Goal: Task Accomplishment & Management: Manage account settings

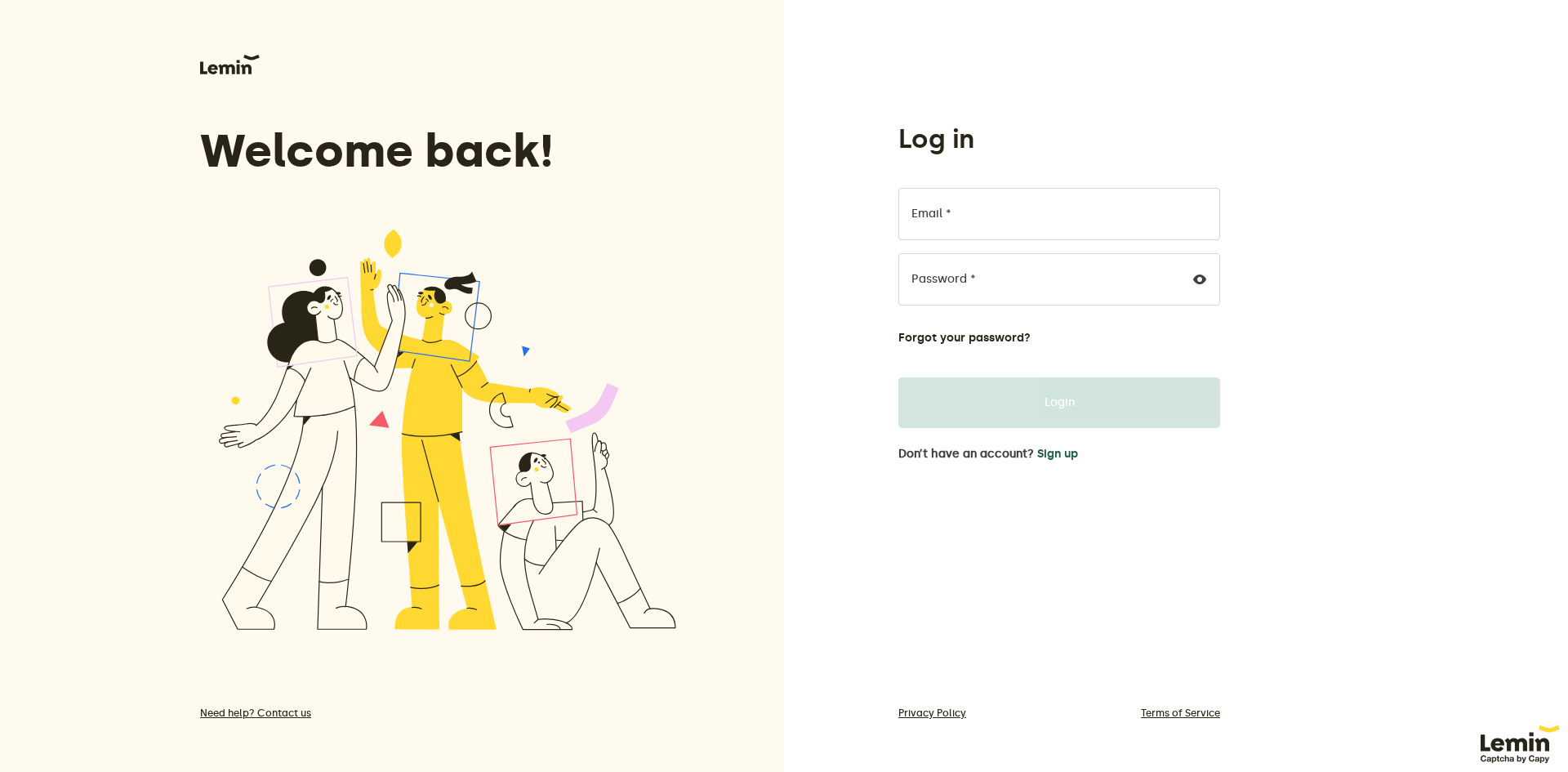
click at [1071, 454] on button "Sign up" at bounding box center [1057, 455] width 40 height 13
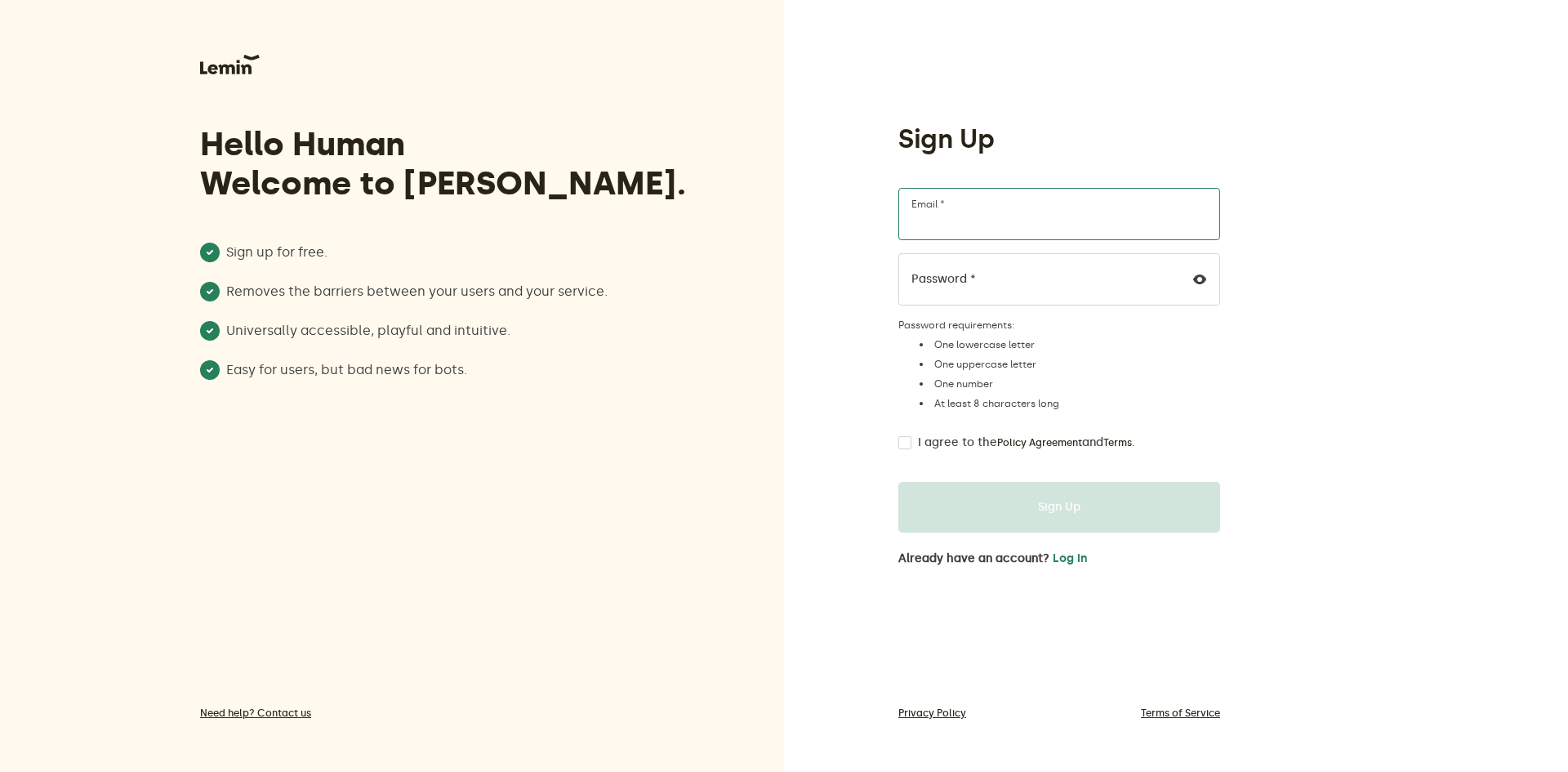
click at [1016, 200] on input "Email *" at bounding box center [1059, 213] width 322 height 52
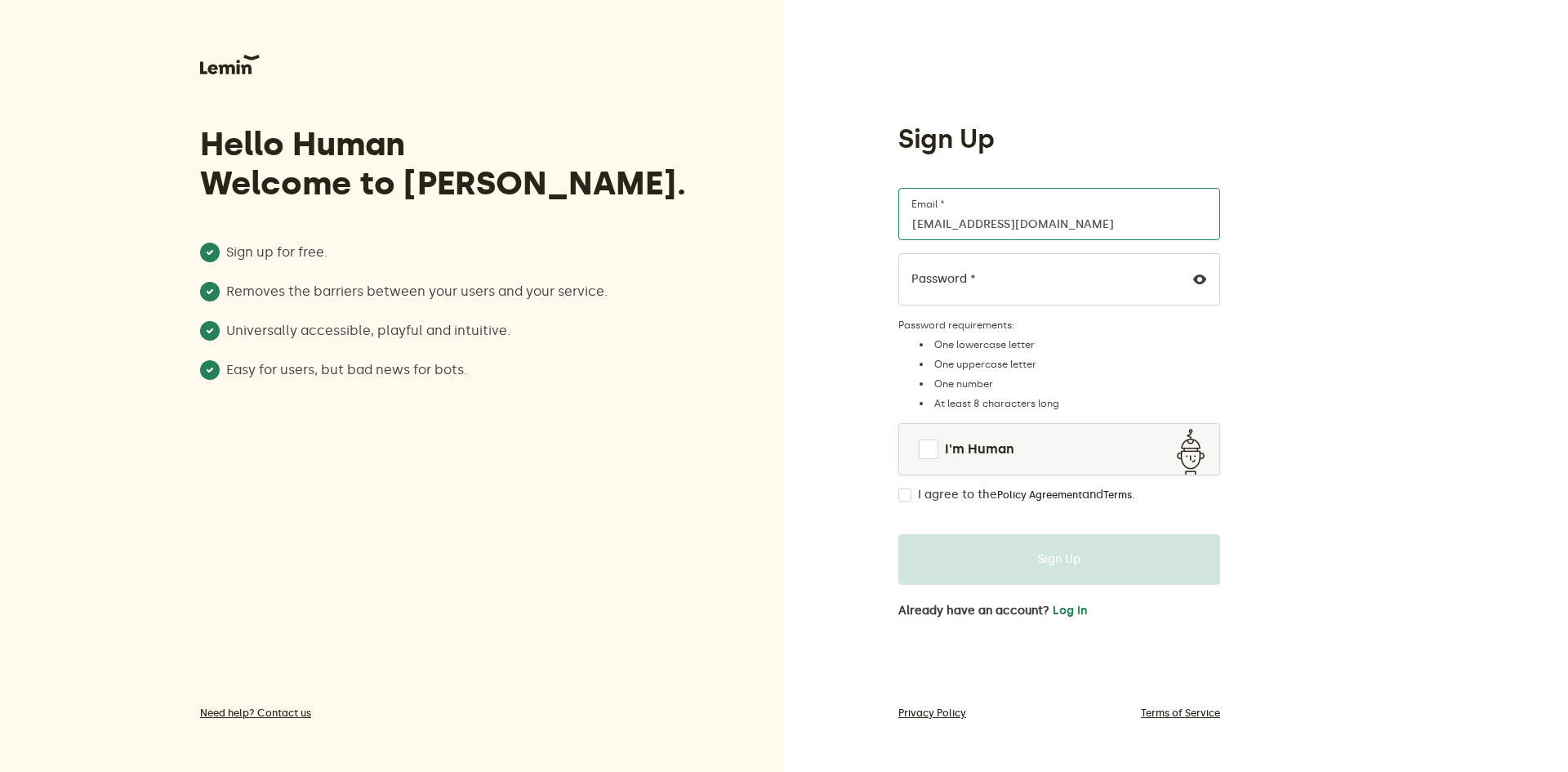
type input "[EMAIL_ADDRESS][DOMAIN_NAME]"
drag, startPoint x: 934, startPoint y: 446, endPoint x: 911, endPoint y: 489, distance: 48.8
click at [934, 446] on span at bounding box center [928, 449] width 19 height 19
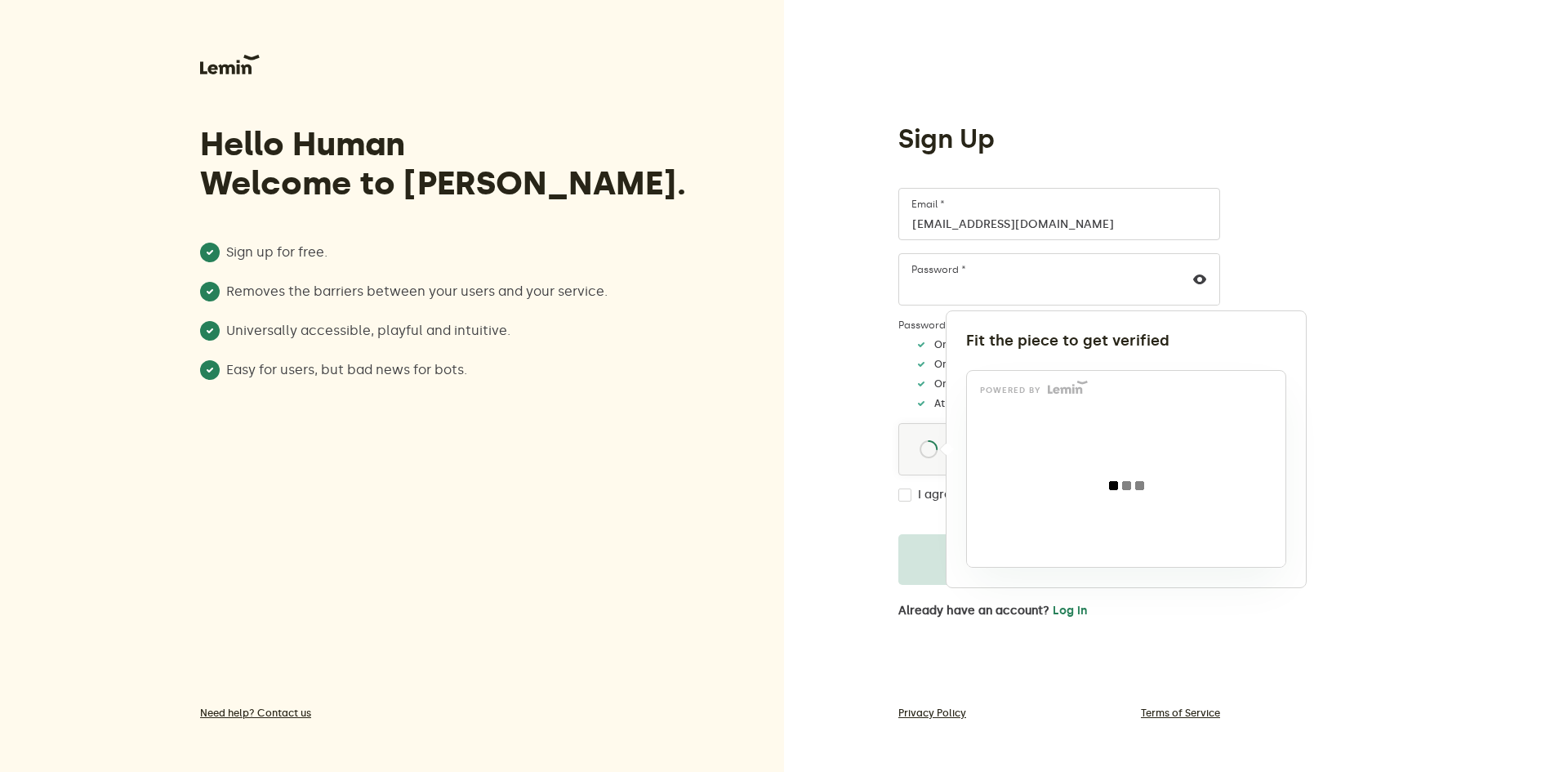
click at [909, 491] on div at bounding box center [784, 386] width 1568 height 772
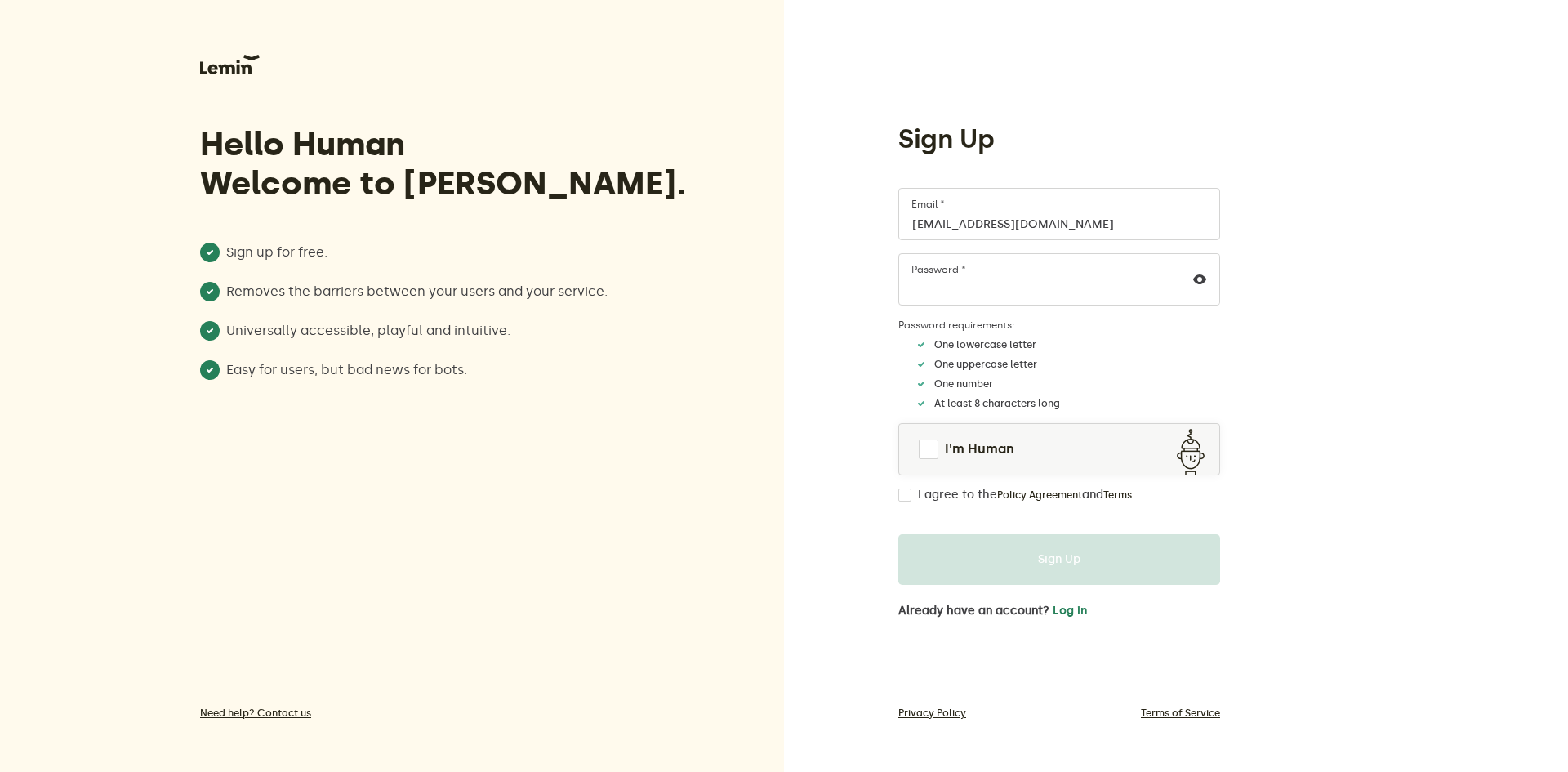
click at [906, 497] on input "I agree to the Policy Agreement and Terms ." at bounding box center [905, 495] width 13 height 13
checkbox input "true"
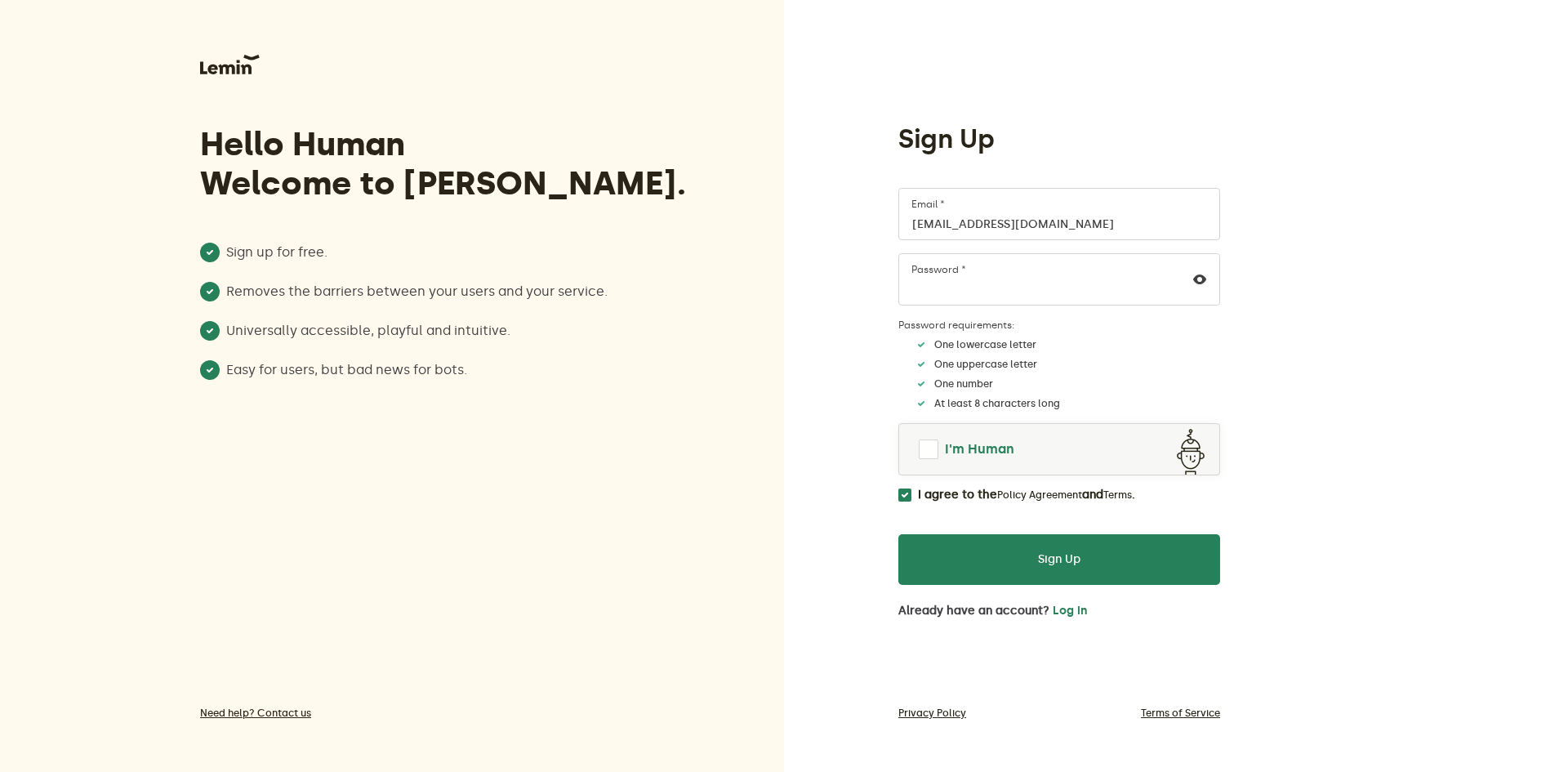
click at [931, 445] on span at bounding box center [928, 449] width 26 height 26
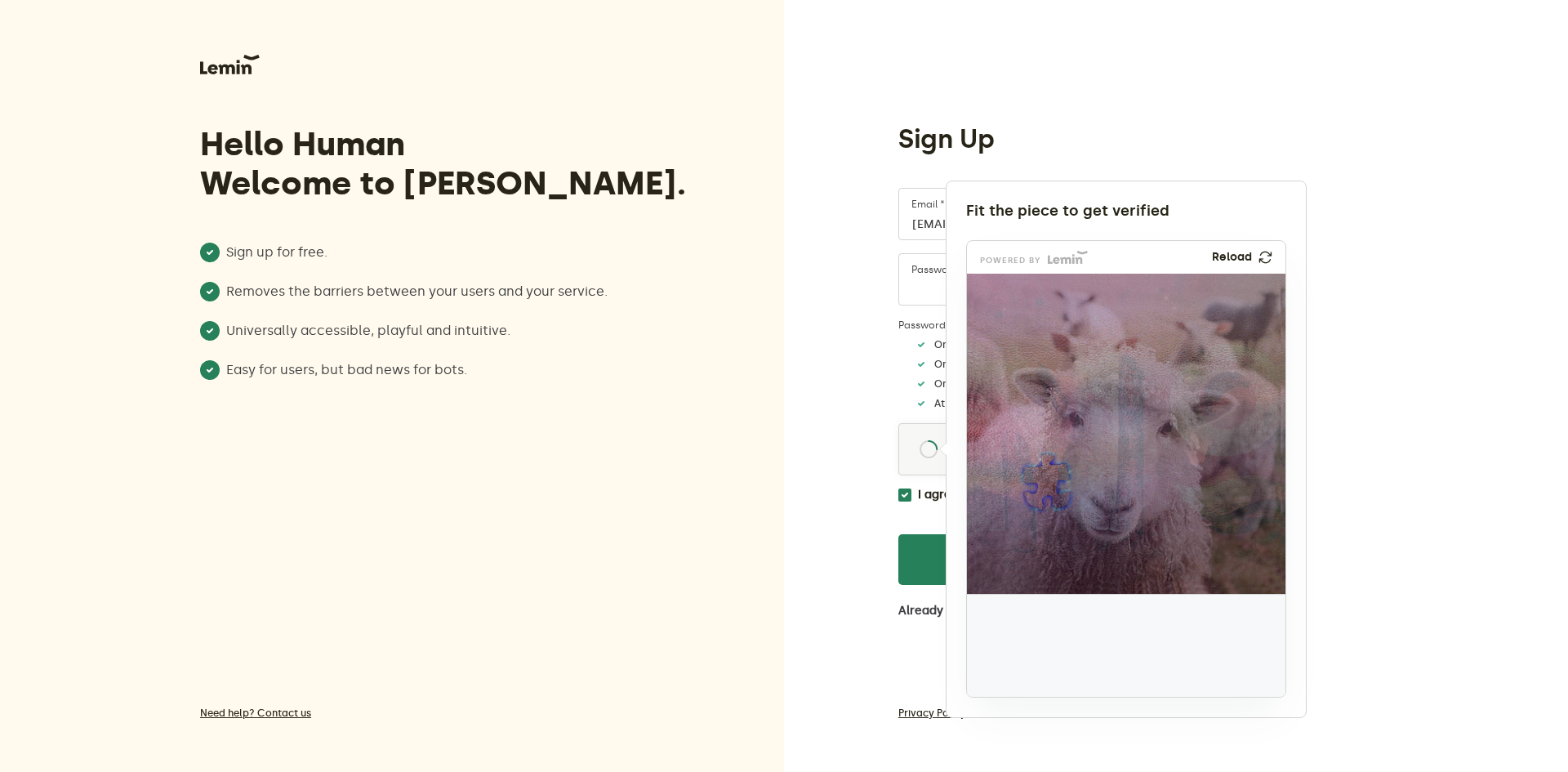
drag, startPoint x: 1012, startPoint y: 655, endPoint x: 1039, endPoint y: 490, distance: 167.2
click at [1039, 490] on img at bounding box center [939, 589] width 528 height 320
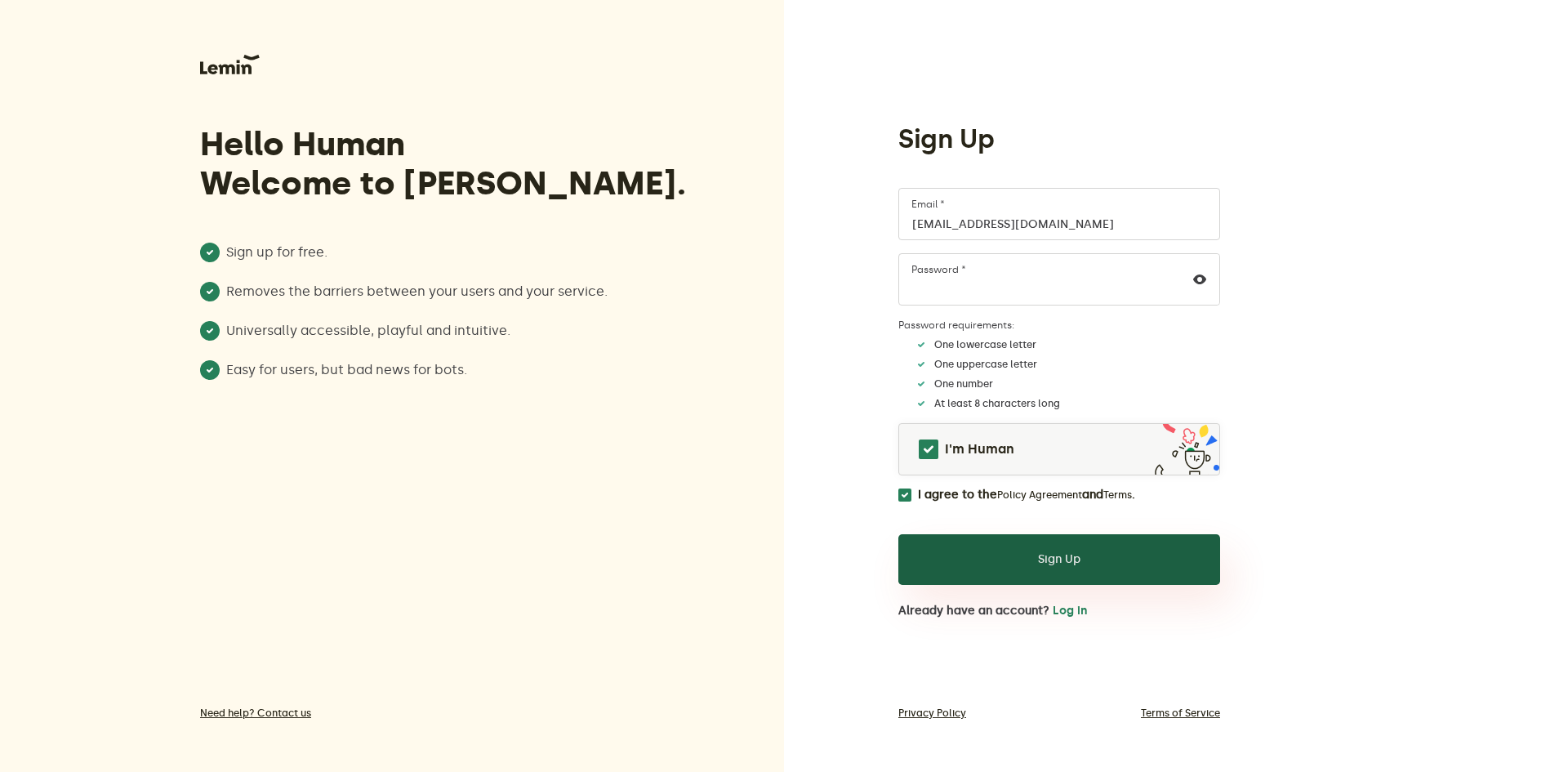
click at [999, 568] on button "Sign Up" at bounding box center [1059, 560] width 322 height 51
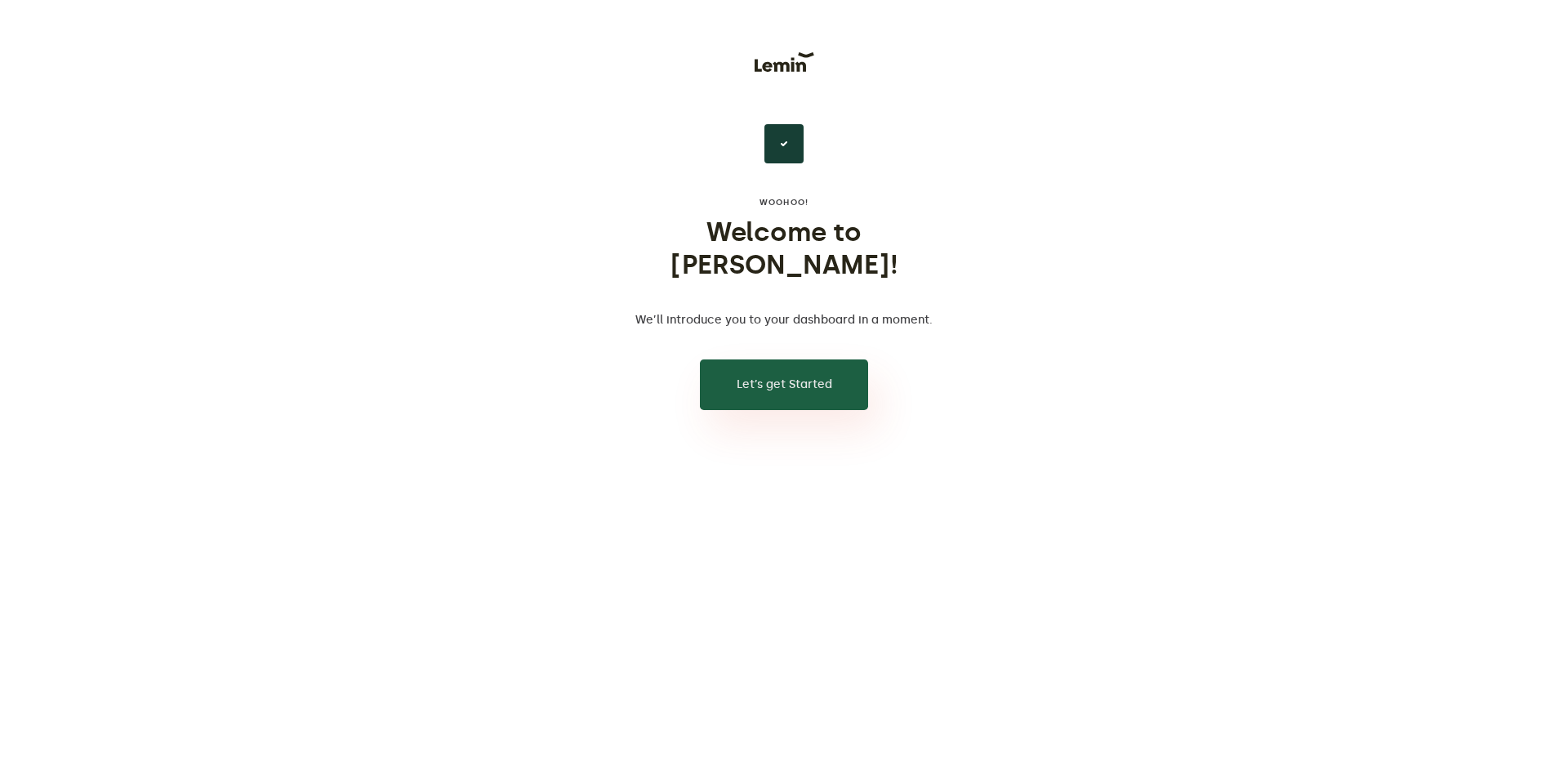
click at [771, 360] on button "Let’s get Started" at bounding box center [783, 385] width 168 height 51
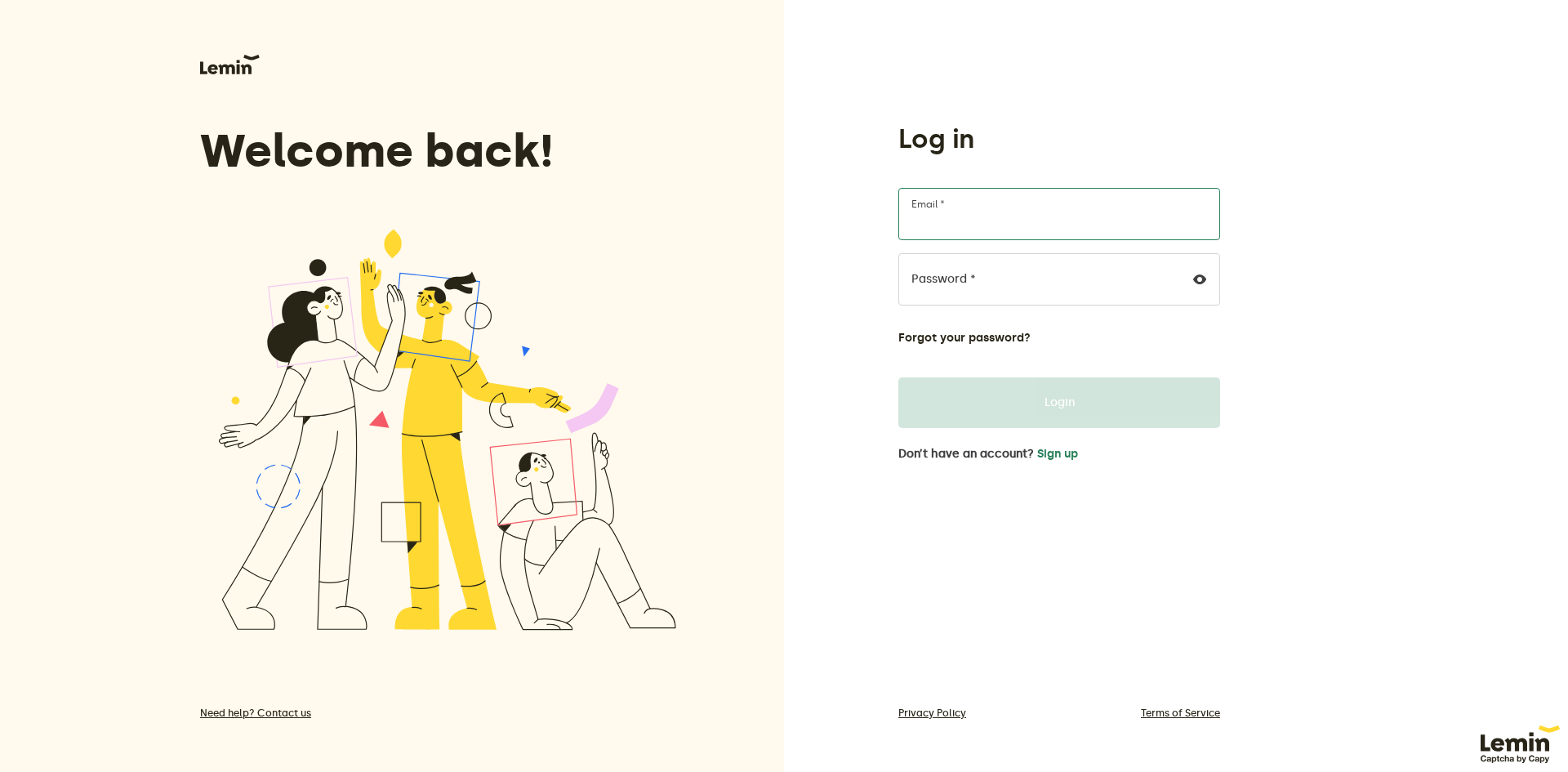
click at [1005, 210] on input "Email *" at bounding box center [1059, 213] width 322 height 52
type input "totoufh@gmail.com"
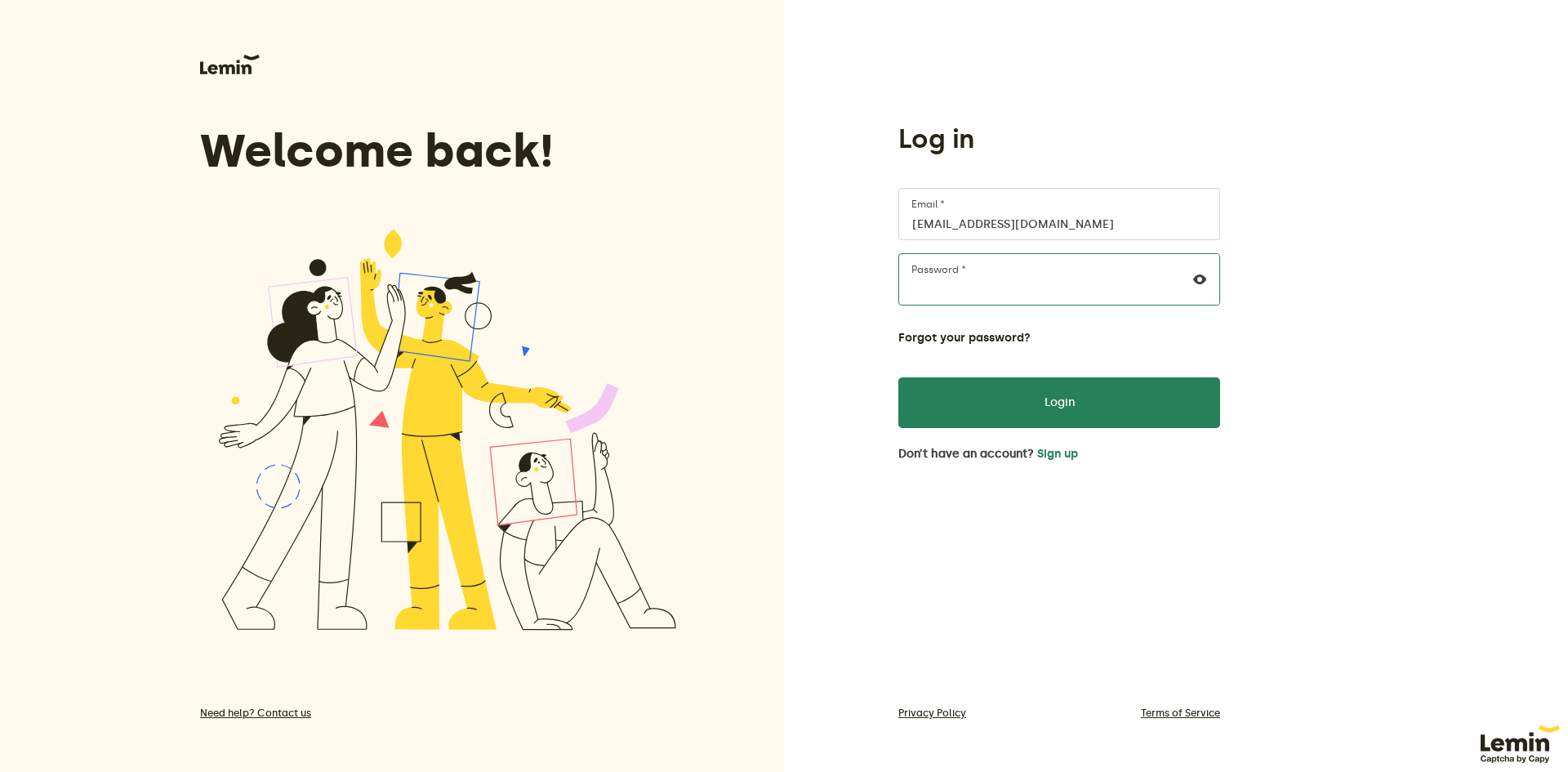
click at [898, 378] on button "Login" at bounding box center [1059, 403] width 322 height 51
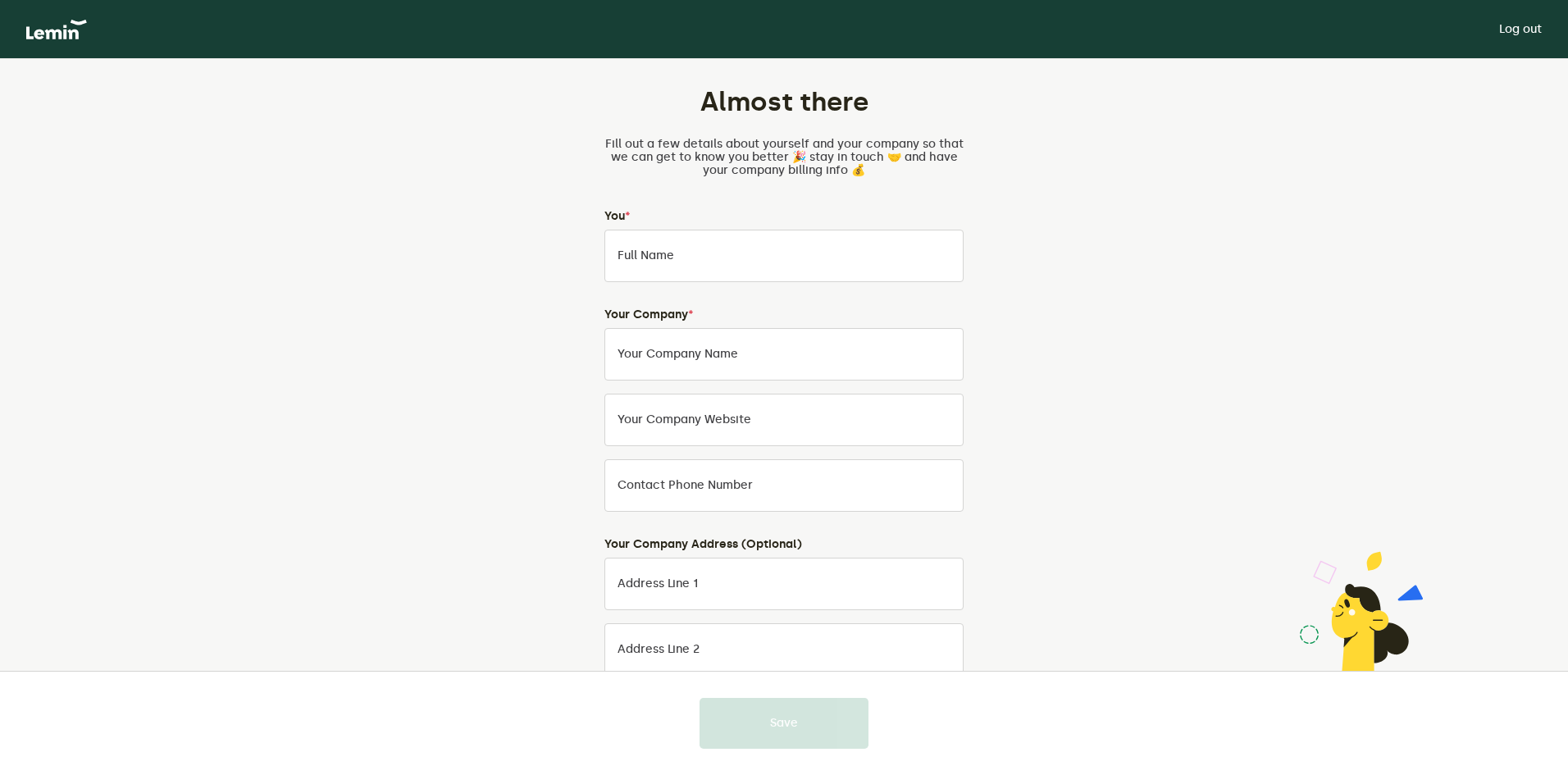
drag, startPoint x: 589, startPoint y: 266, endPoint x: 708, endPoint y: 243, distance: 121.2
click at [661, 253] on div "Almost there Fill out a few details about yourself and your company so that we …" at bounding box center [784, 550] width 768 height 983
click at [708, 243] on input "Full Name" at bounding box center [784, 256] width 359 height 52
type input "George sclavu"
type input "sephorapargum"
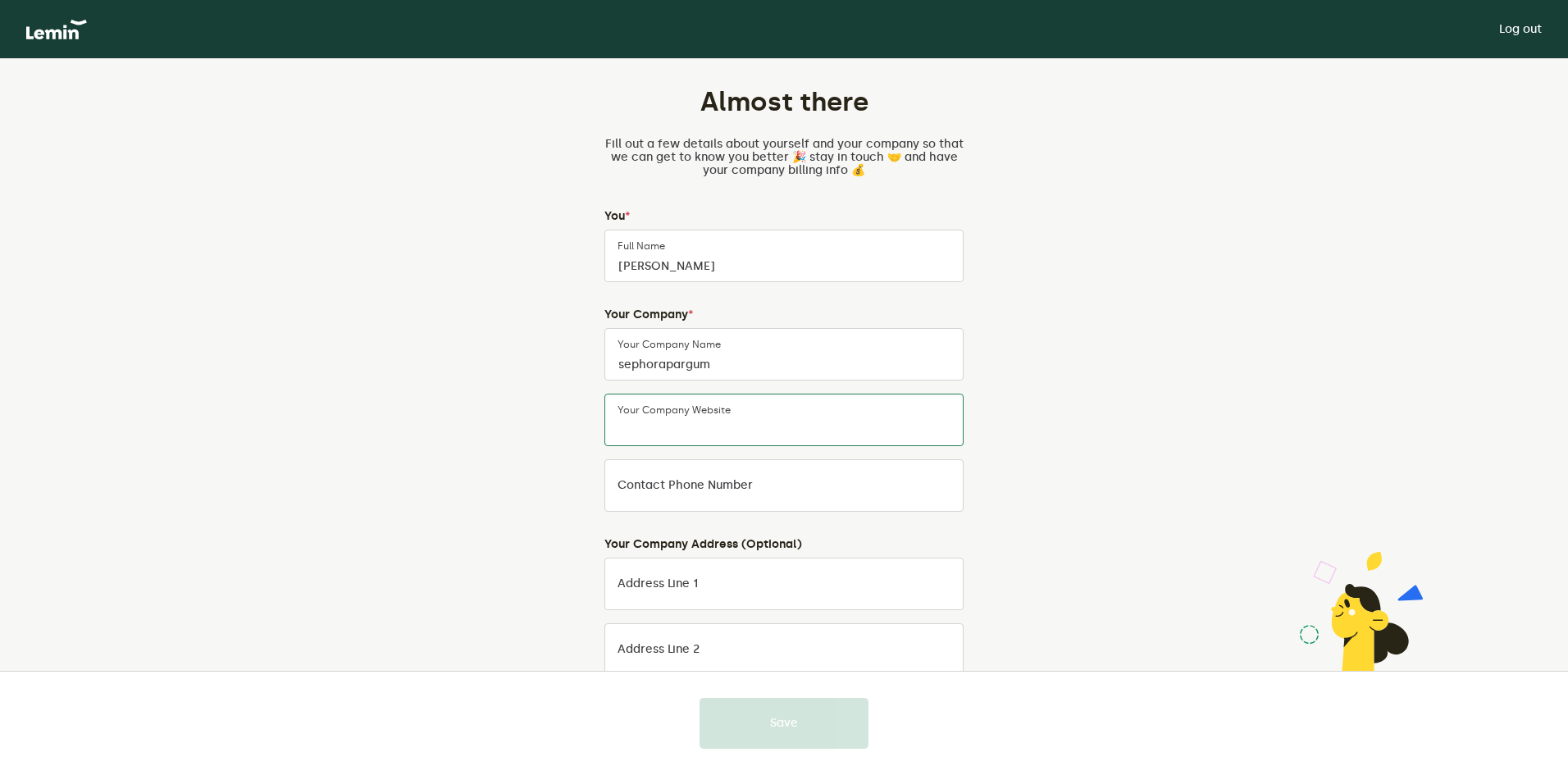
paste input "https://duty-free-store.com/"
type input "https://duty-free-store.com/"
click at [546, 418] on div "Almost there Fill out a few details about yourself and your company so that we …" at bounding box center [784, 550] width 768 height 983
click at [657, 471] on div "Contact Phone Number" at bounding box center [784, 485] width 359 height 52
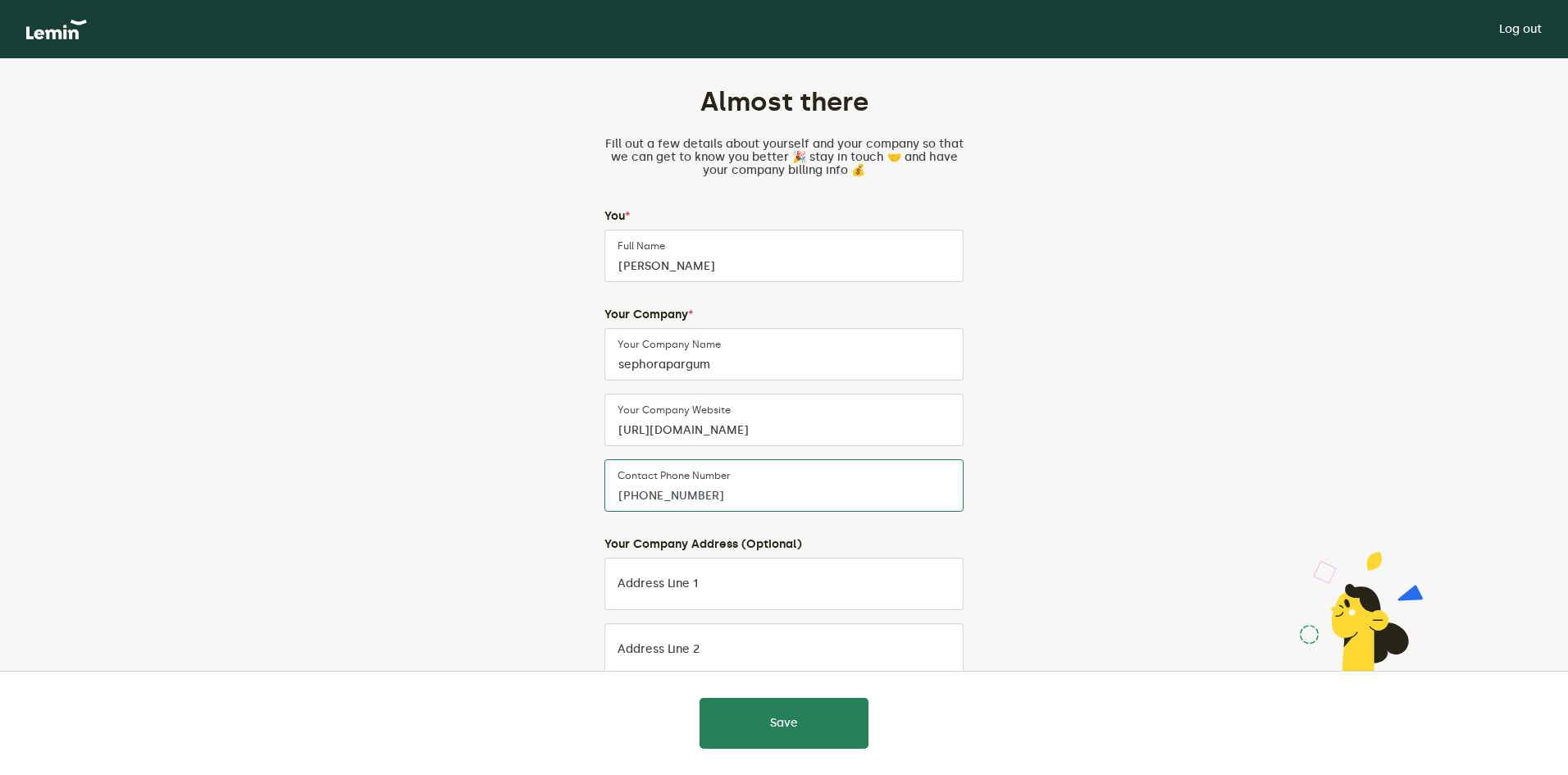
type input "+4072222222"
drag, startPoint x: 453, startPoint y: 495, endPoint x: 597, endPoint y: 485, distance: 144.3
click at [459, 497] on div "Almost there Fill out a few details about yourself and your company so that we …" at bounding box center [784, 550] width 768 height 983
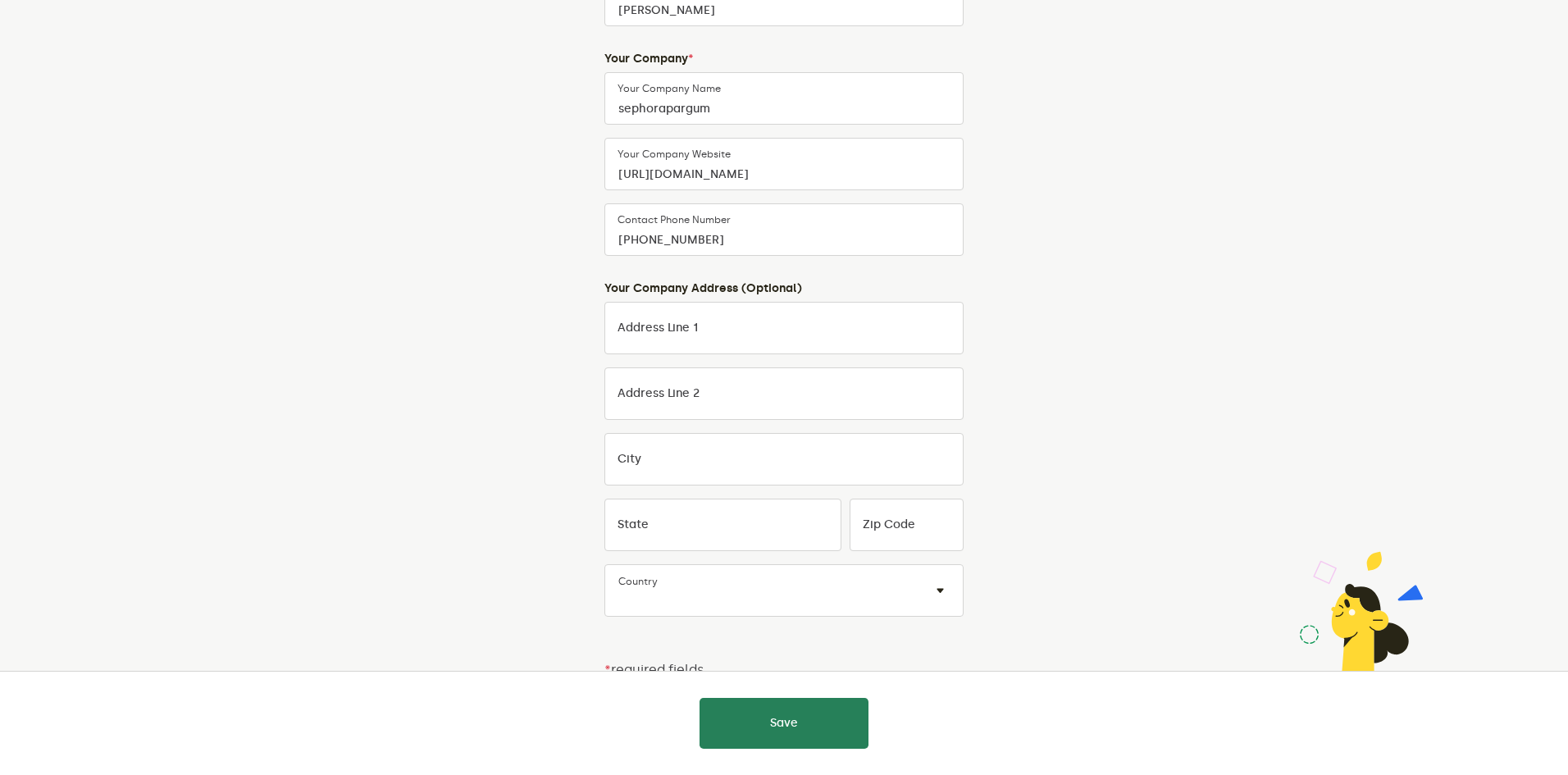
scroll to position [267, 0]
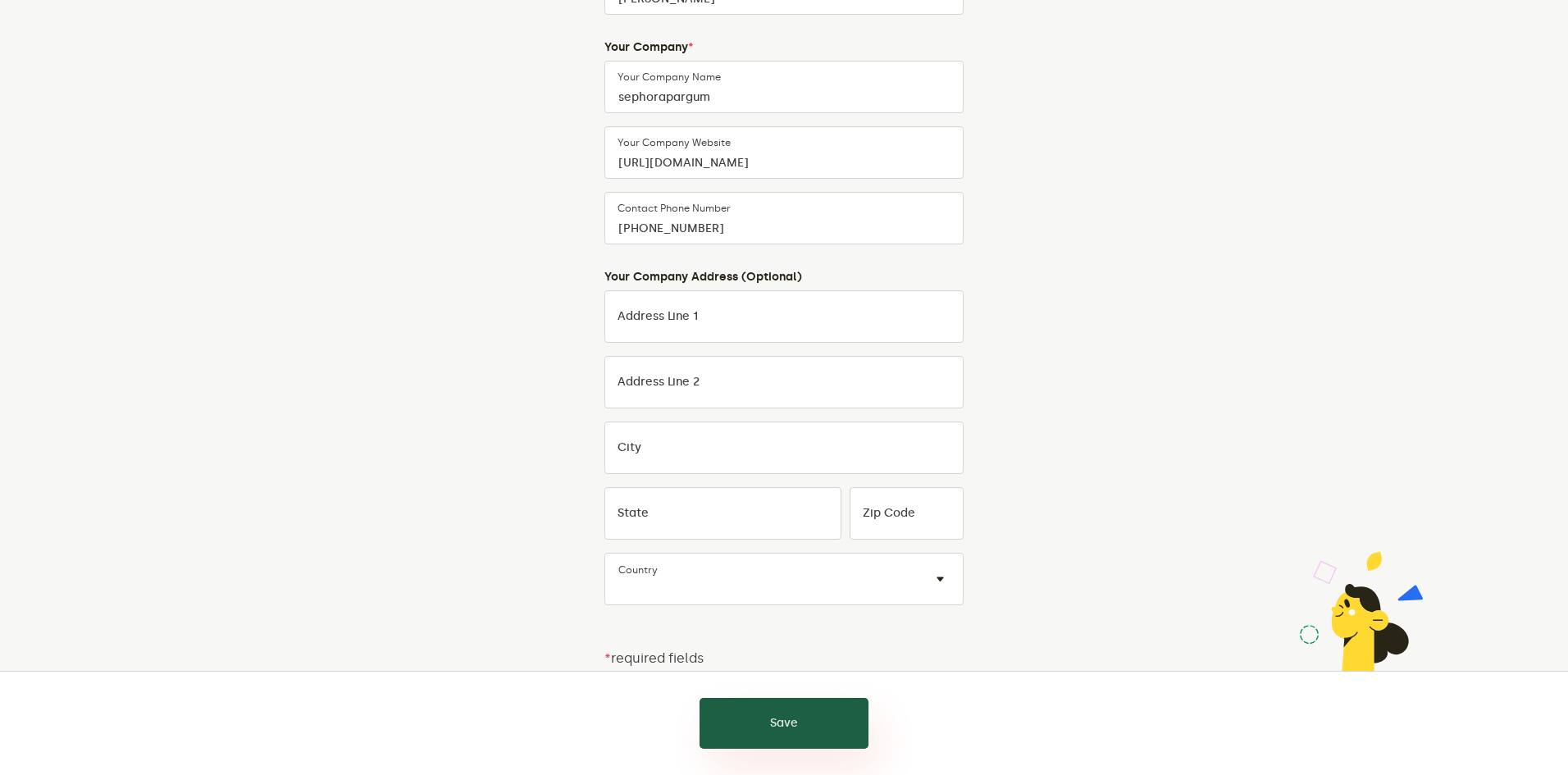
click at [773, 702] on button "Save" at bounding box center [784, 723] width 169 height 51
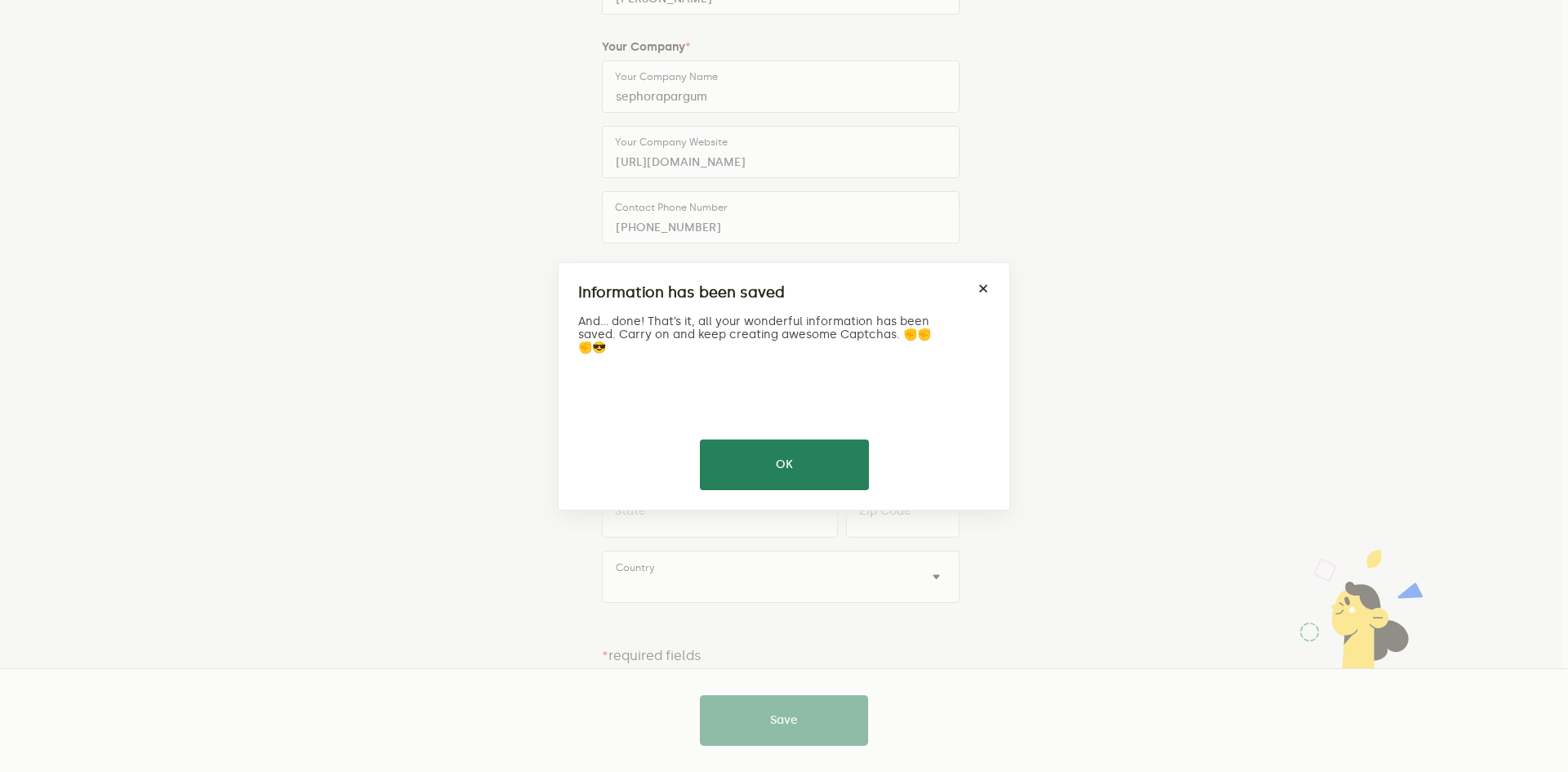
drag, startPoint x: 773, startPoint y: 463, endPoint x: 691, endPoint y: 478, distance: 83.4
click at [773, 462] on button "OK" at bounding box center [784, 464] width 169 height 51
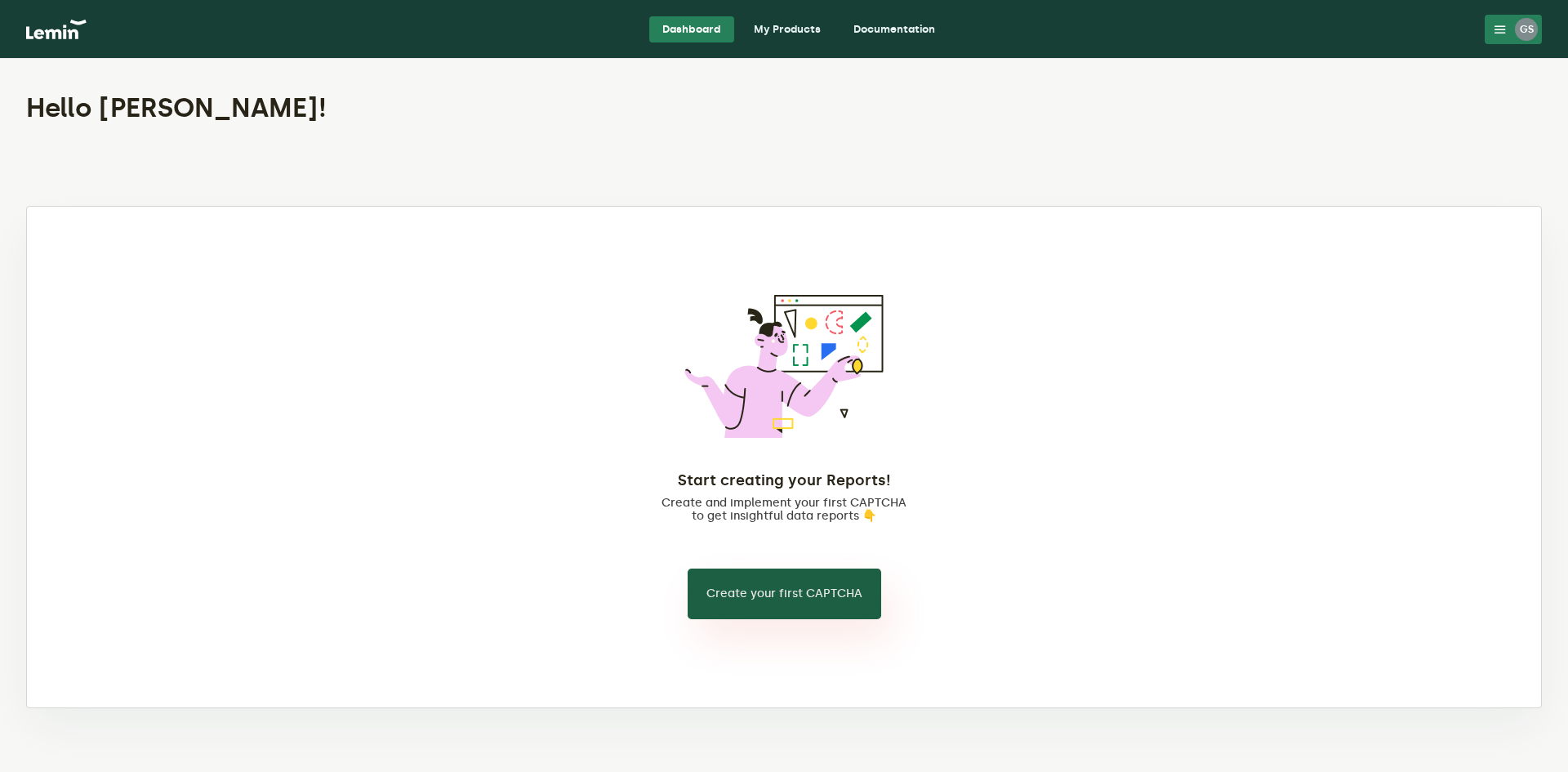
click at [755, 596] on button "Create your first CAPTCHA" at bounding box center [784, 594] width 193 height 51
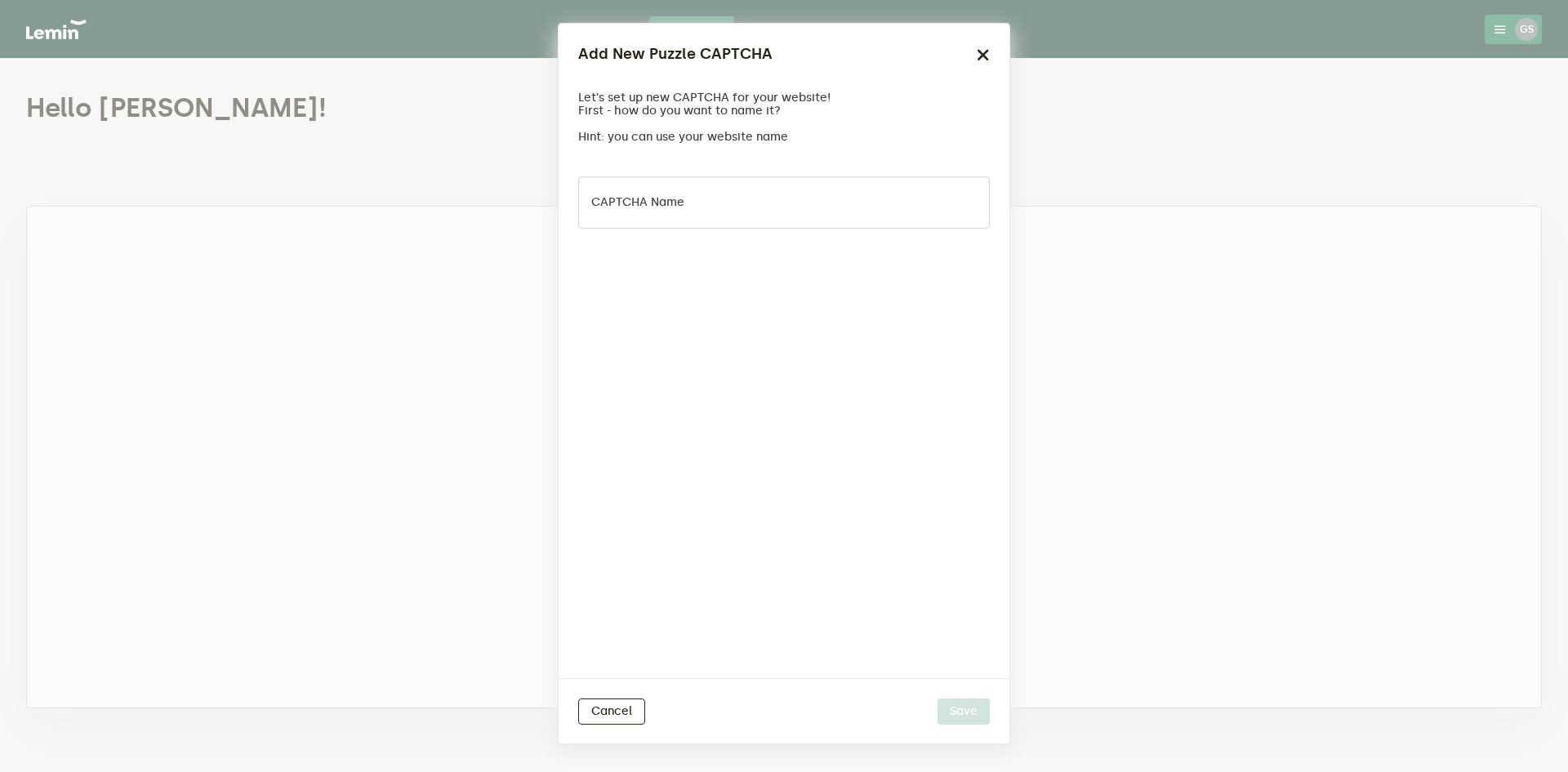
click at [667, 167] on div "CAPTCHA name" at bounding box center [783, 420] width 451 height 514
click at [667, 182] on input "CAPTCHA name" at bounding box center [784, 203] width 411 height 52
click at [679, 209] on input "Captcha Om bun" at bounding box center [784, 203] width 411 height 52
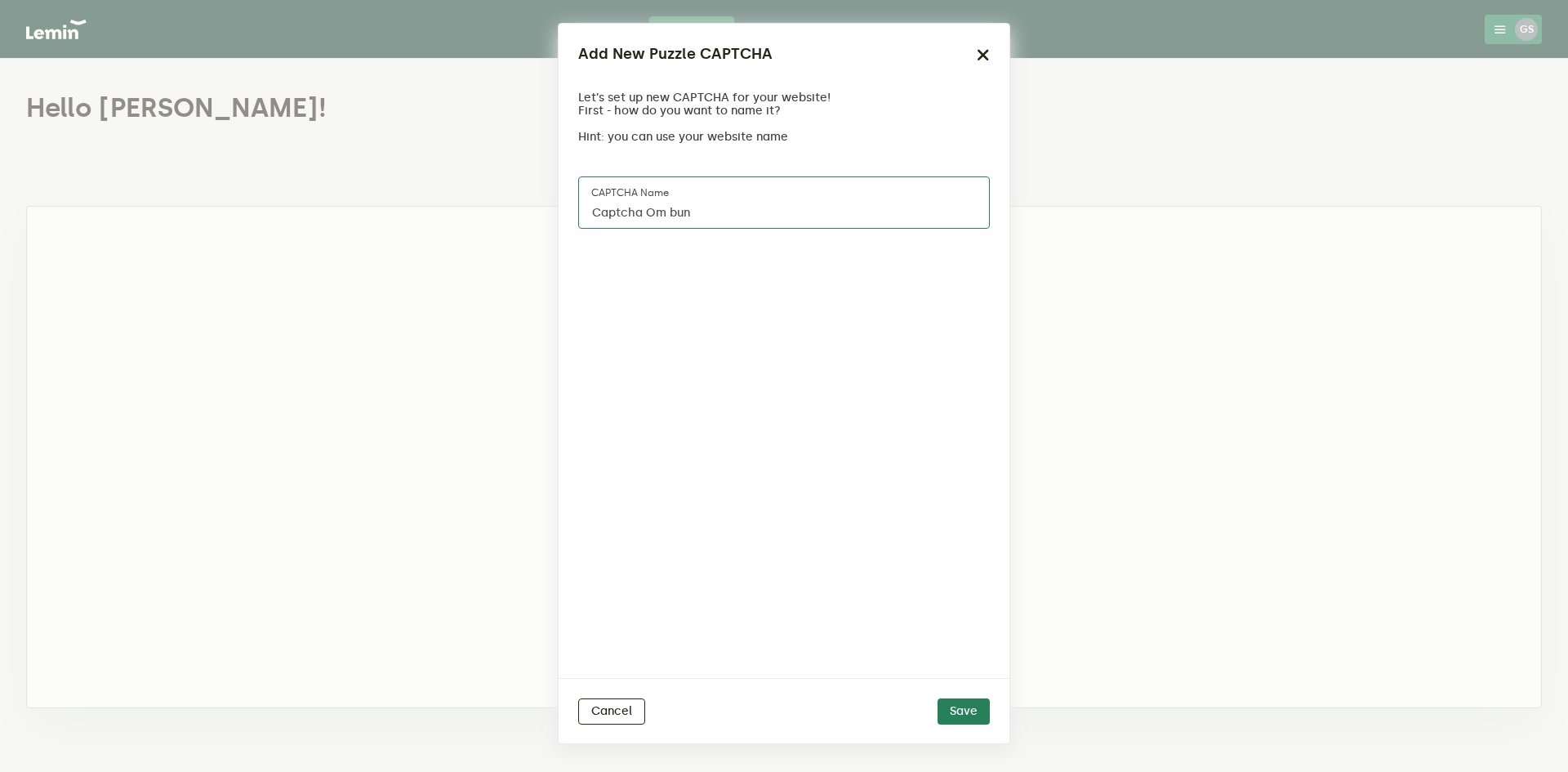
drag, startPoint x: 716, startPoint y: 225, endPoint x: 646, endPoint y: 212, distance: 71.2
click at [646, 212] on input "Captcha Om bun" at bounding box center [784, 203] width 411 height 52
type input "Captcha"
click at [970, 704] on button "Save" at bounding box center [964, 711] width 52 height 26
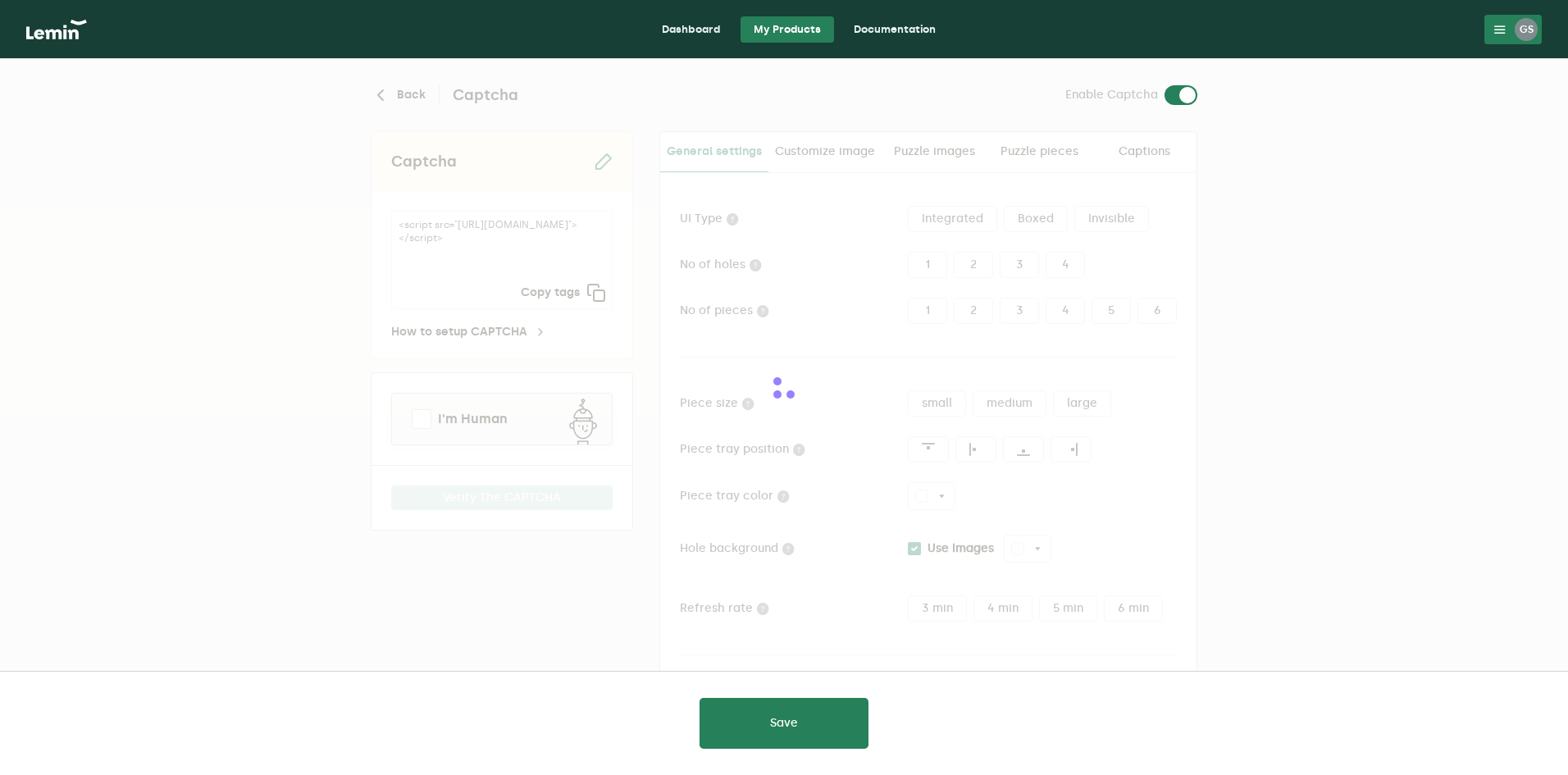
type input "white"
checkbox input "true"
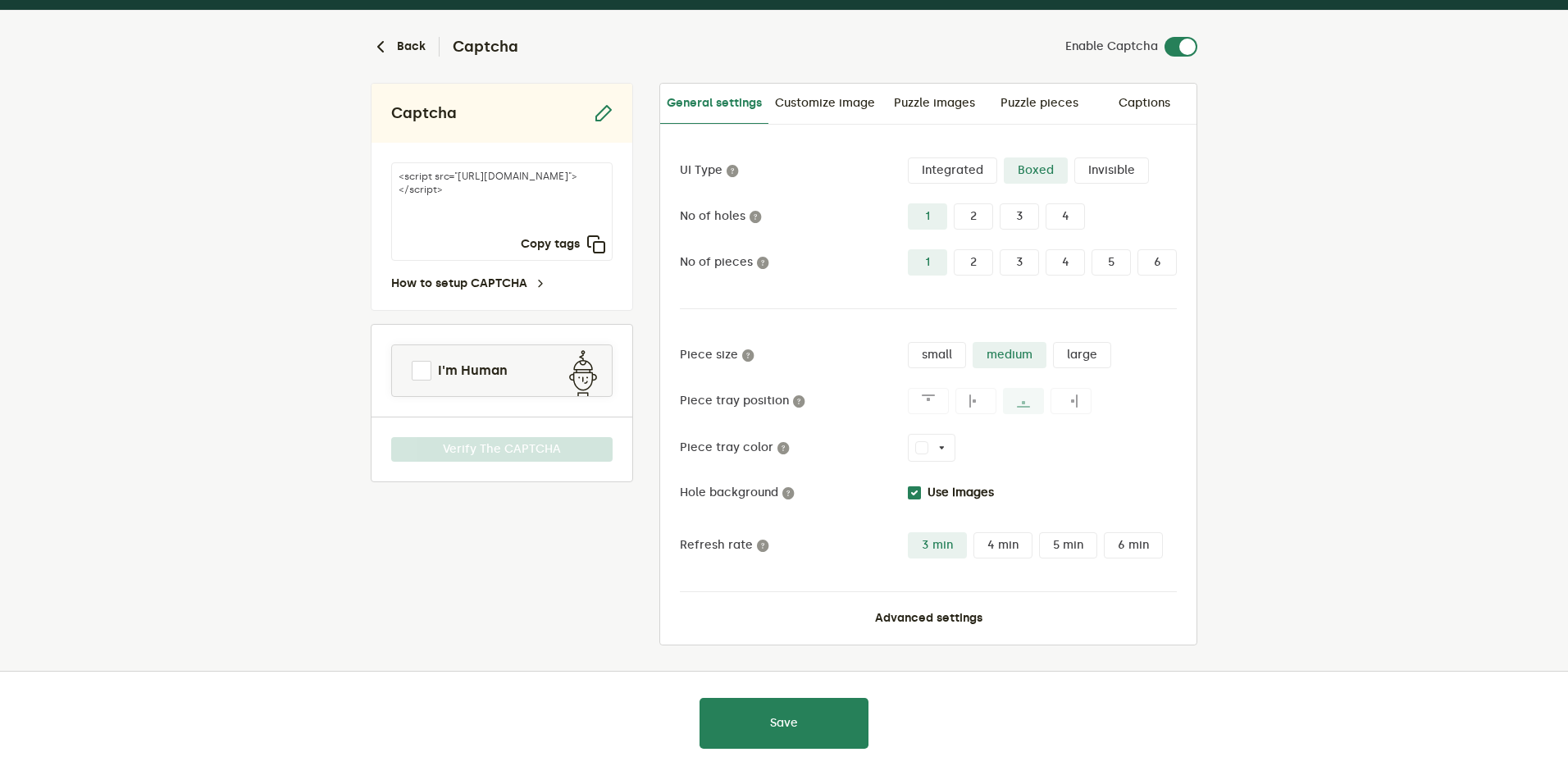
scroll to position [50, 0]
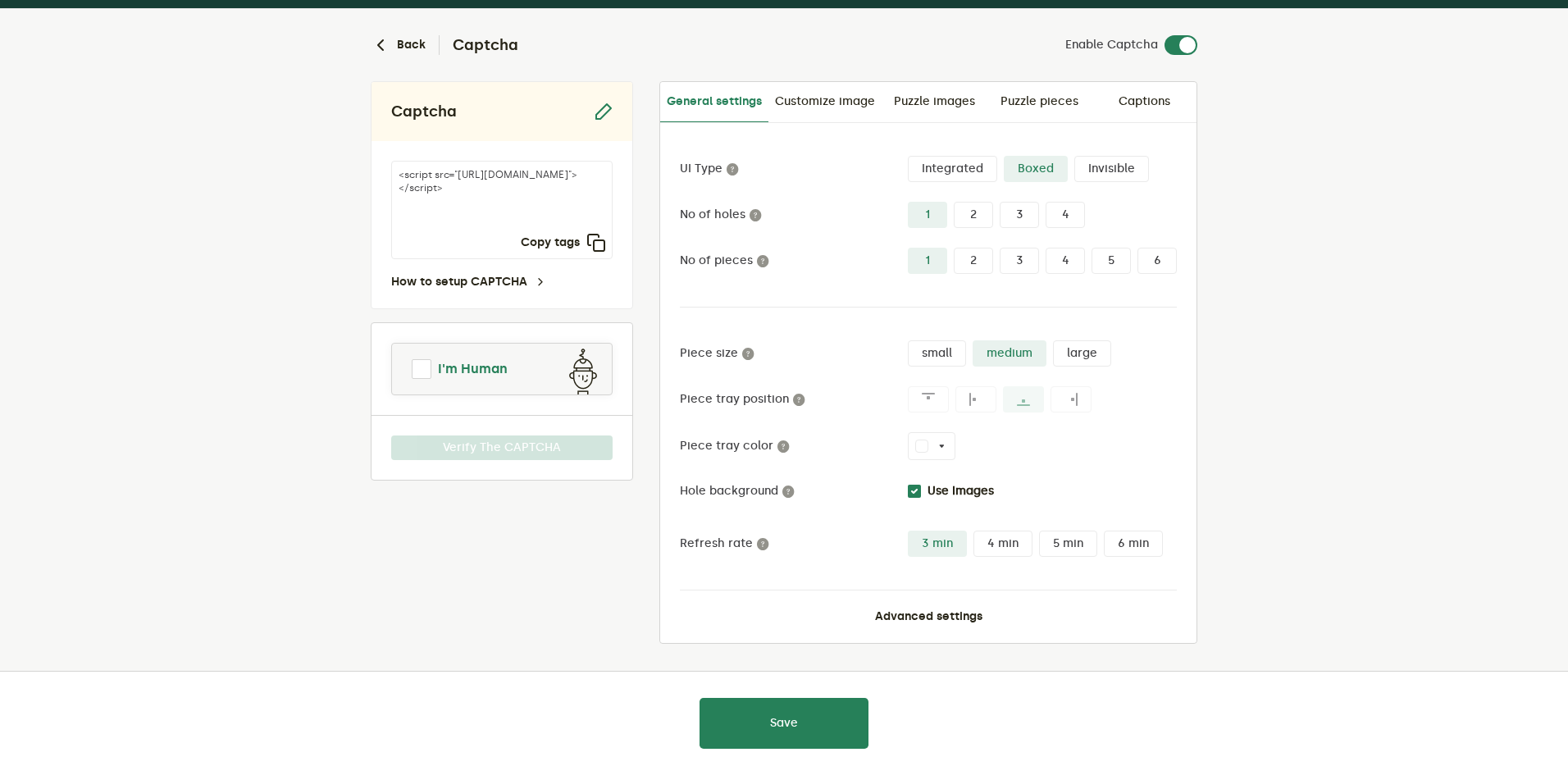
click at [409, 374] on link "I'm Human" at bounding box center [502, 369] width 220 height 40
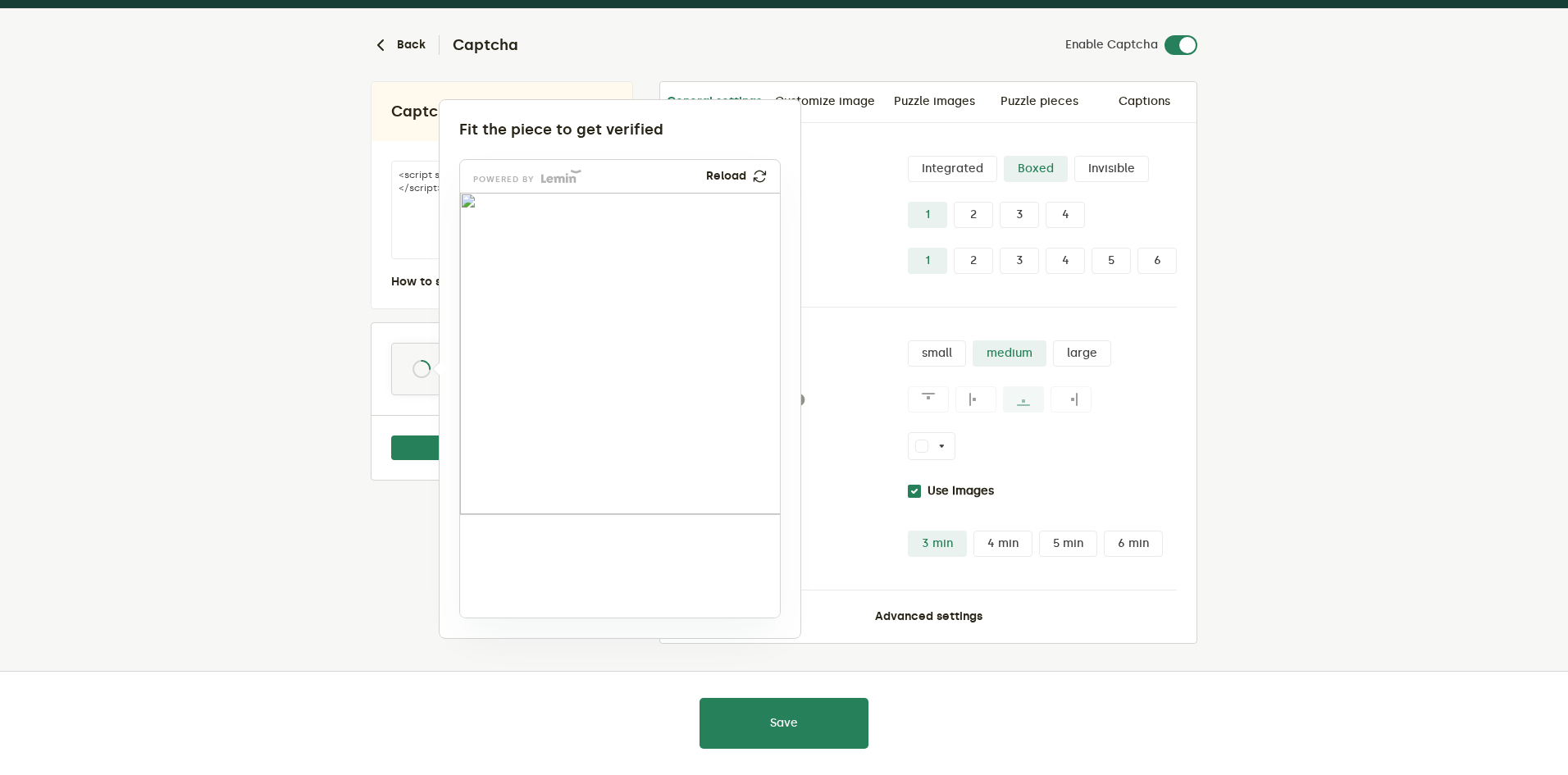
click at [358, 399] on div at bounding box center [784, 387] width 1568 height 775
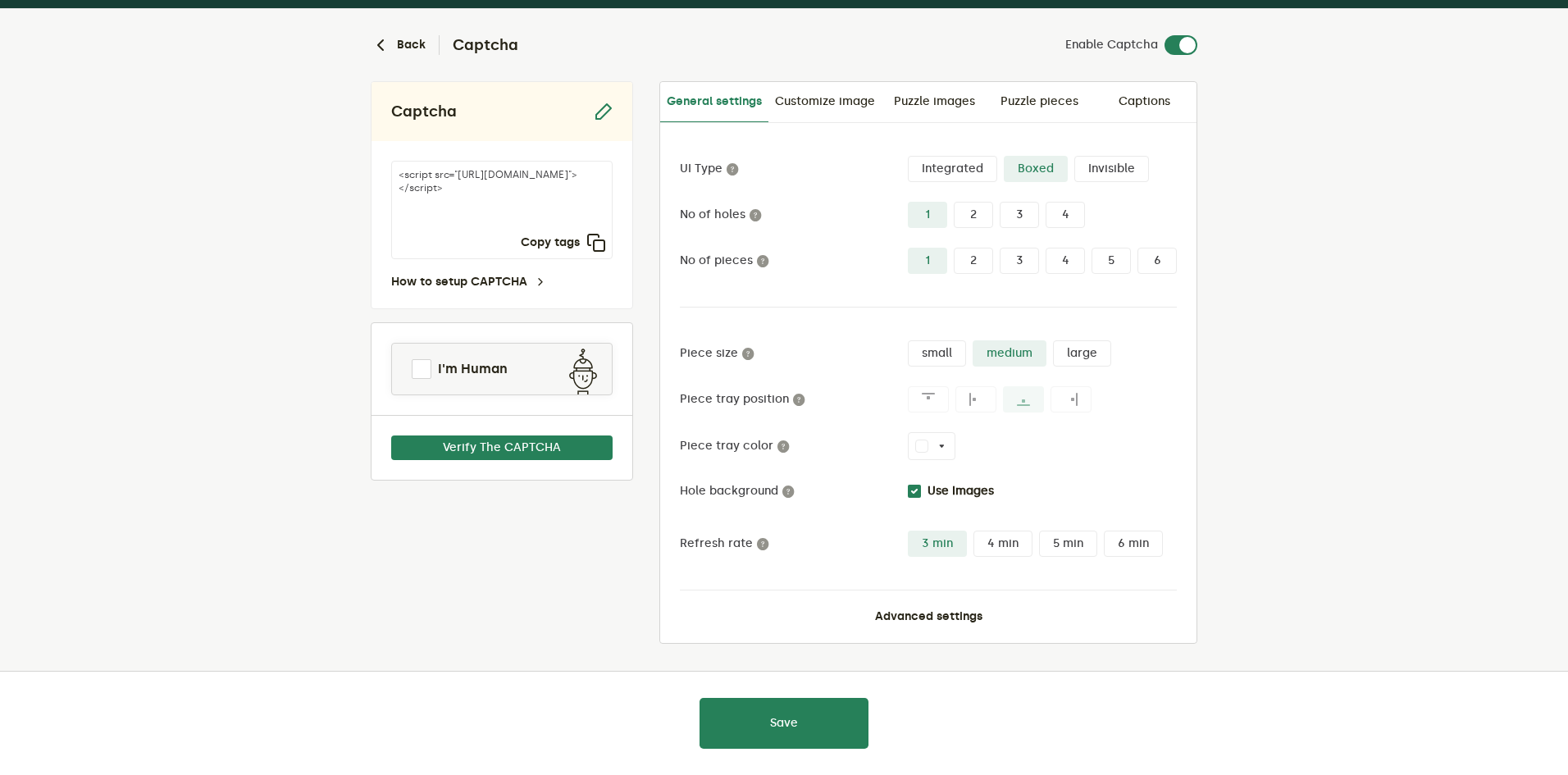
click at [953, 169] on div at bounding box center [784, 387] width 1568 height 775
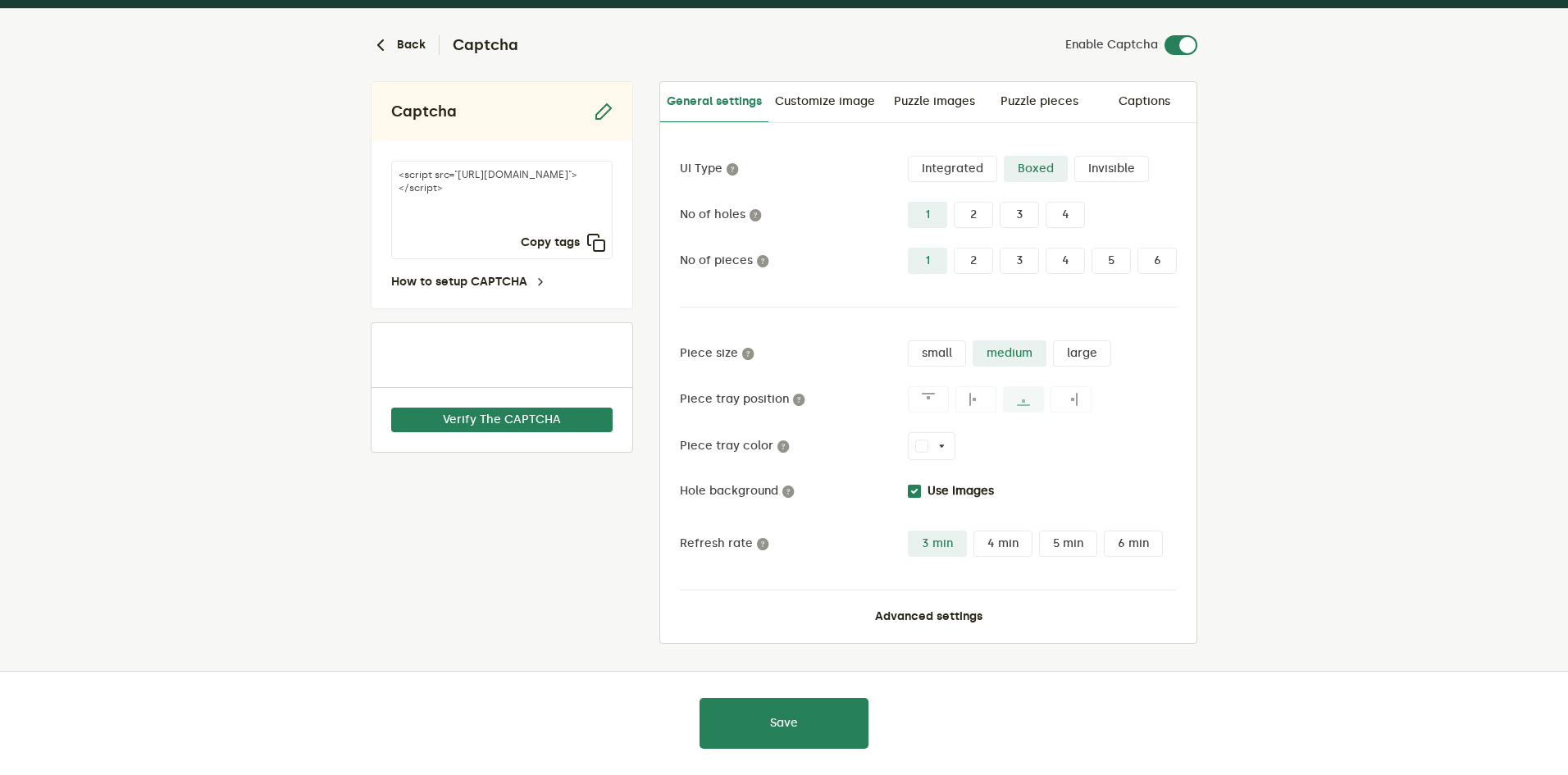
click at [953, 169] on label "Integrated" at bounding box center [952, 168] width 90 height 26
click at [908, 155] on input "Integrated" at bounding box center [908, 155] width 0 height 0
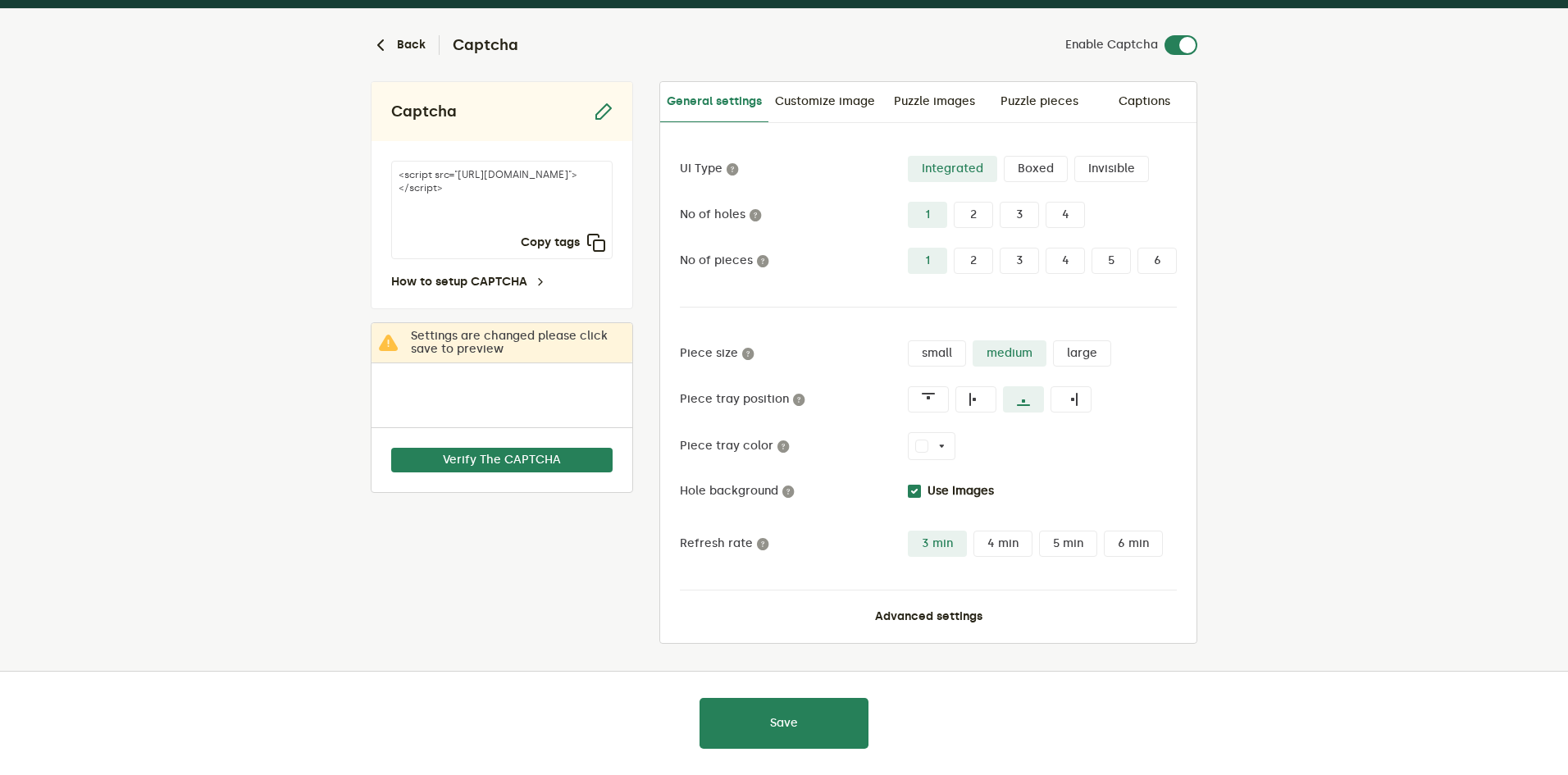
click at [1042, 170] on label "Boxed" at bounding box center [1035, 168] width 64 height 26
click at [1004, 155] on input "Boxed" at bounding box center [1004, 155] width 0 height 0
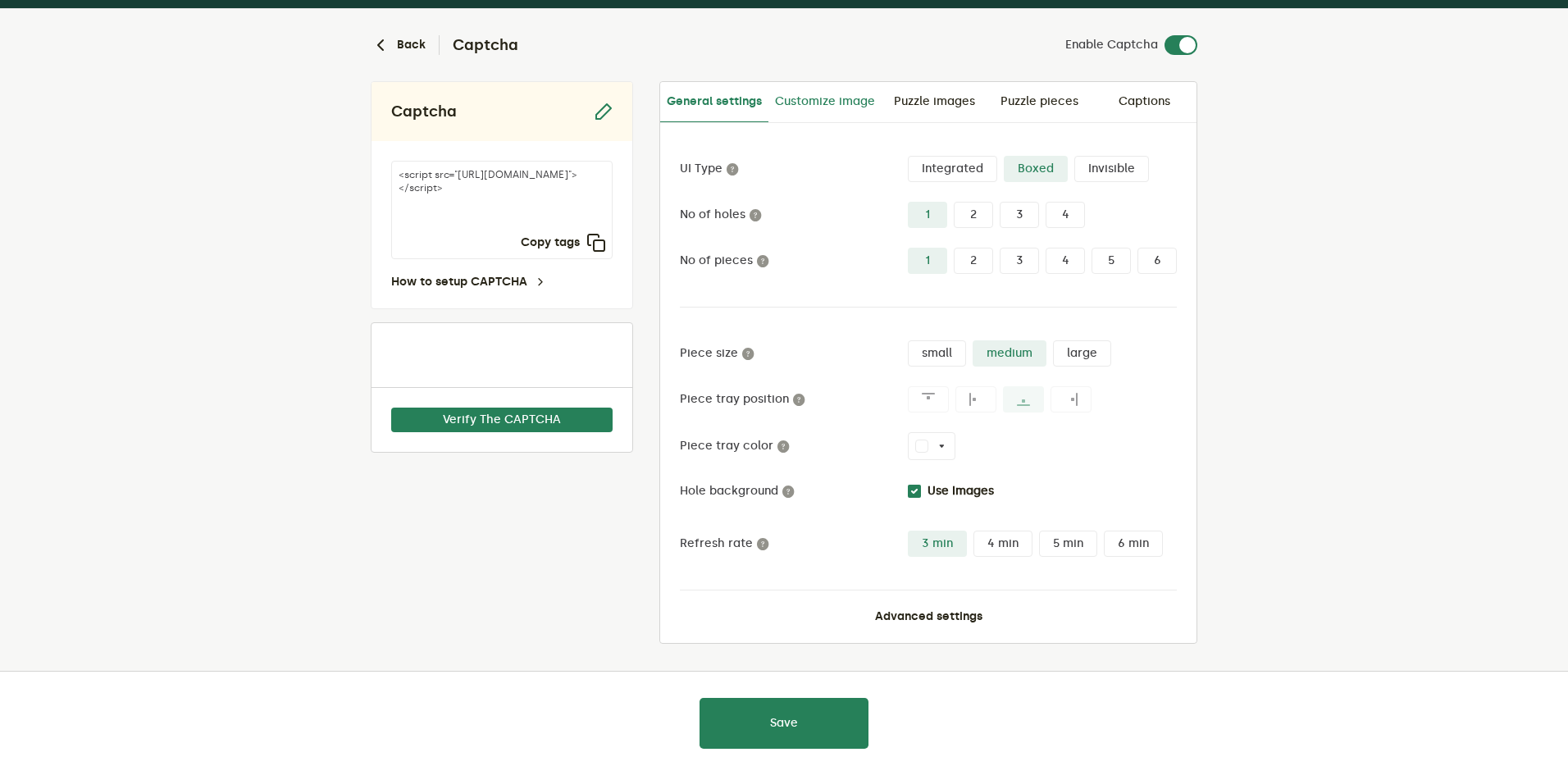
click at [799, 103] on link "Customize image" at bounding box center [824, 101] width 113 height 40
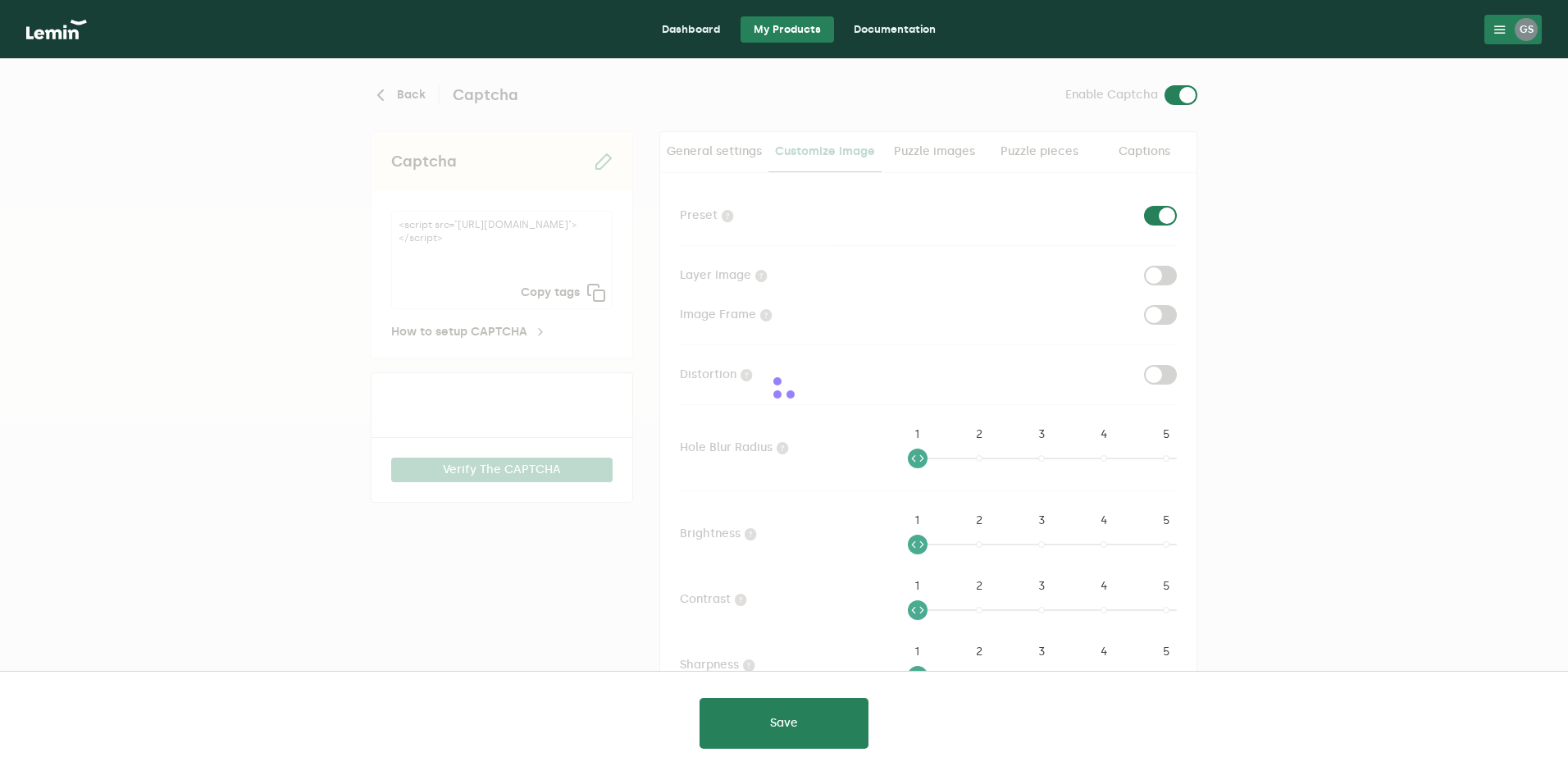
checkbox input "true"
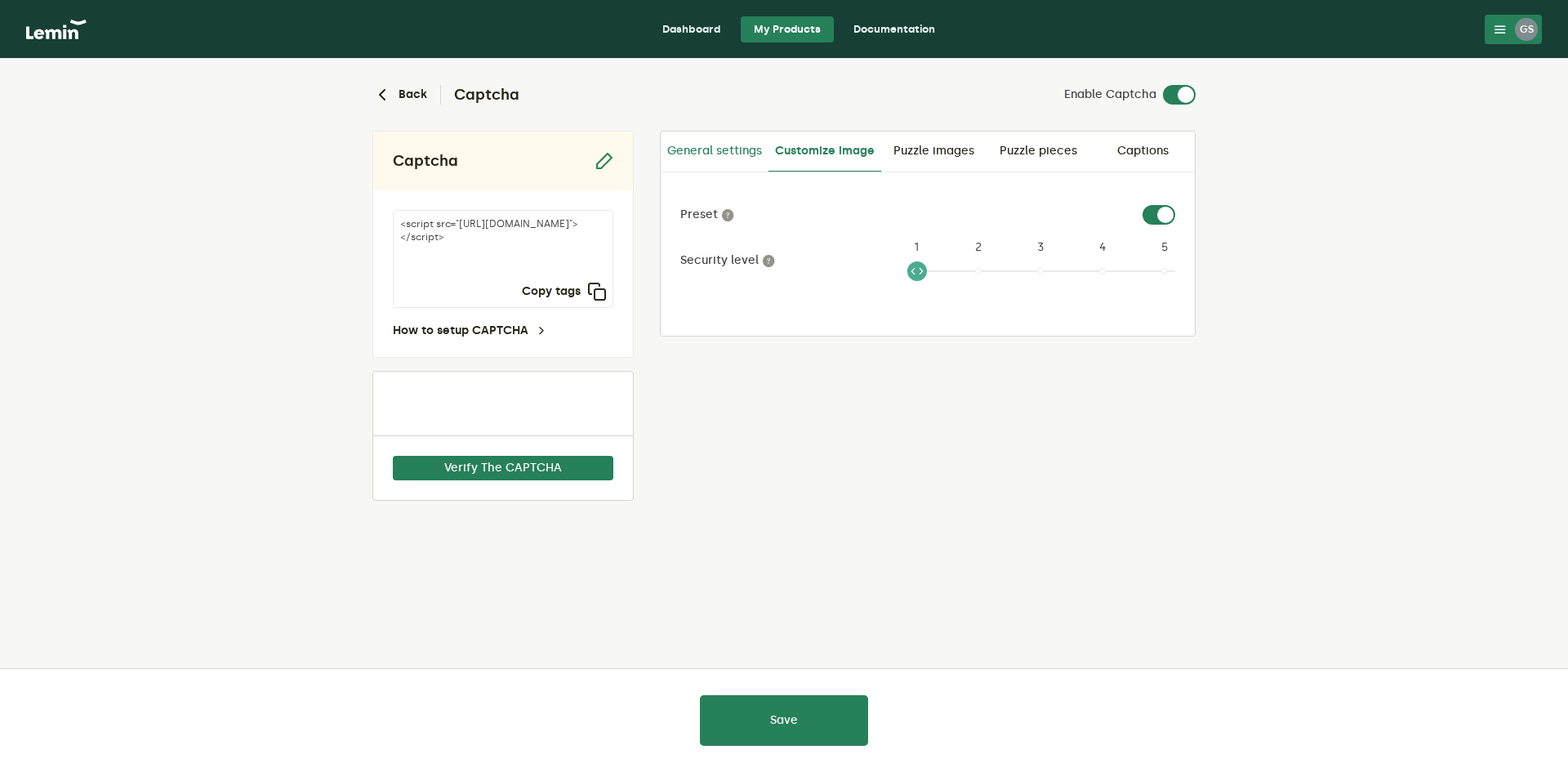
click at [714, 160] on link "General settings" at bounding box center [715, 151] width 108 height 39
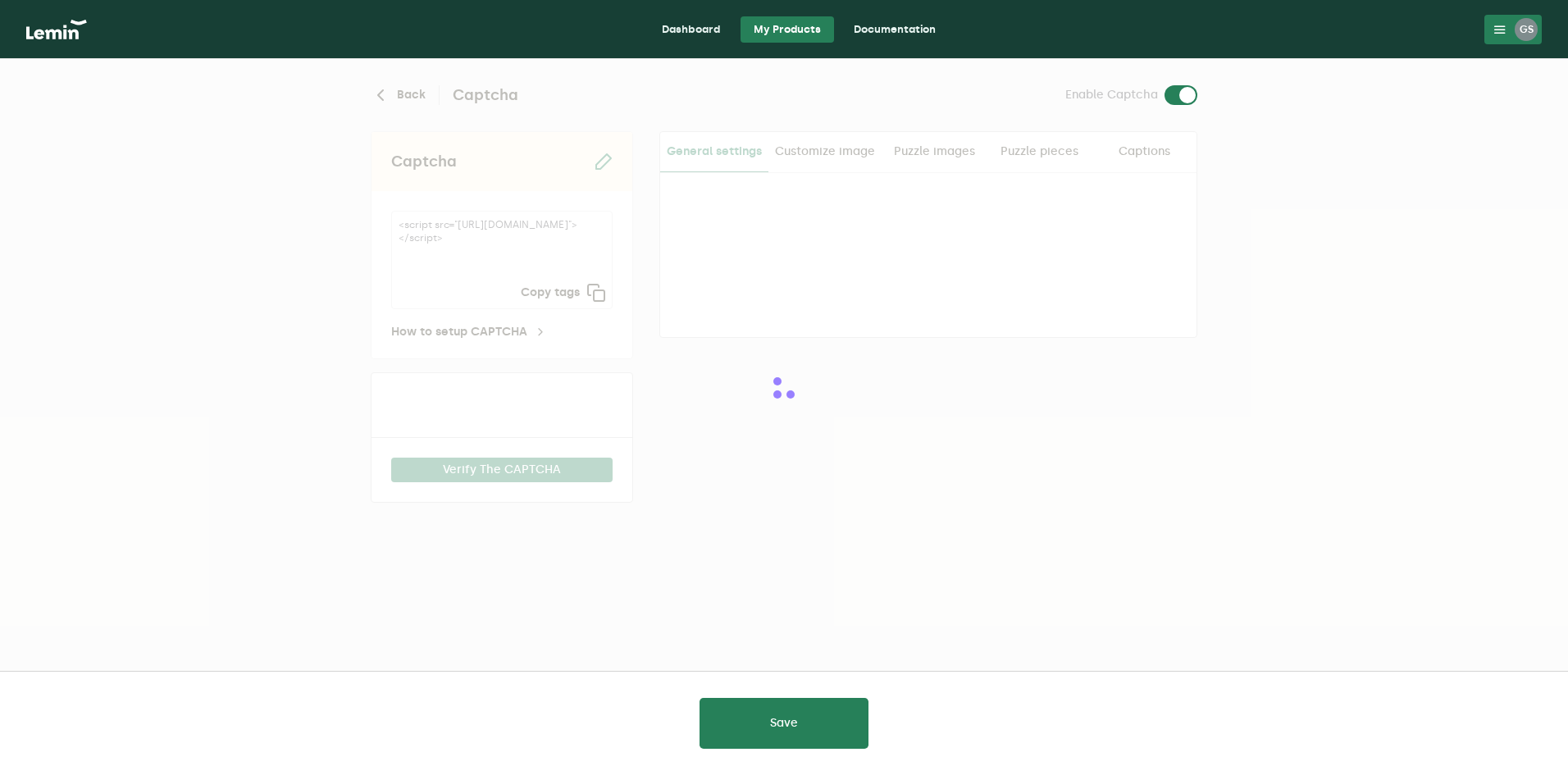
type input "white"
checkbox input "true"
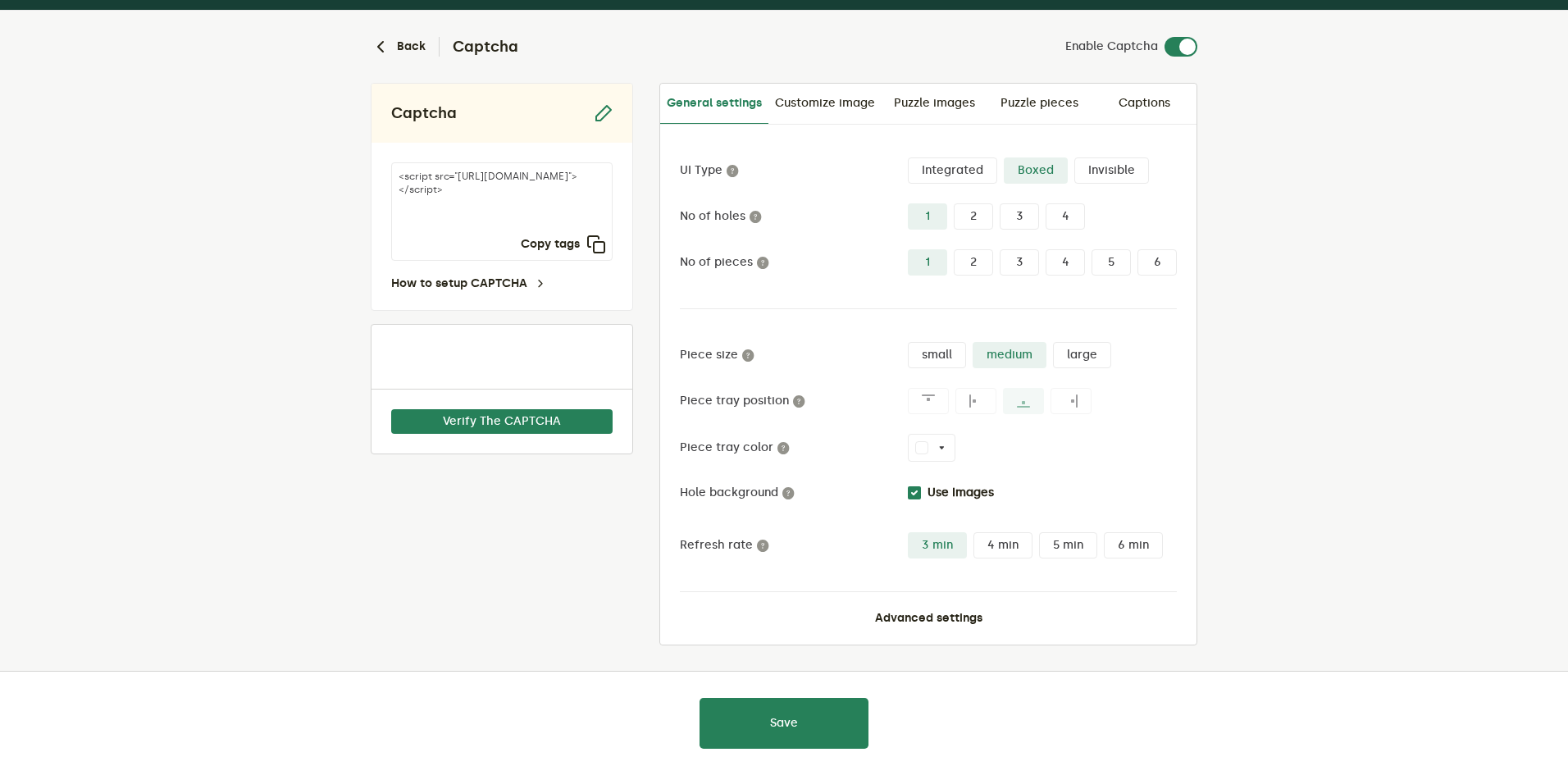
scroll to position [50, 0]
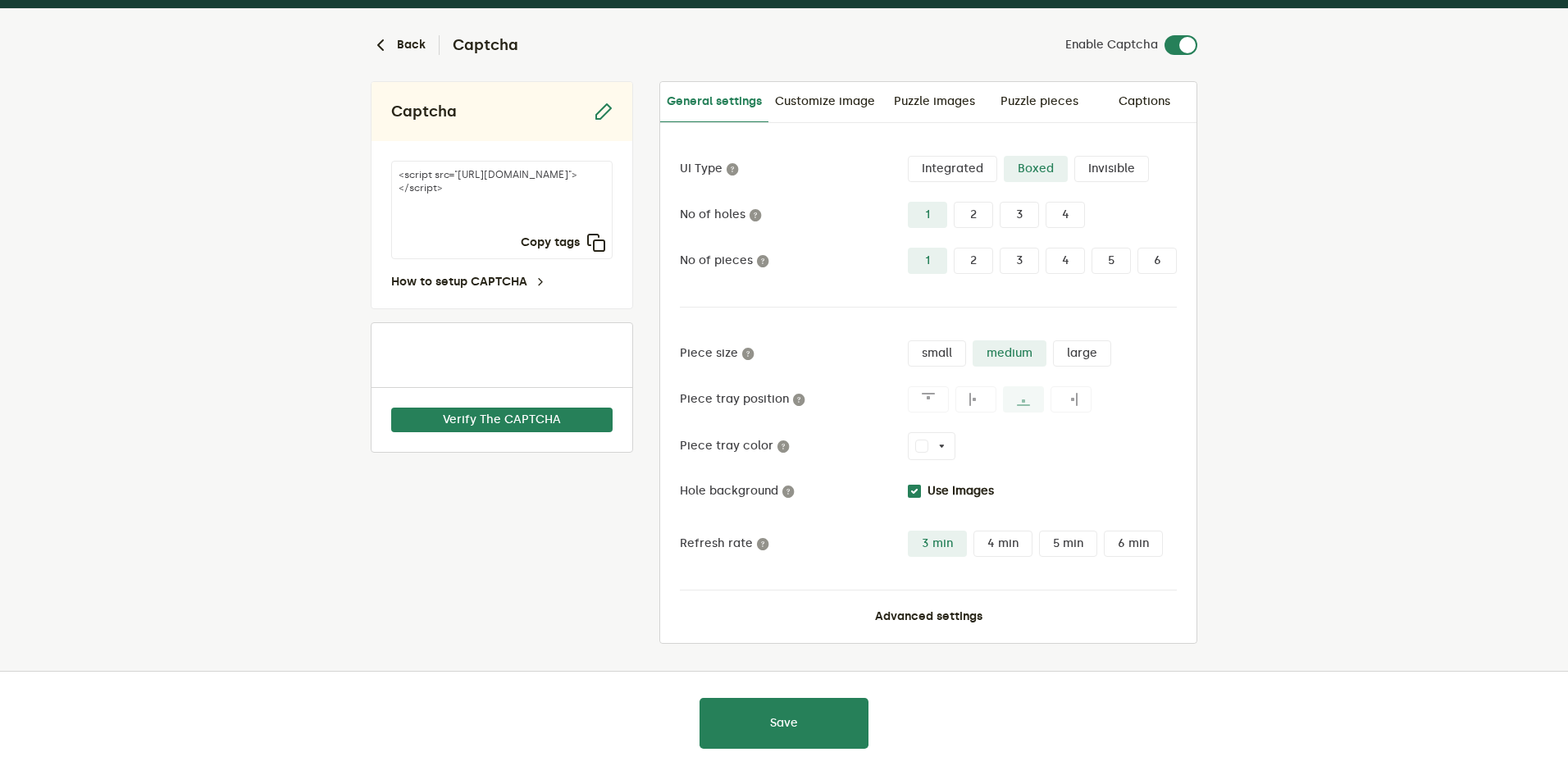
click at [950, 364] on label "small" at bounding box center [937, 353] width 58 height 26
click at [908, 341] on input "small" at bounding box center [908, 341] width 0 height 0
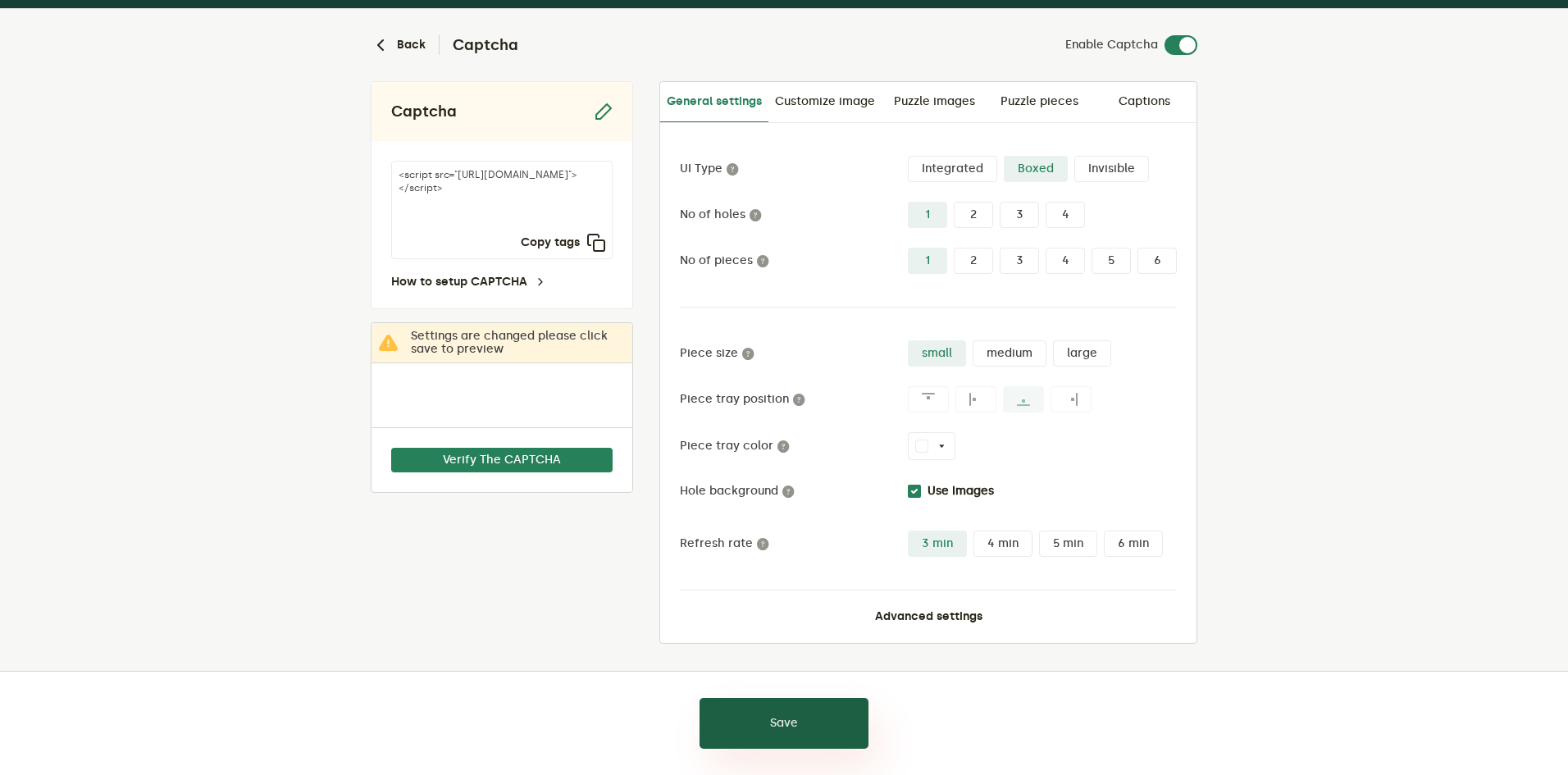
click at [786, 733] on button "Save" at bounding box center [784, 723] width 169 height 51
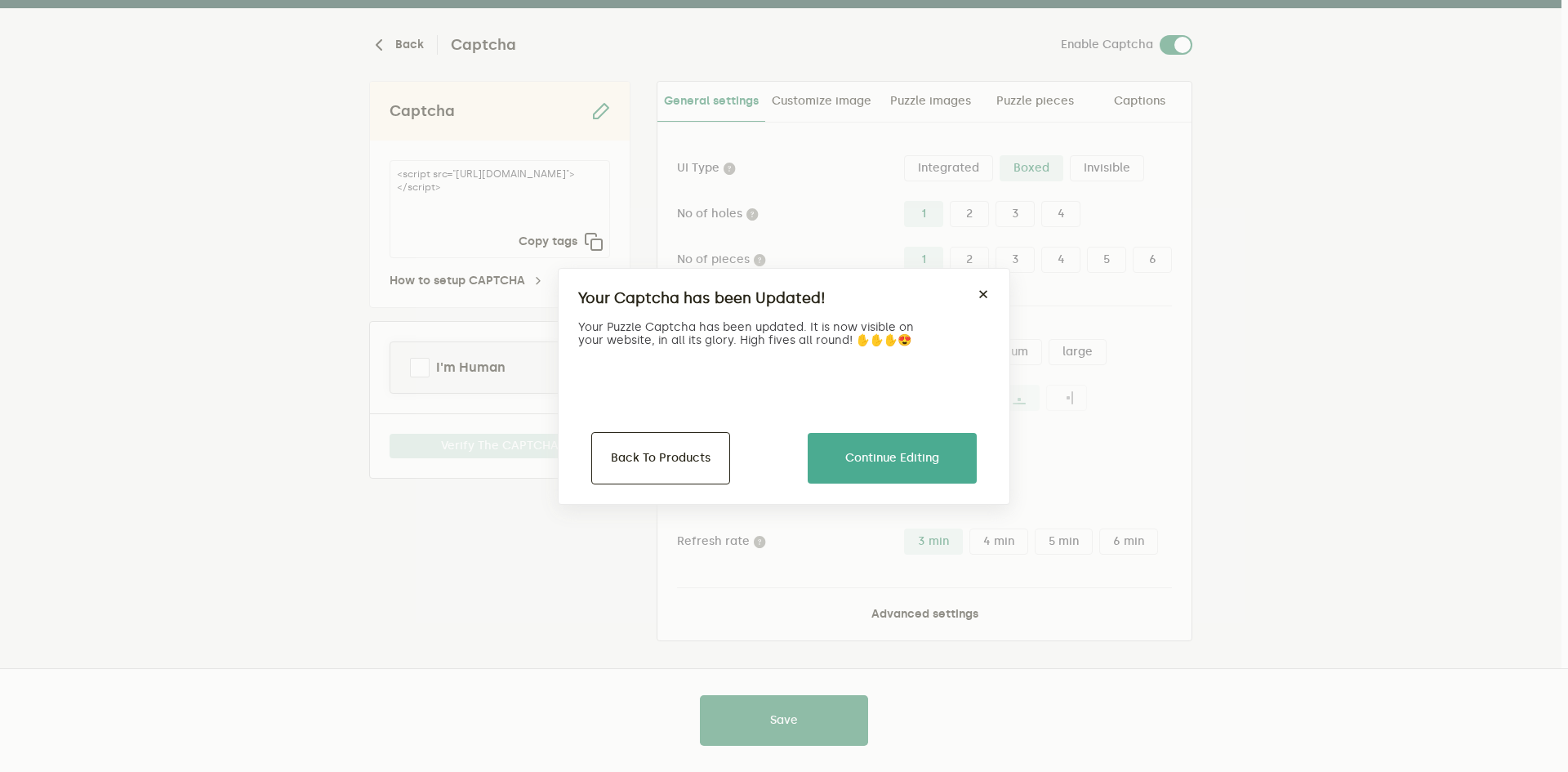
click at [988, 288] on div "Your Captcha has been Updated! ×" at bounding box center [784, 305] width 411 height 33
click at [979, 290] on button "×" at bounding box center [984, 295] width 13 height 13
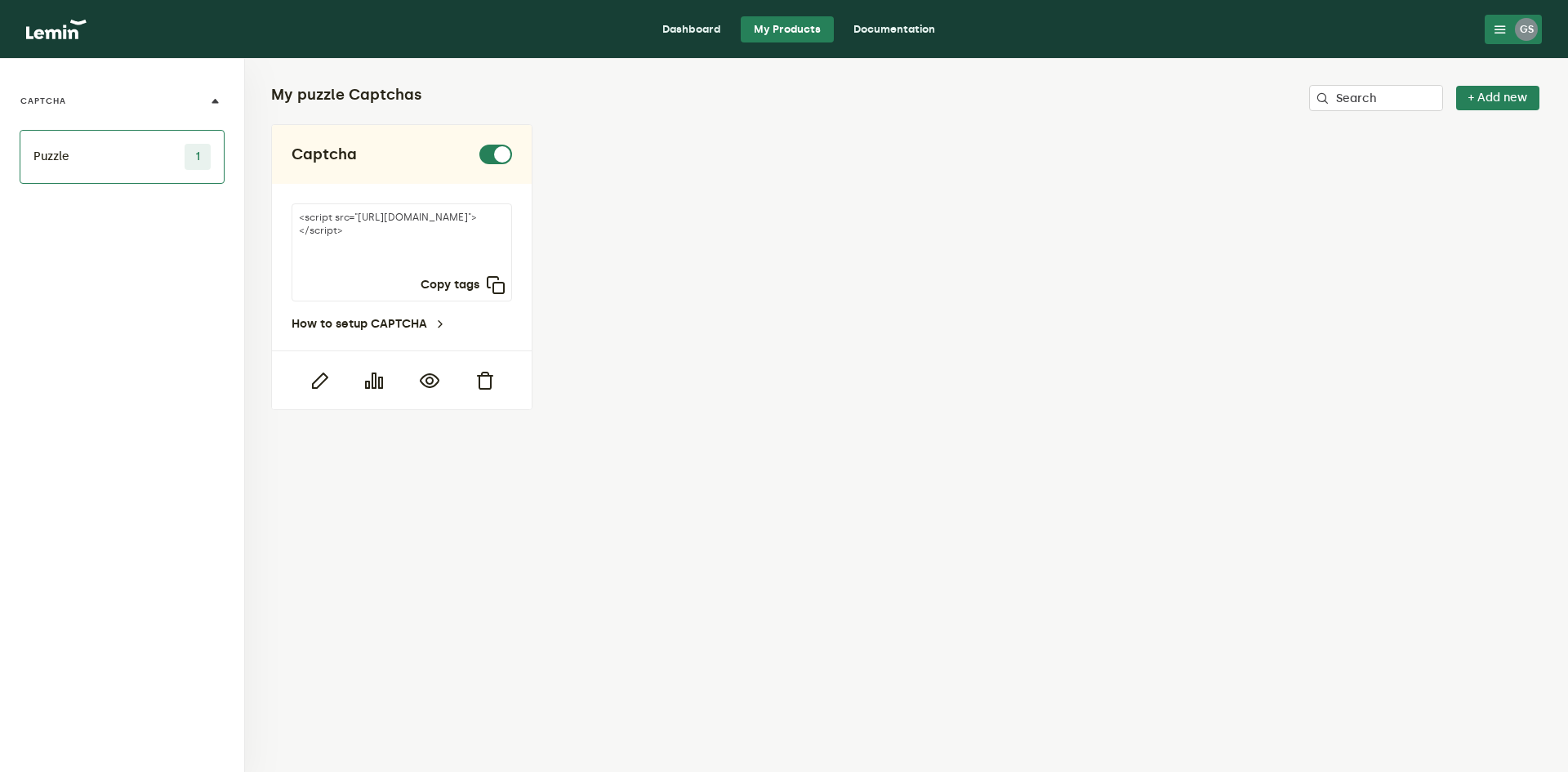
click at [62, 158] on li "Puzzle 1" at bounding box center [121, 157] width 205 height 54
click at [323, 386] on icon "button" at bounding box center [319, 381] width 19 height 19
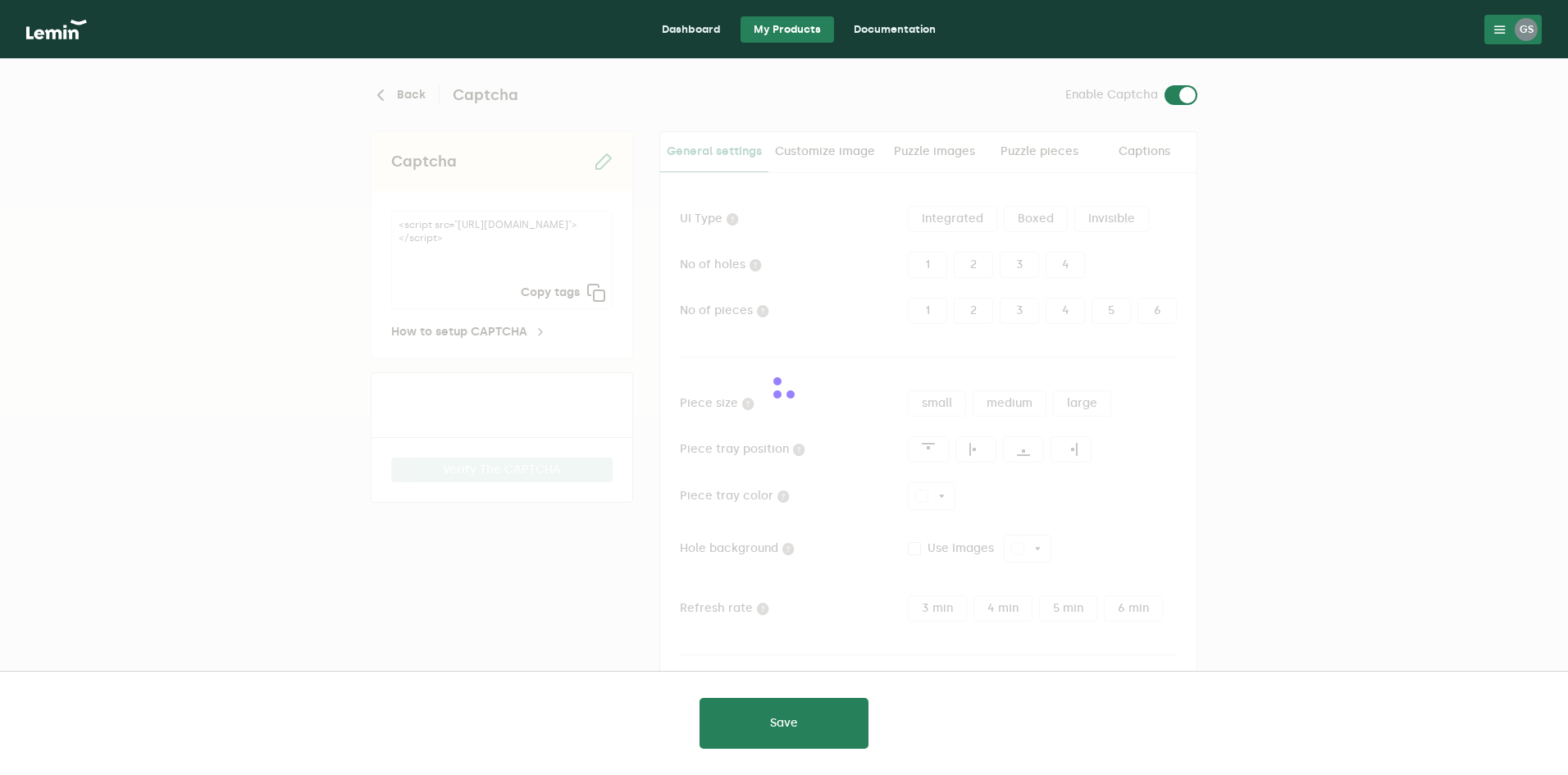
type input "white"
checkbox input "true"
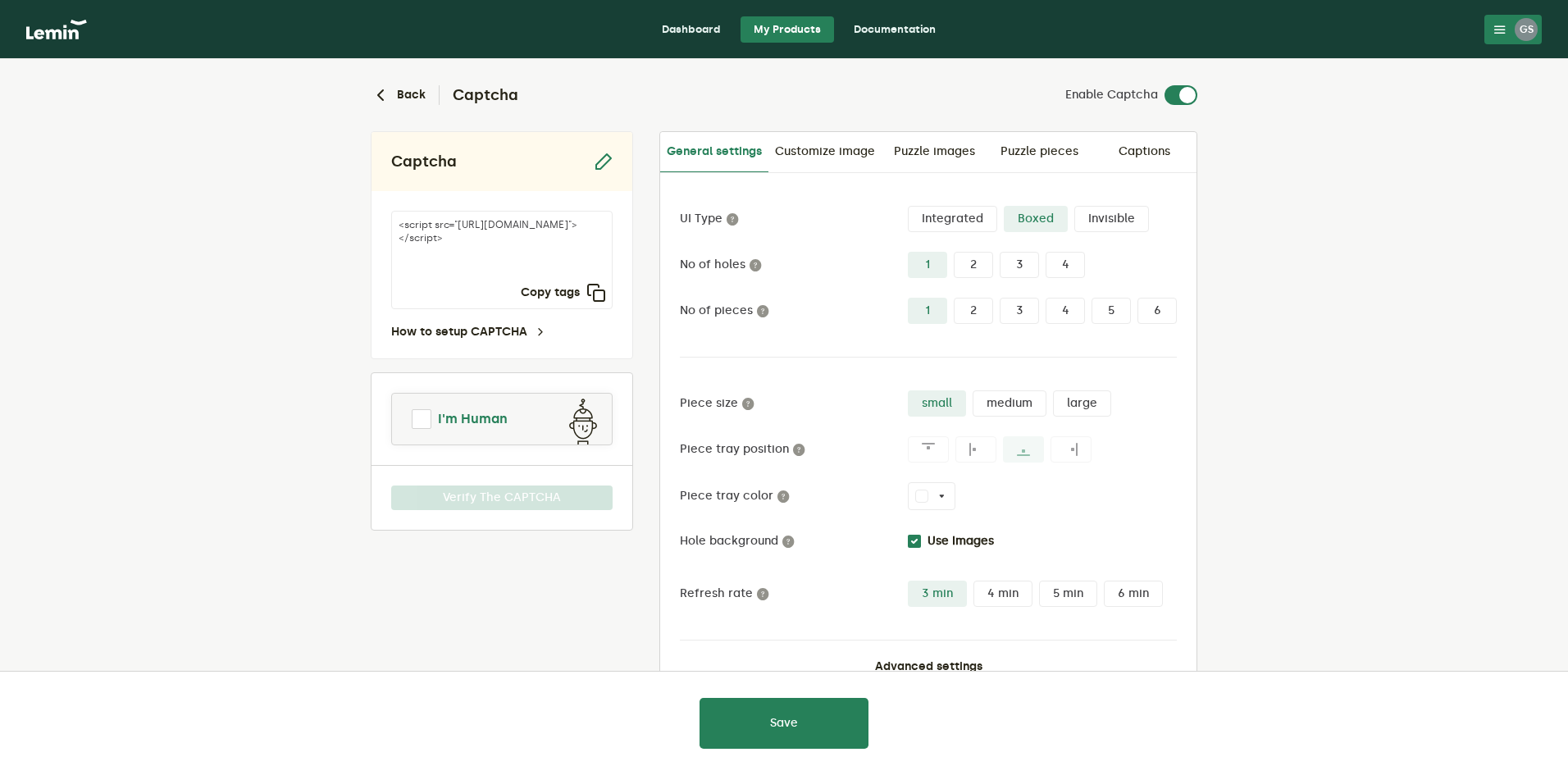
click at [419, 418] on span at bounding box center [422, 419] width 19 height 19
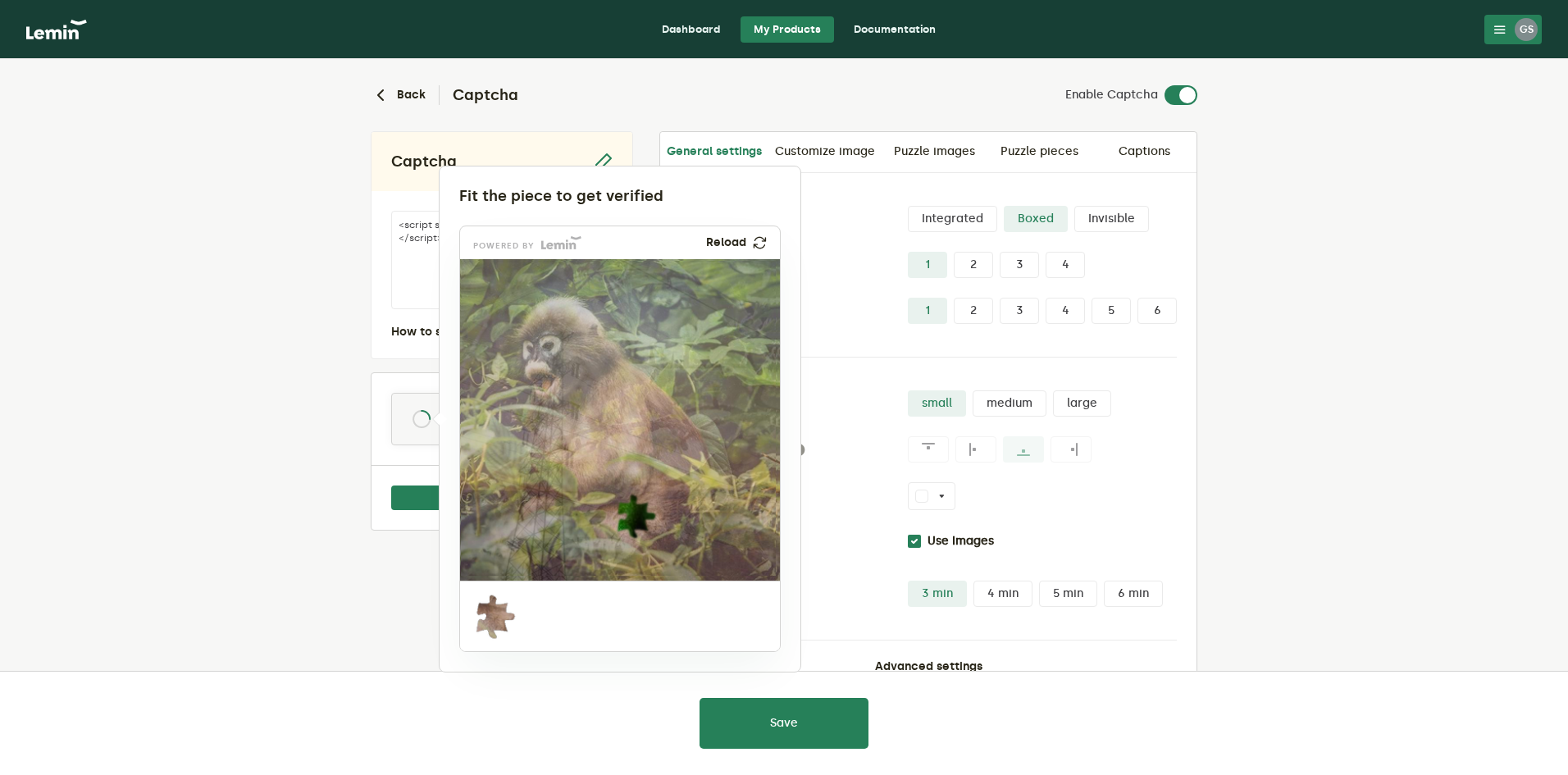
click at [810, 210] on div at bounding box center [784, 387] width 1568 height 775
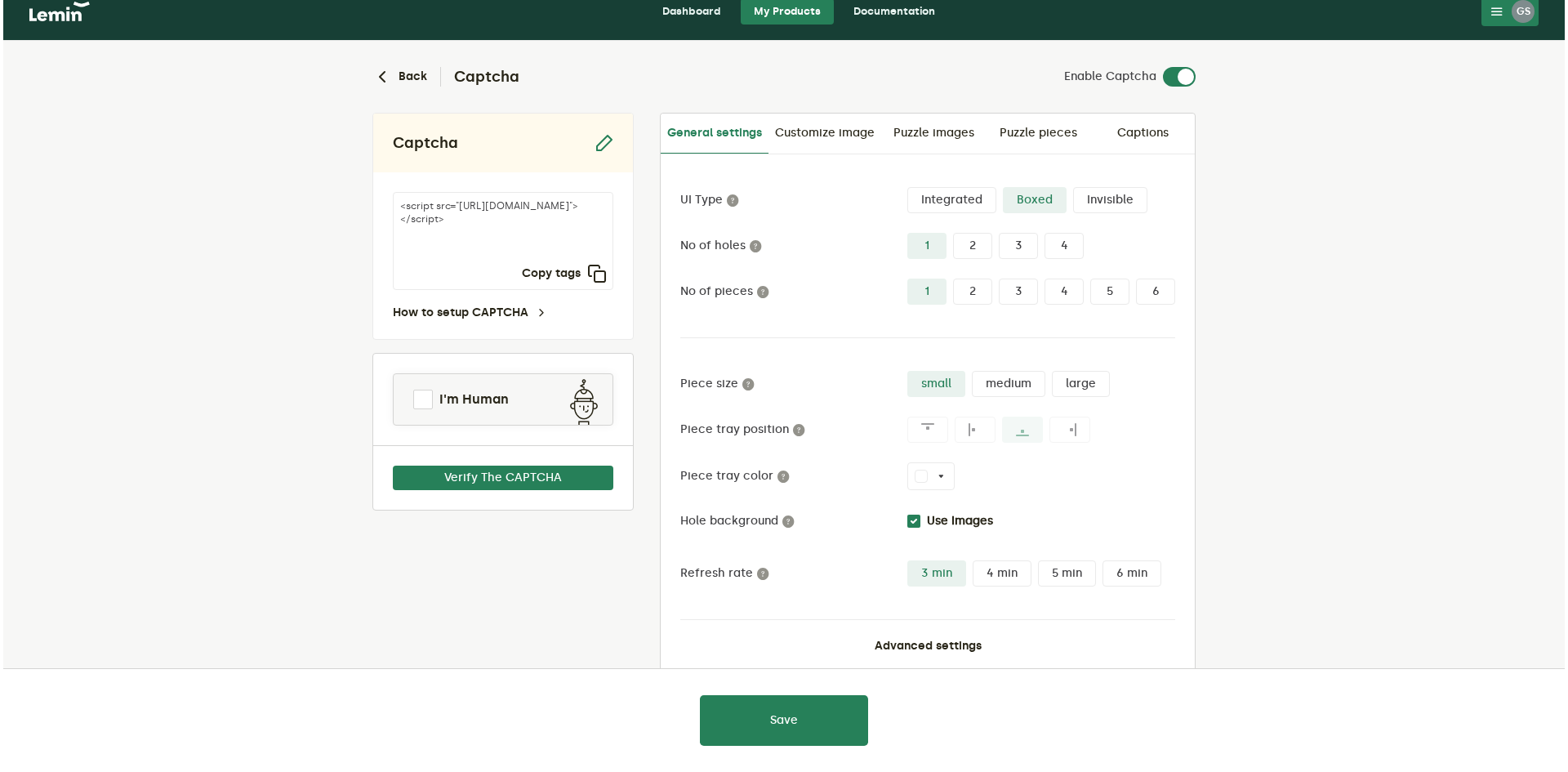
scroll to position [50, 0]
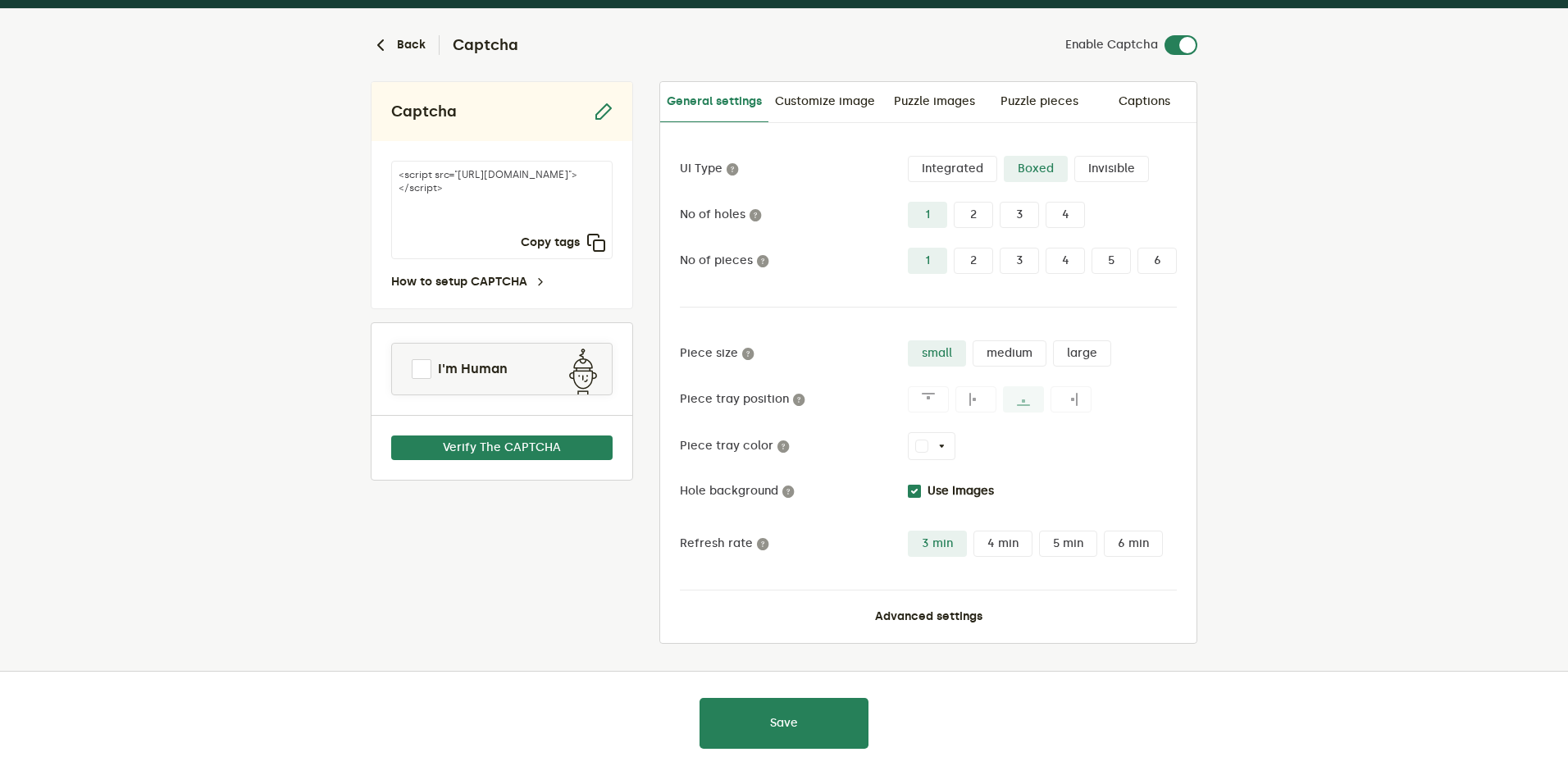
click at [918, 443] on input "white" at bounding box center [922, 447] width 14 height 14
click at [942, 442] on button "white" at bounding box center [931, 446] width 47 height 28
click at [954, 609] on div "UI Type Integrated Boxed Invisible No of holes 1 2 3 4 No of pieces 1 2 3 4 5 6…" at bounding box center [928, 389] width 497 height 467
click at [948, 622] on button "Advanced settings" at bounding box center [928, 617] width 107 height 14
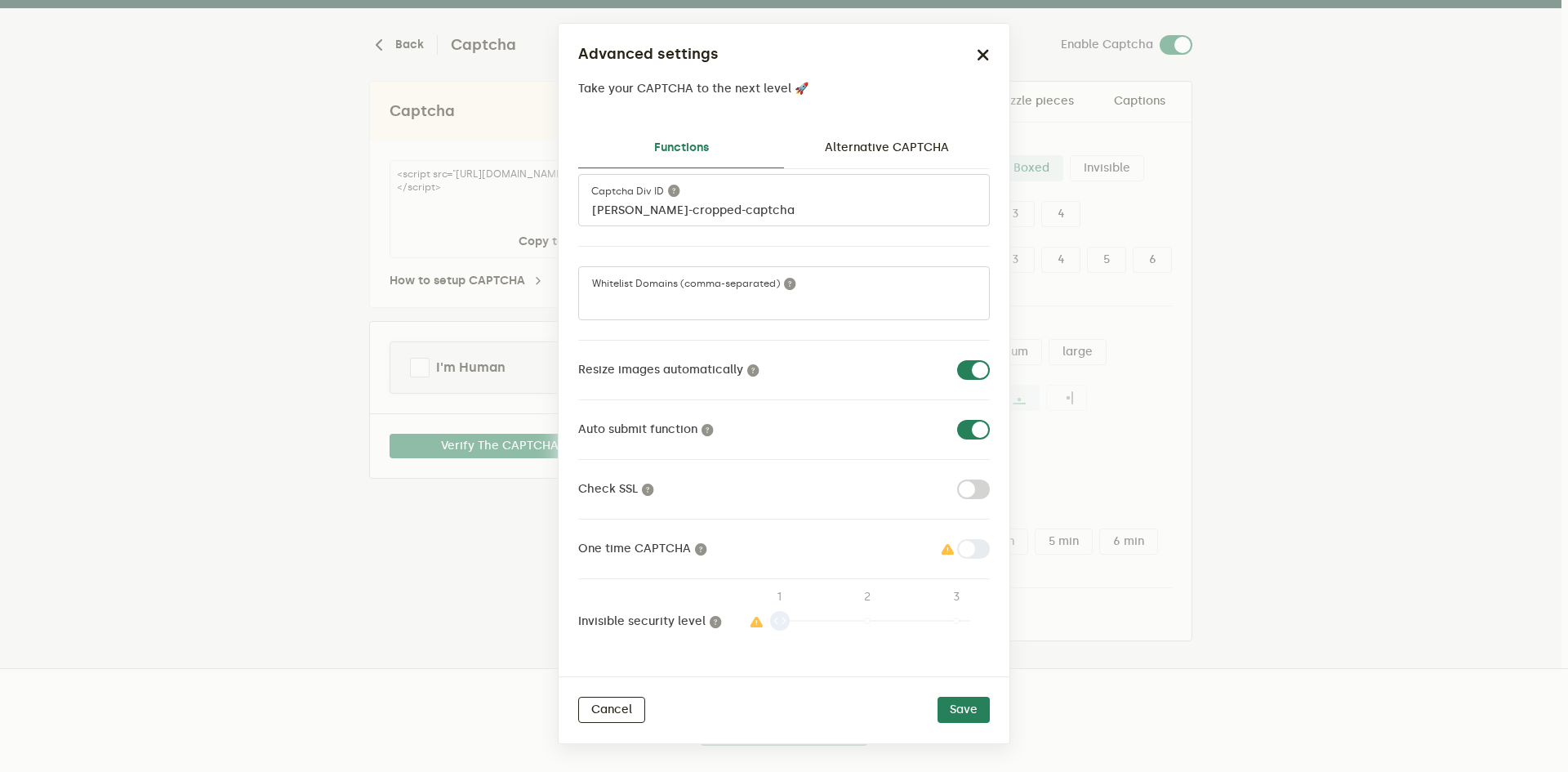
scroll to position [29, 0]
drag, startPoint x: 777, startPoint y: 622, endPoint x: 842, endPoint y: 583, distance: 75.8
click at [811, 622] on div "1 1 2 3" at bounding box center [860, 621] width 229 height 46
click at [925, 155] on link "Alternative CAPTCHA" at bounding box center [887, 147] width 206 height 39
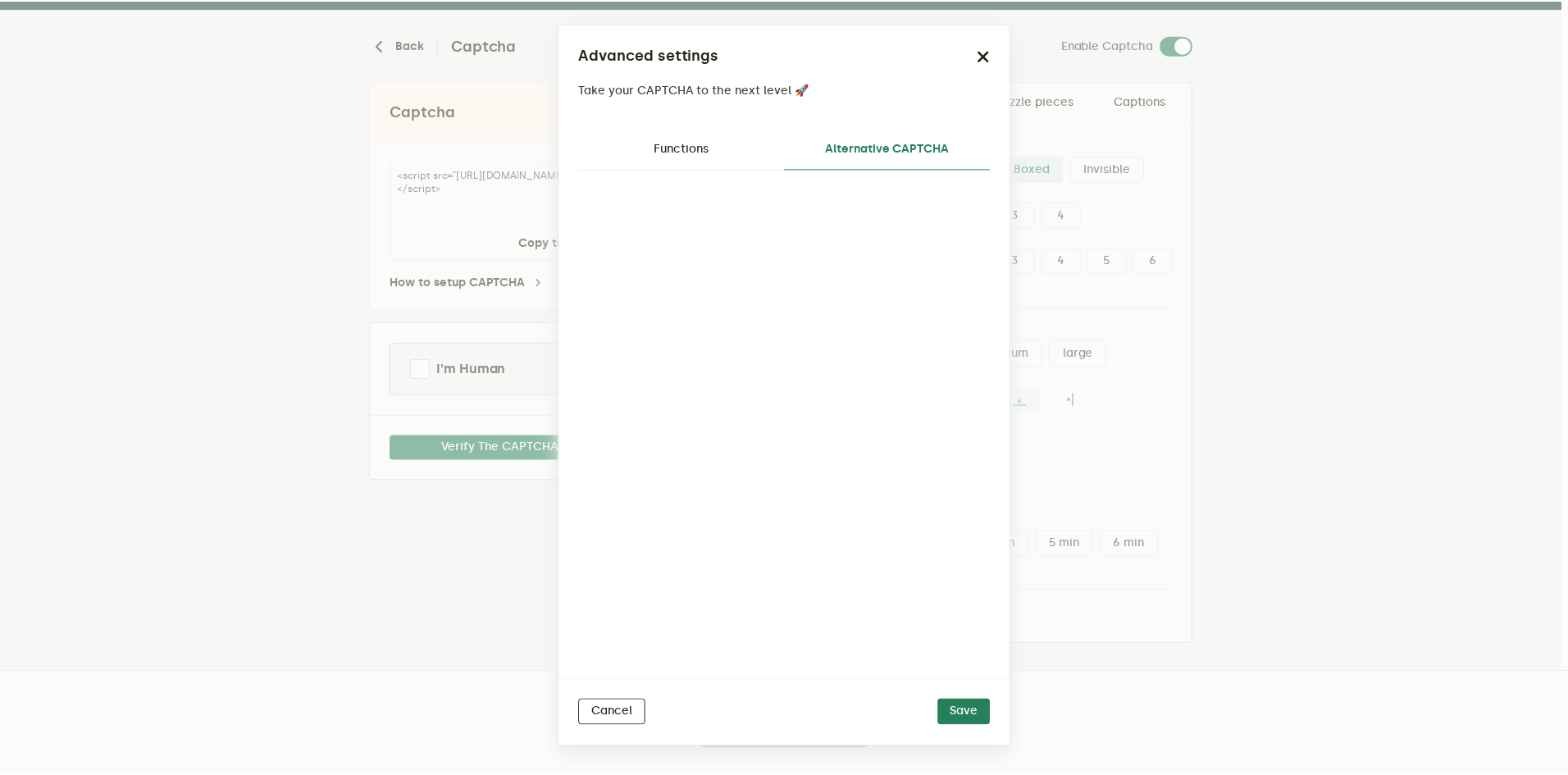
scroll to position [0, 0]
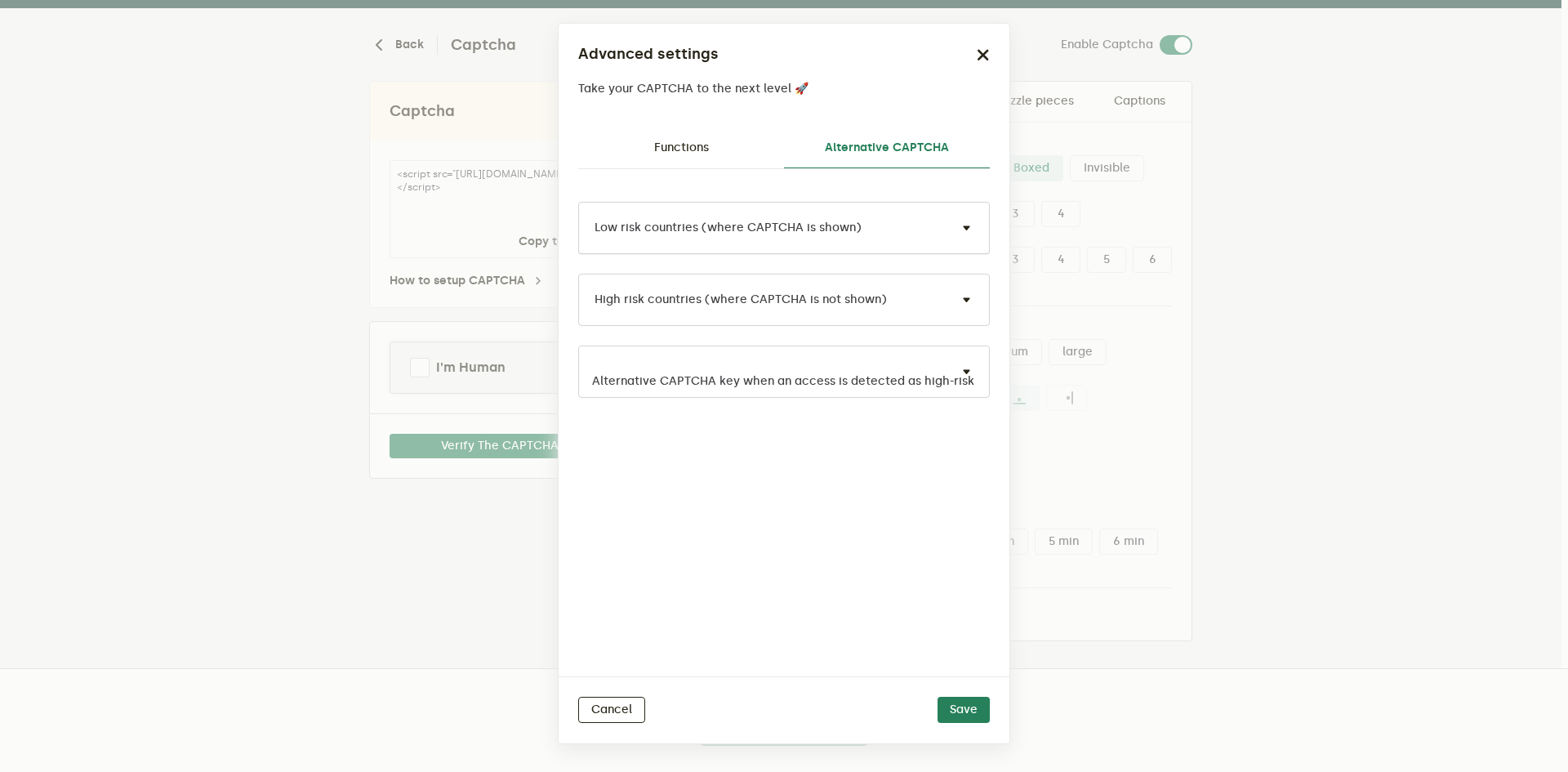
click at [747, 210] on div "Low risk countries (where CAPTCHA is shown)" at bounding box center [784, 228] width 411 height 52
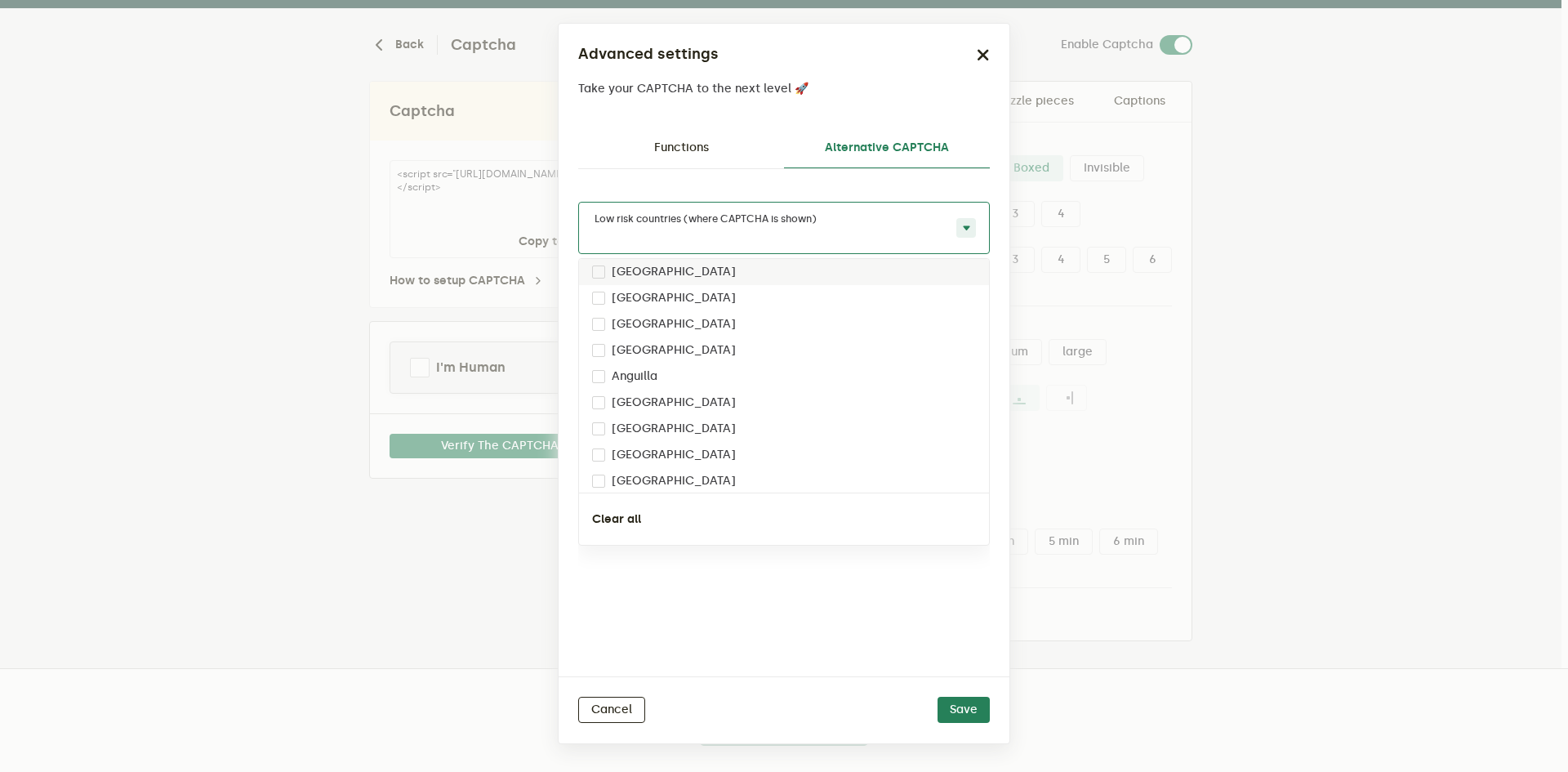
click at [740, 228] on div "Low risk countries (where CAPTCHA is shown)" at bounding box center [704, 221] width 225 height 17
click at [980, 57] on icon "button" at bounding box center [984, 55] width 13 height 13
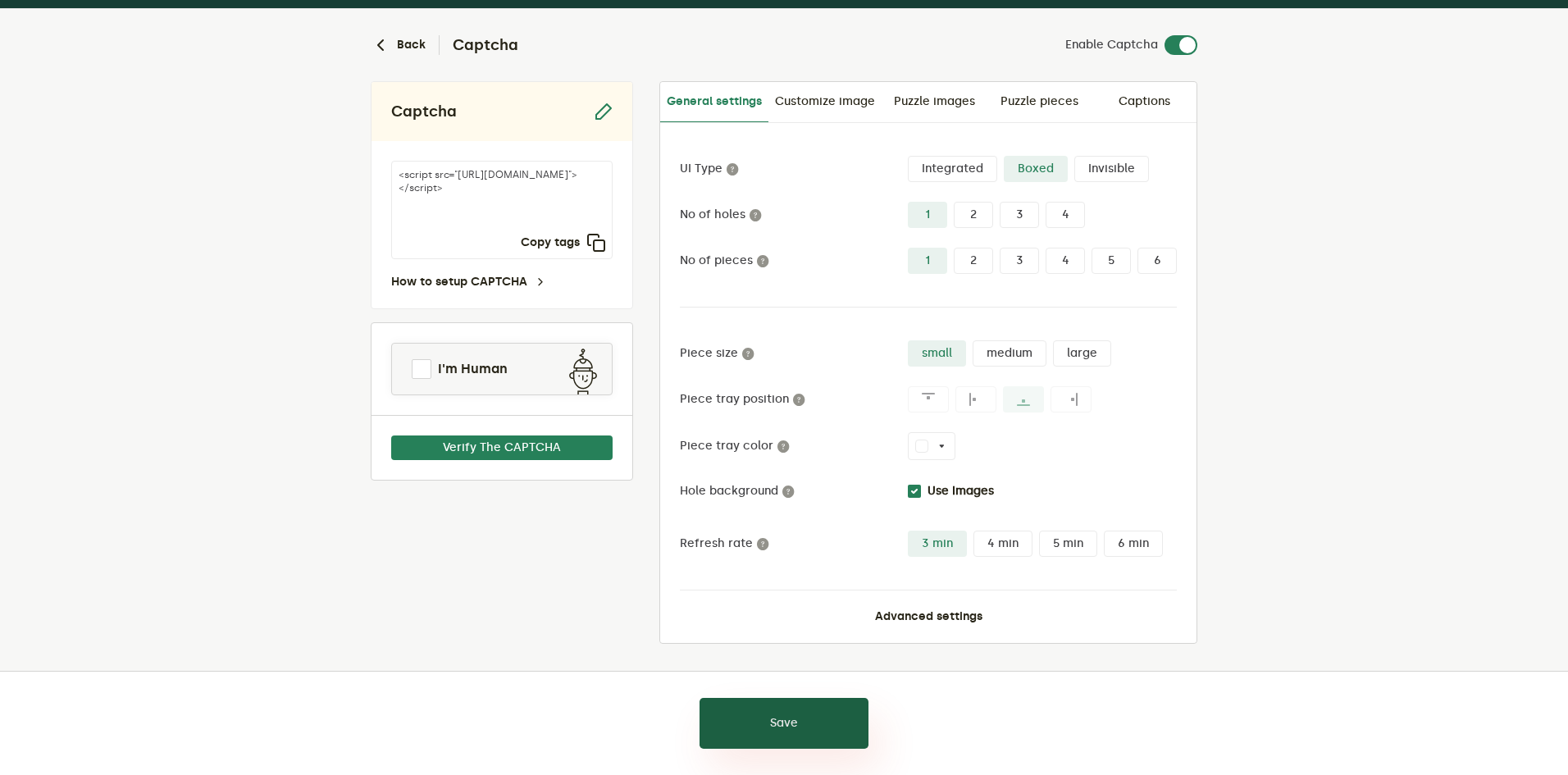
click at [811, 729] on button "Save" at bounding box center [784, 723] width 169 height 51
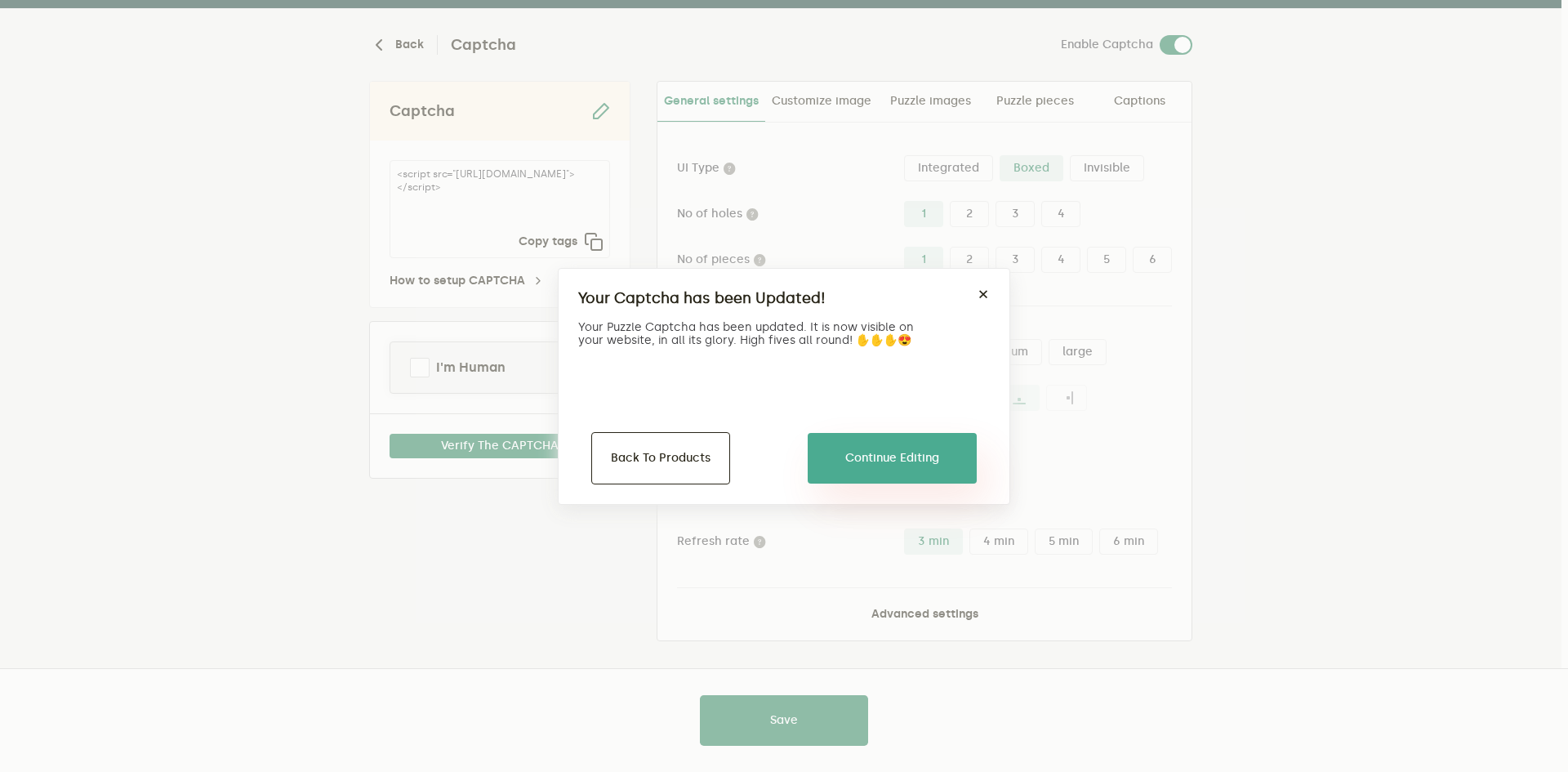
click at [896, 455] on button "Continue Editing" at bounding box center [893, 458] width 169 height 51
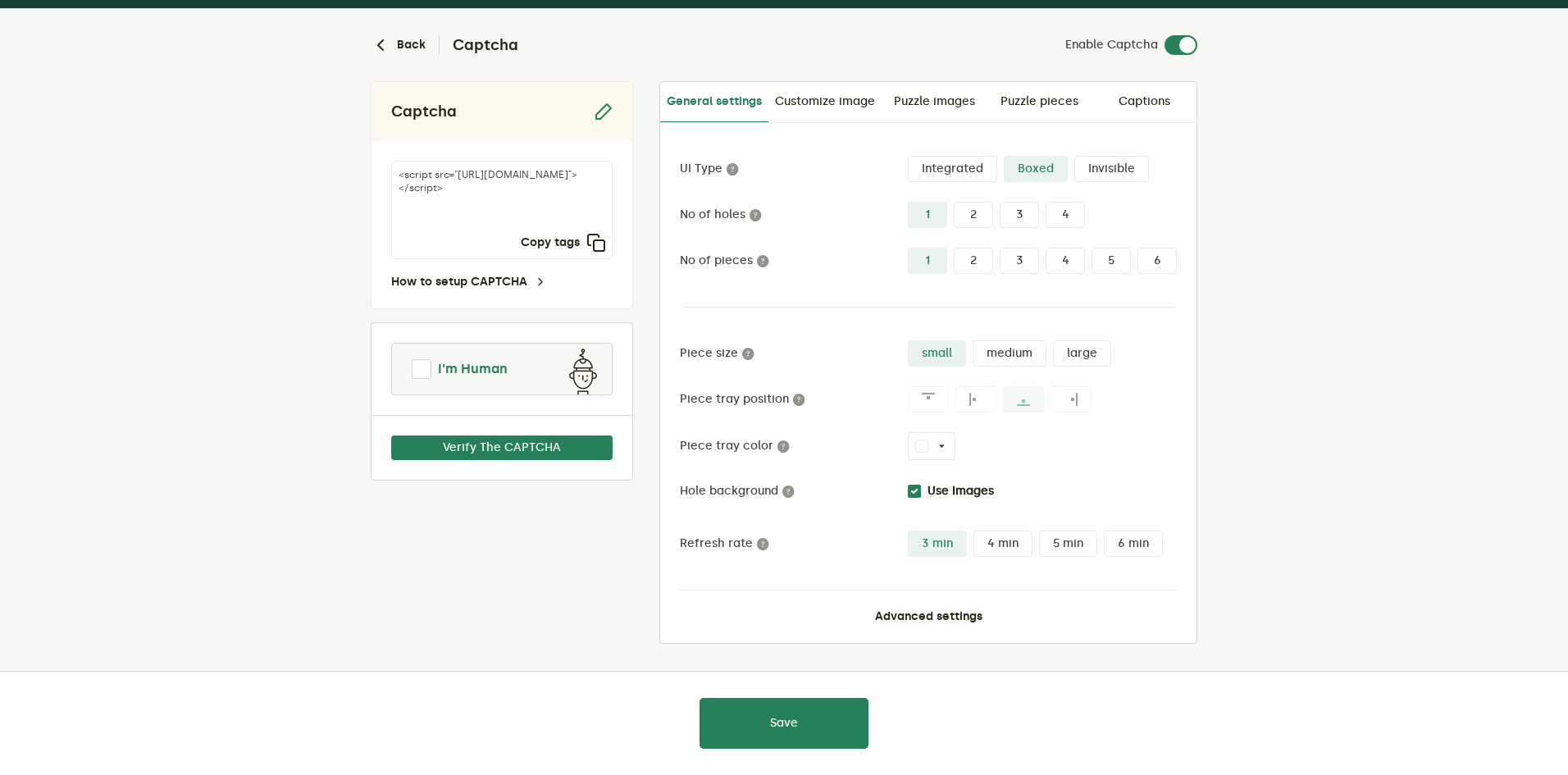
click at [420, 372] on span at bounding box center [421, 369] width 26 height 26
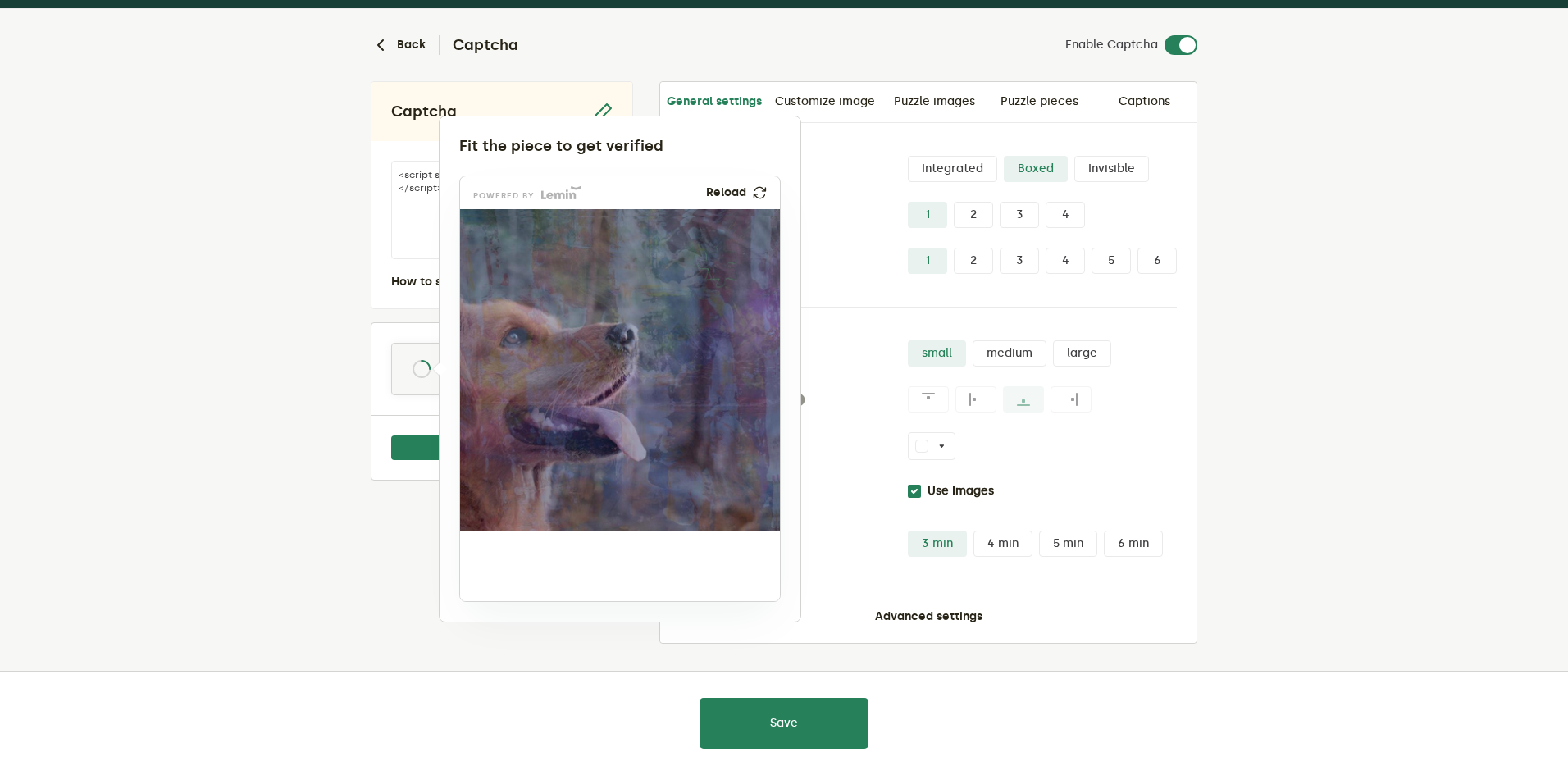
drag, startPoint x: 510, startPoint y: 581, endPoint x: 730, endPoint y: 281, distance: 372.0
click at [730, 281] on img at bounding box center [592, 389] width 466 height 321
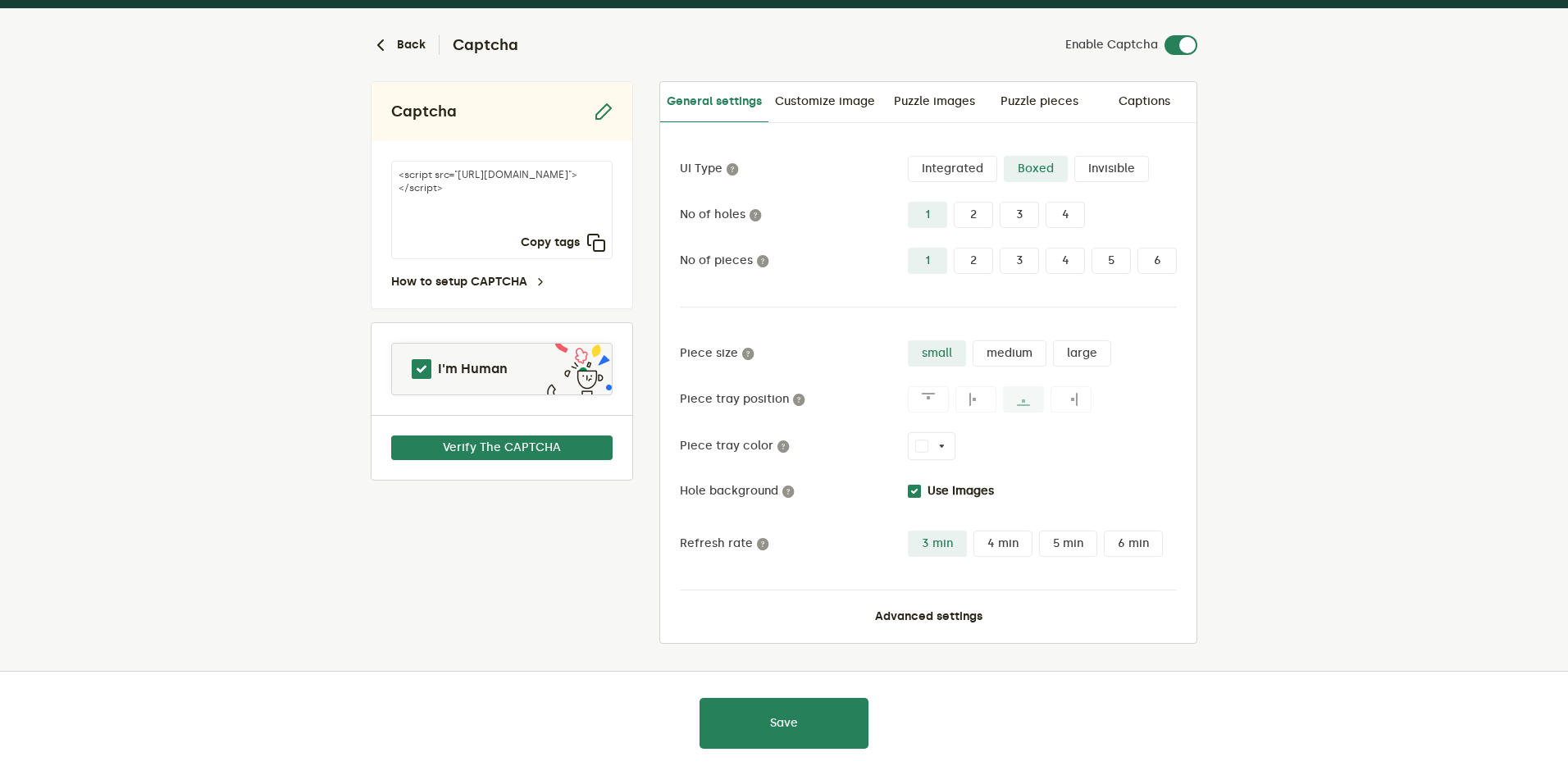
drag, startPoint x: 303, startPoint y: 444, endPoint x: 342, endPoint y: 465, distance: 44.3
click at [331, 459] on lemin-captcha-form "Back Captcha Enable Captcha Captcha <script src="https://api.leminnow.com/captc…" at bounding box center [784, 392] width 1568 height 766
click at [449, 436] on button "Verify The CAPTCHA" at bounding box center [501, 447] width 221 height 24
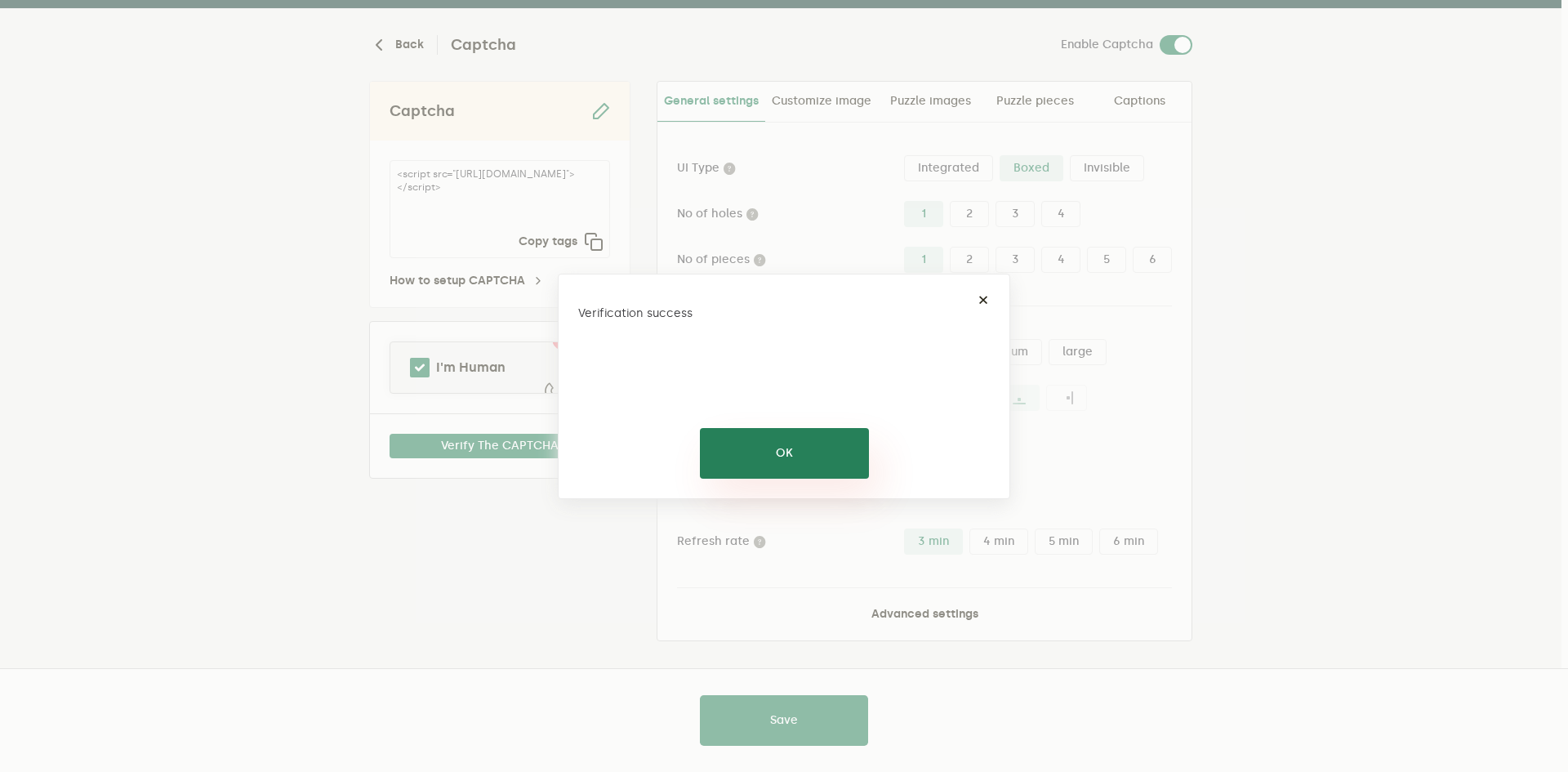
click at [777, 457] on button "OK" at bounding box center [784, 453] width 169 height 51
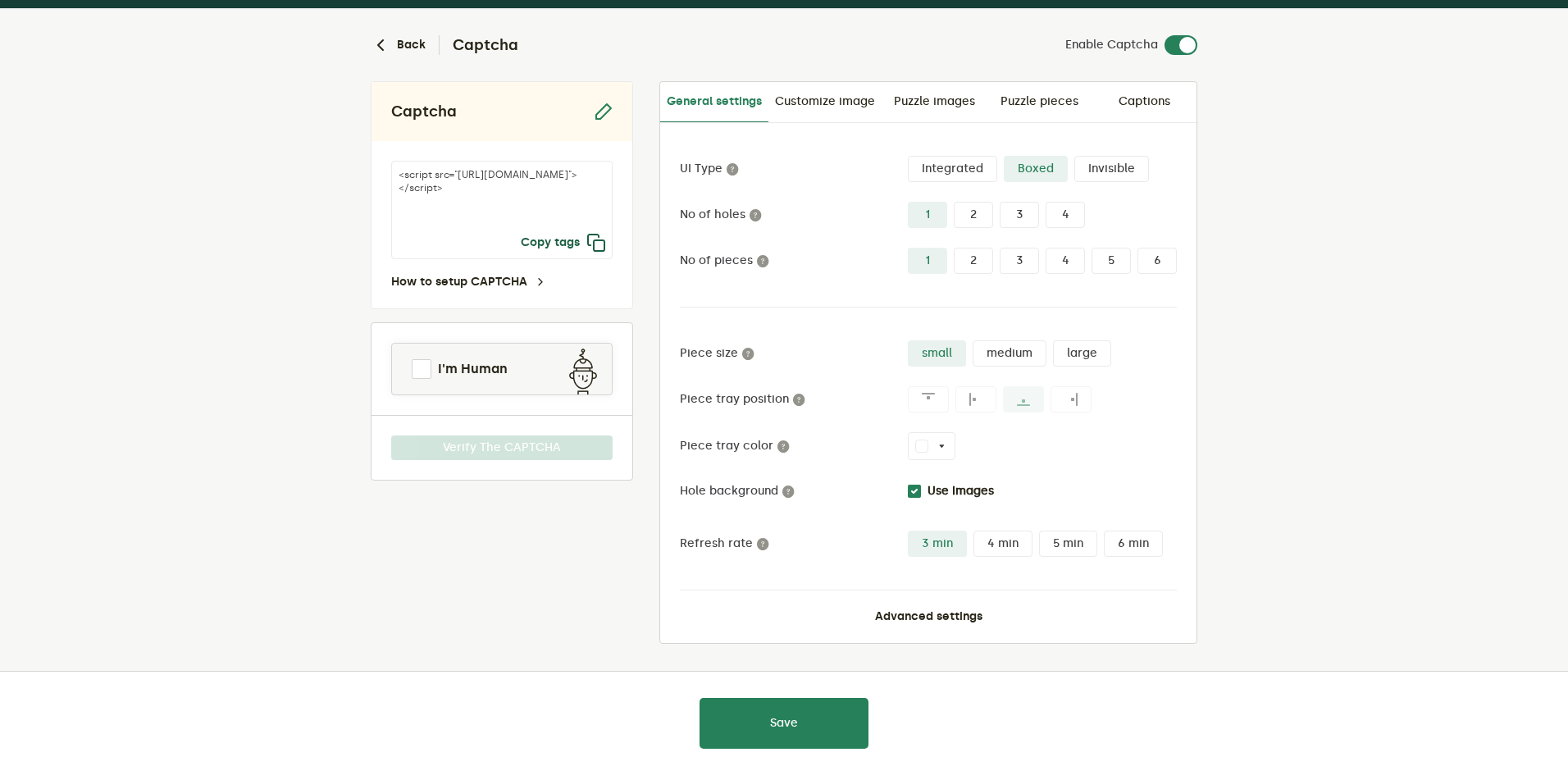
click at [592, 248] on icon "button" at bounding box center [596, 242] width 19 height 19
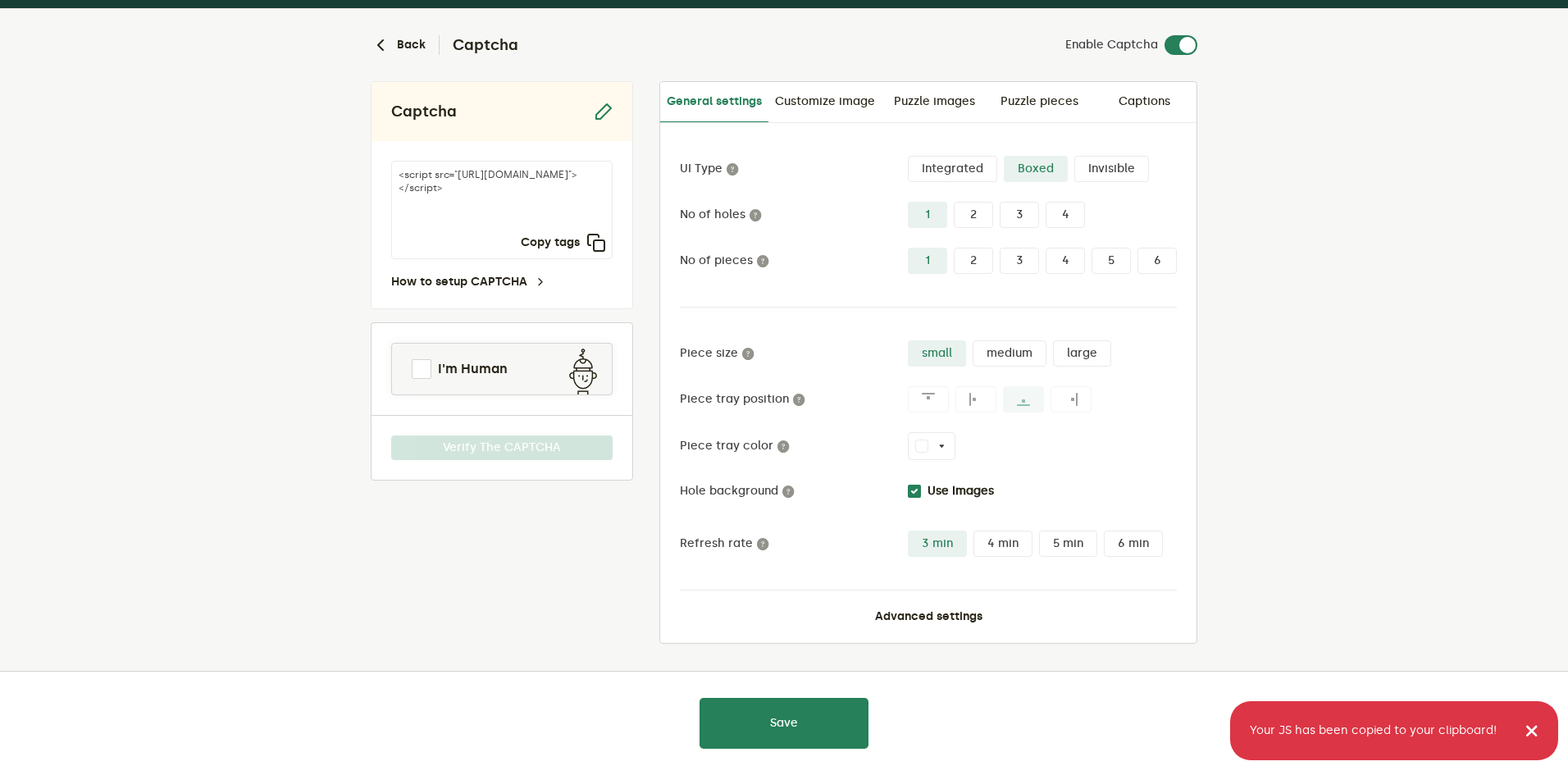
click at [289, 204] on lemin-captcha-form "Back Captcha Enable Captcha Captcha <script src="https://api.leminnow.com/captc…" at bounding box center [784, 392] width 1568 height 766
click at [1539, 729] on lemin-toast "Your JS has been copied to your clipboard!" at bounding box center [1394, 731] width 328 height 59
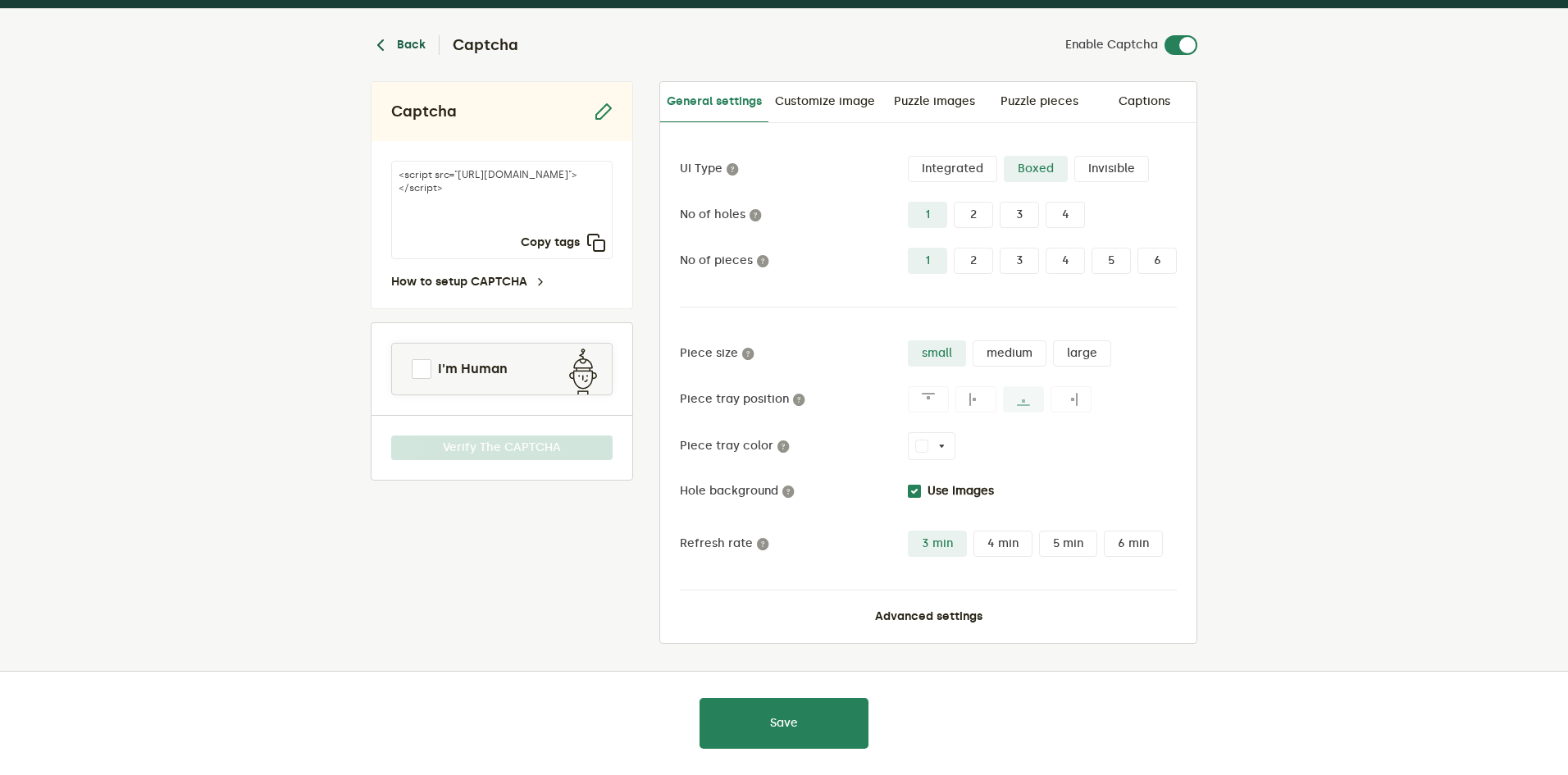
click at [387, 46] on icon "button" at bounding box center [380, 45] width 19 height 19
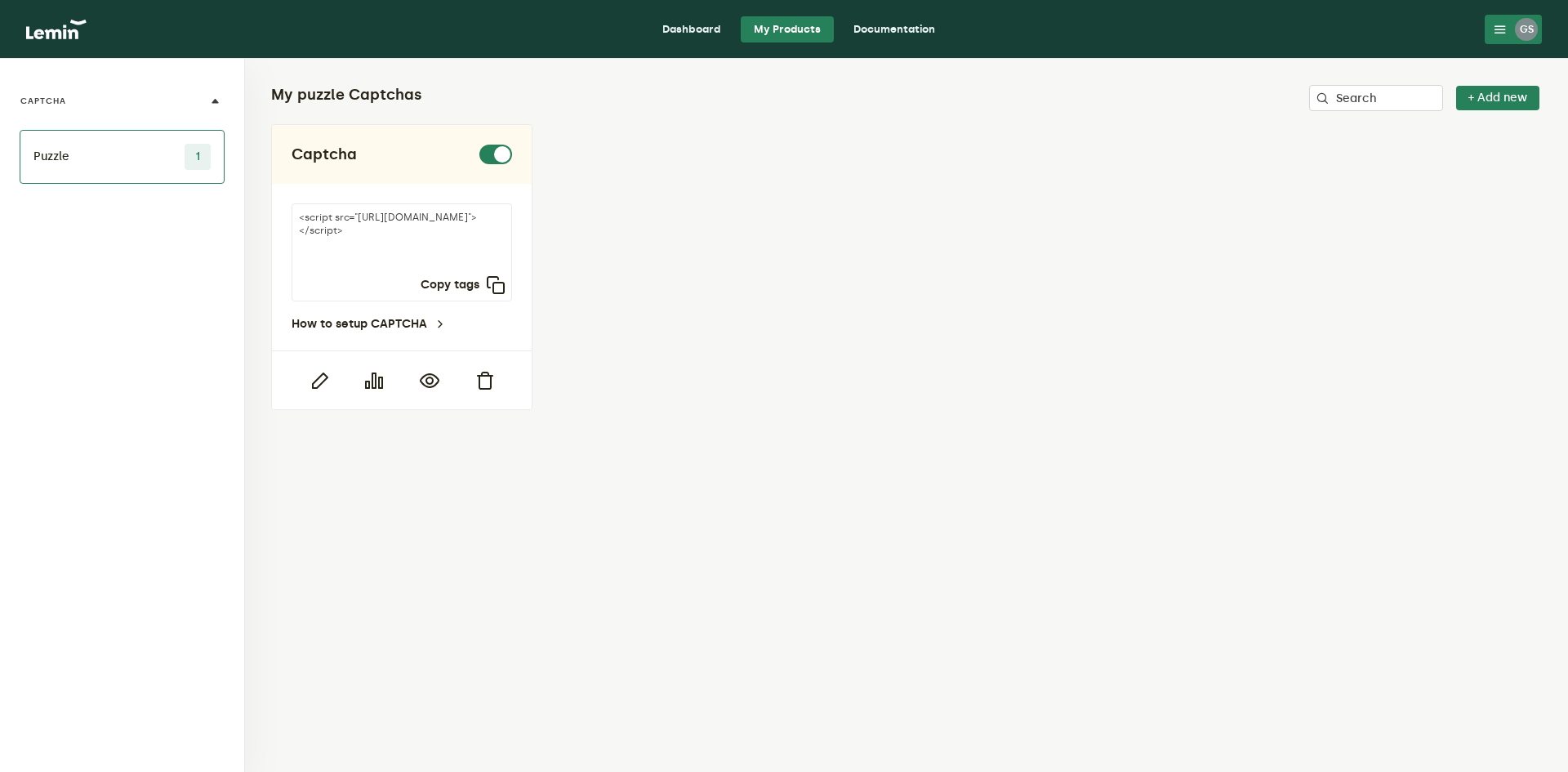
click at [717, 24] on link "Dashboard" at bounding box center [692, 29] width 85 height 26
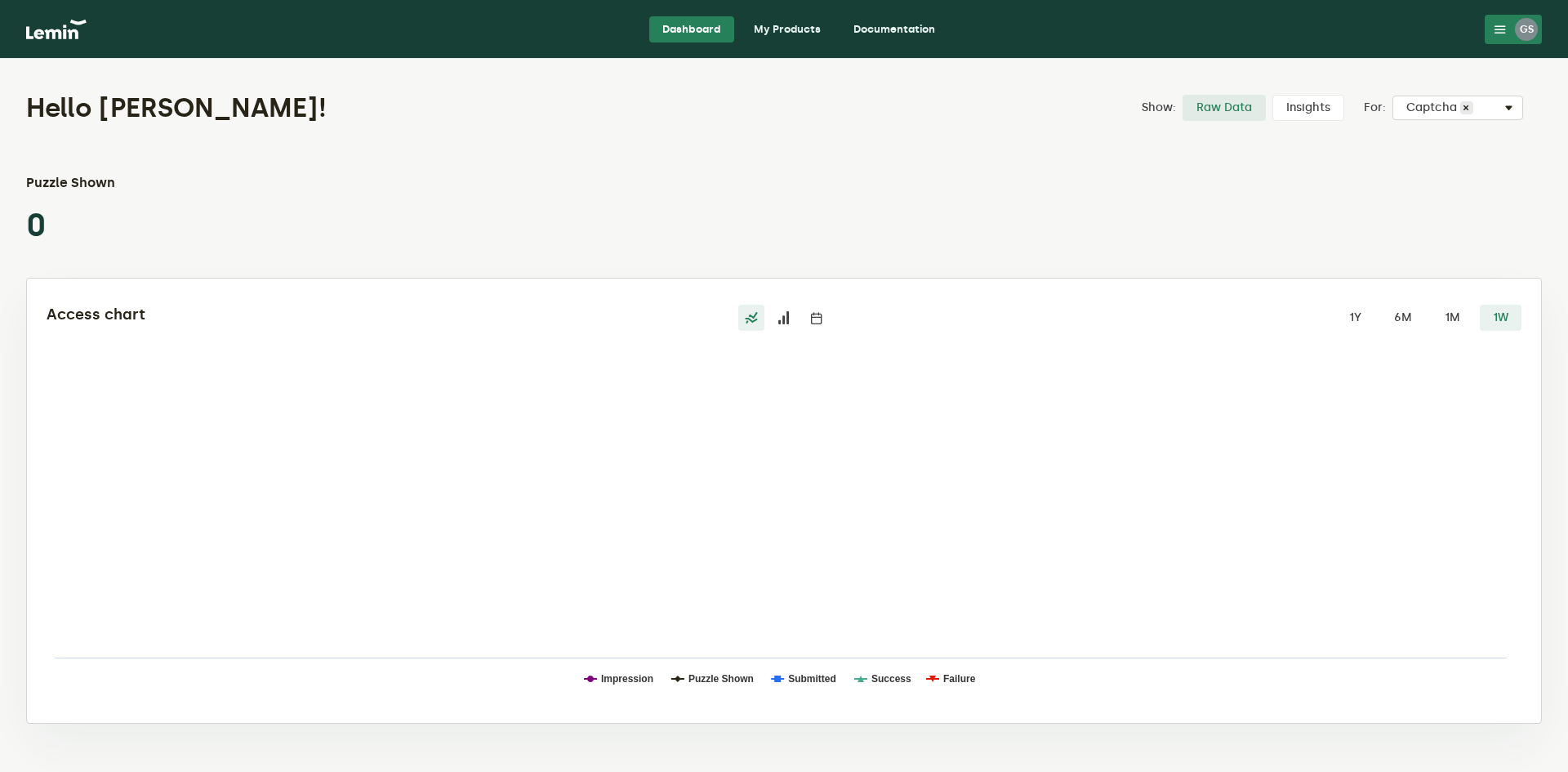
click at [1489, 14] on button "GS" at bounding box center [1512, 29] width 57 height 30
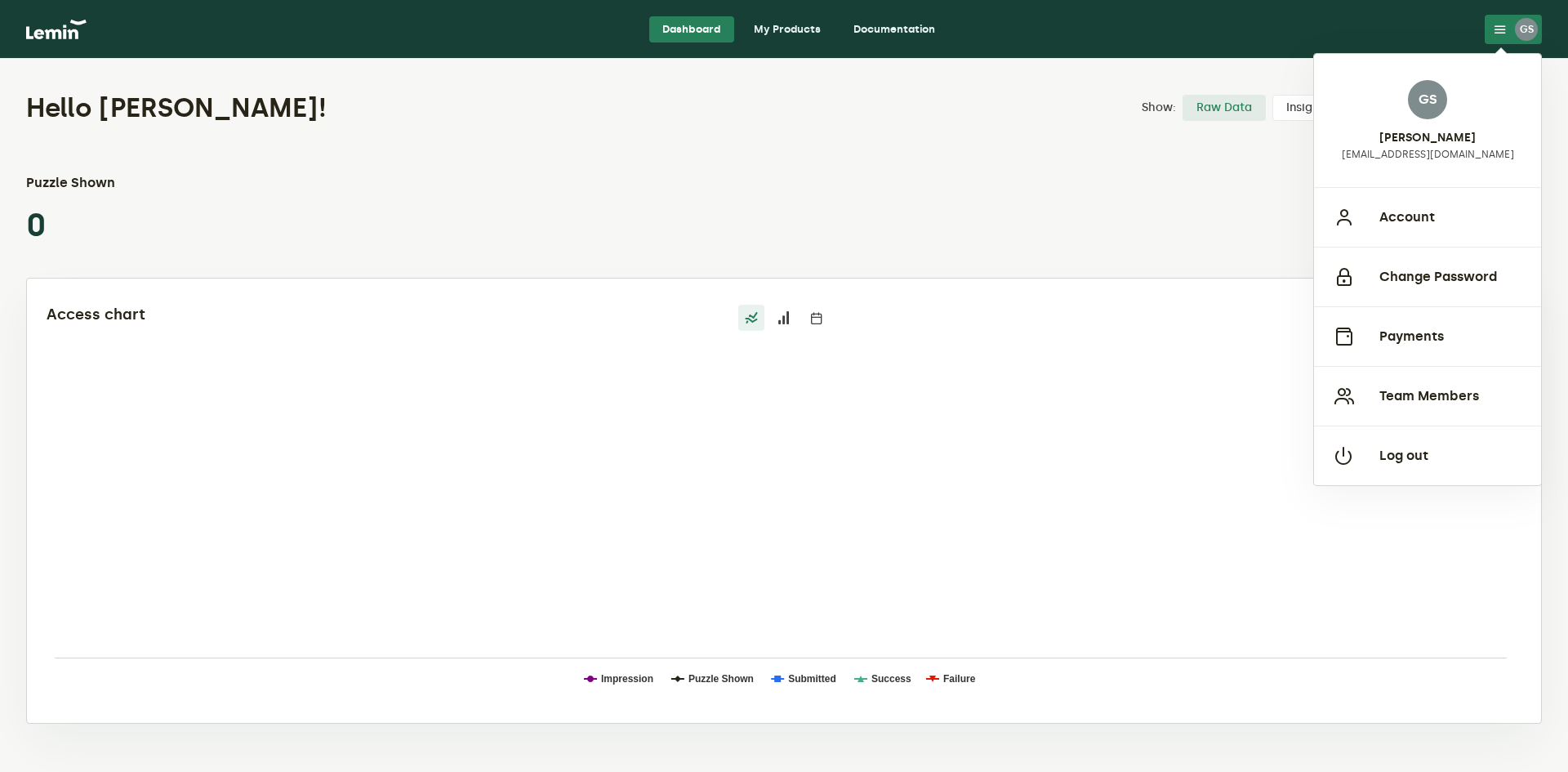
drag, startPoint x: 930, startPoint y: 223, endPoint x: 518, endPoint y: 221, distance: 412.0
click at [927, 223] on div "Puzzle Shown 0" at bounding box center [784, 209] width 1516 height 72
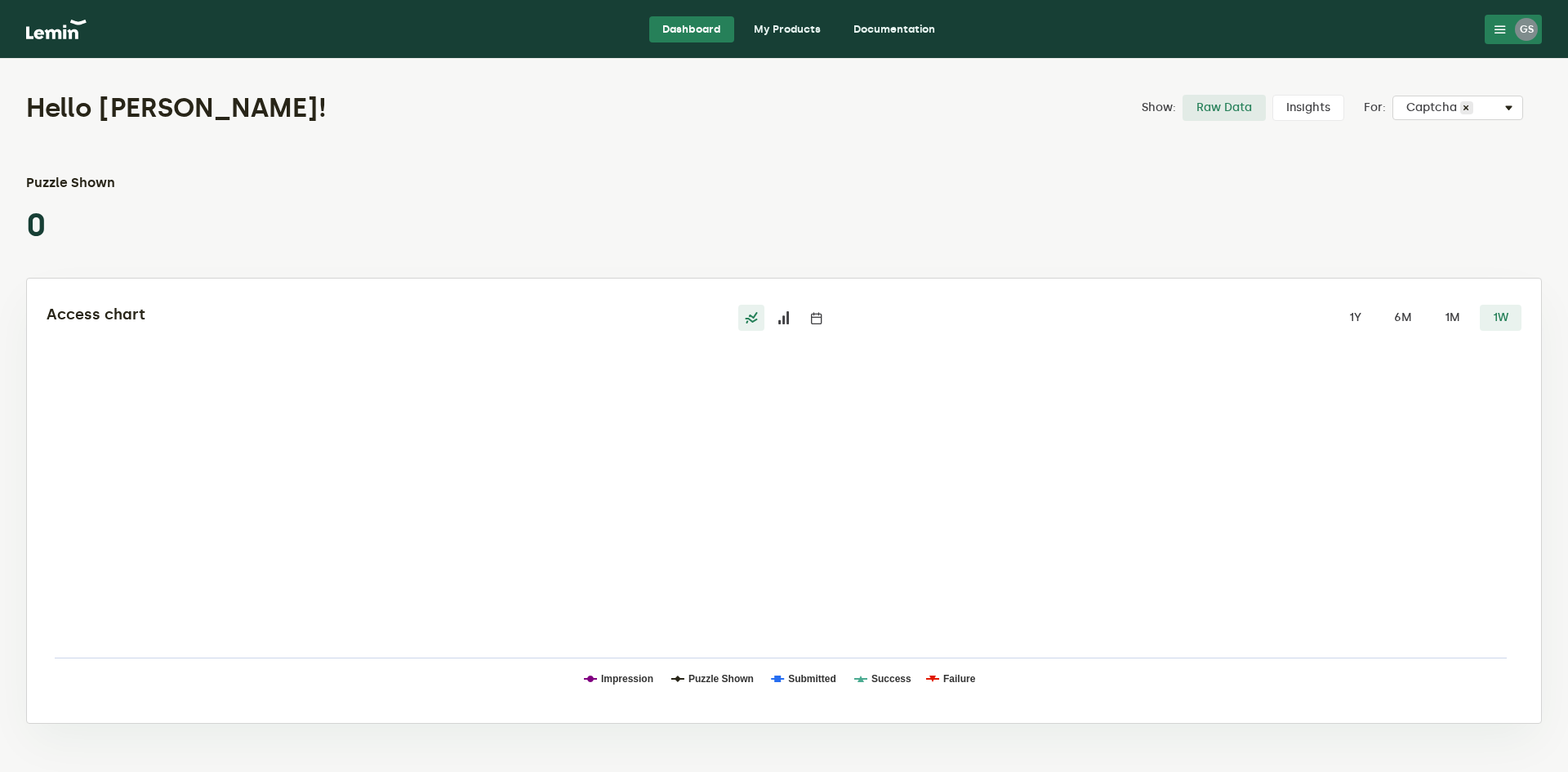
click at [911, 36] on link "Documentation" at bounding box center [894, 29] width 108 height 26
click at [1507, 106] on span at bounding box center [1509, 108] width 19 height 19
click at [23, 222] on div "Hello George sclavu! Show: Raw Data Insights For: Select Captcha Captcha × Puzz…" at bounding box center [784, 404] width 1568 height 691
click at [761, 28] on link "My Products" at bounding box center [787, 29] width 93 height 26
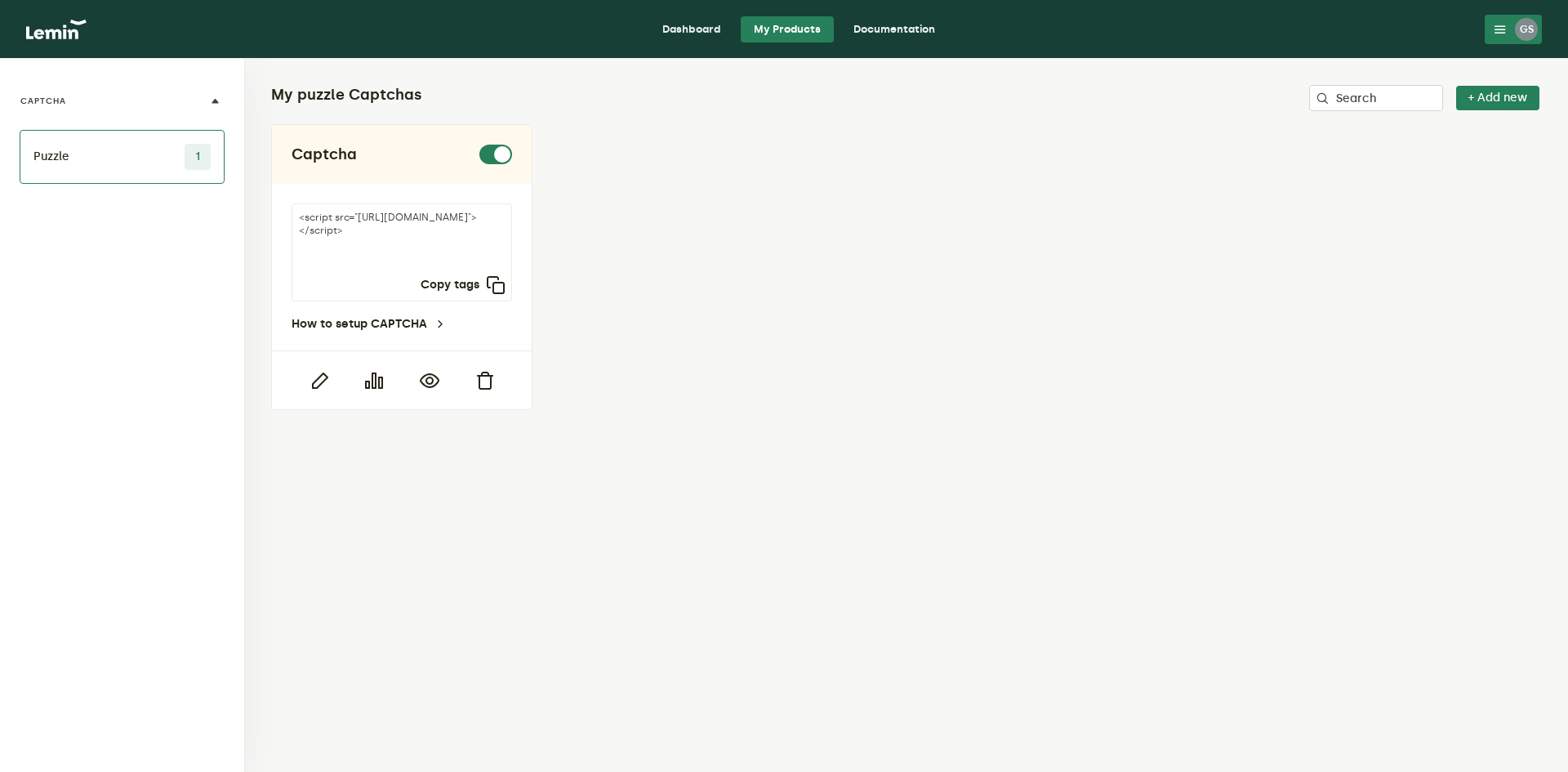
click at [726, 28] on link "Dashboard" at bounding box center [692, 29] width 85 height 26
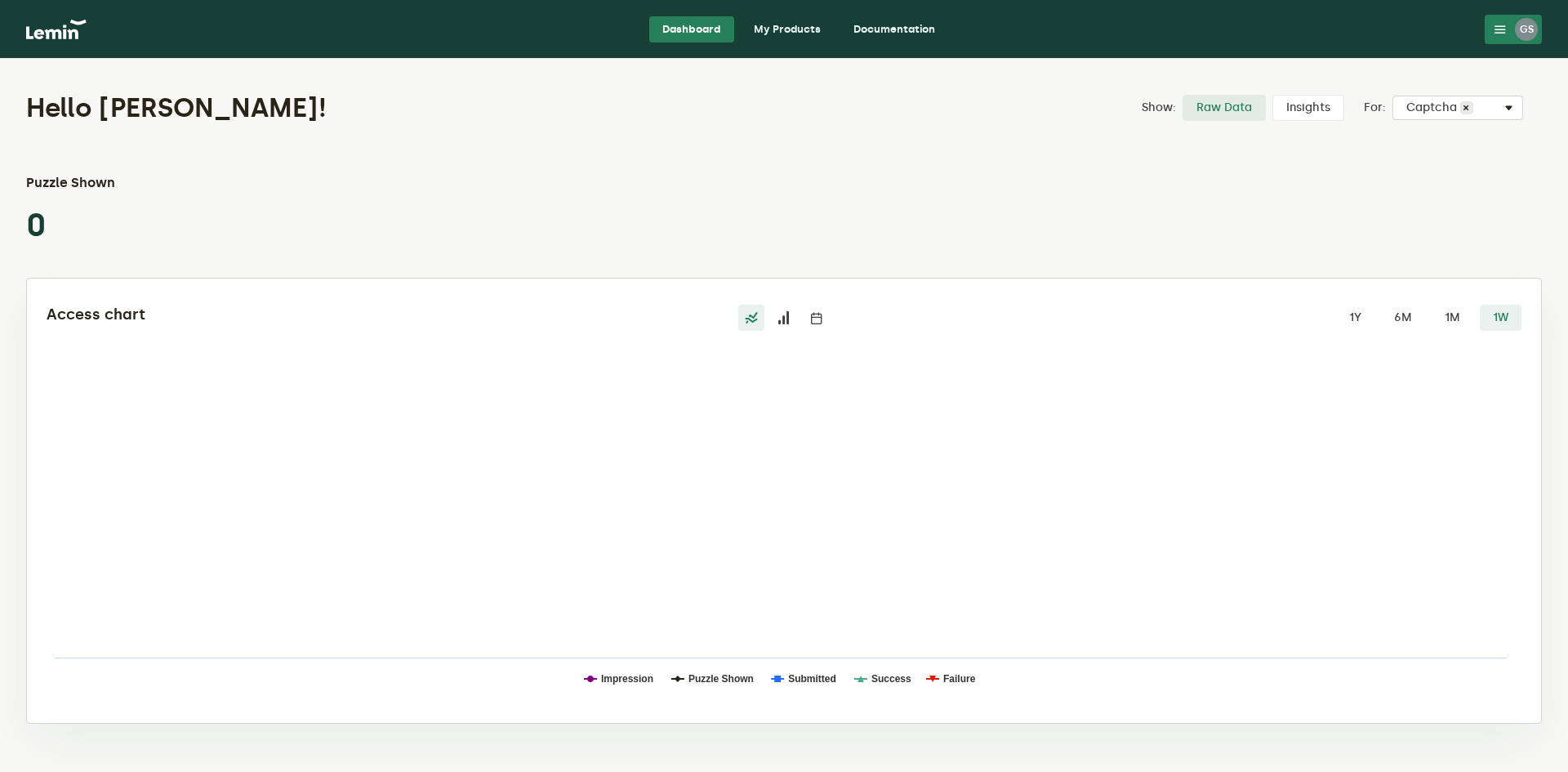
click at [794, 24] on link "My Products" at bounding box center [787, 29] width 93 height 26
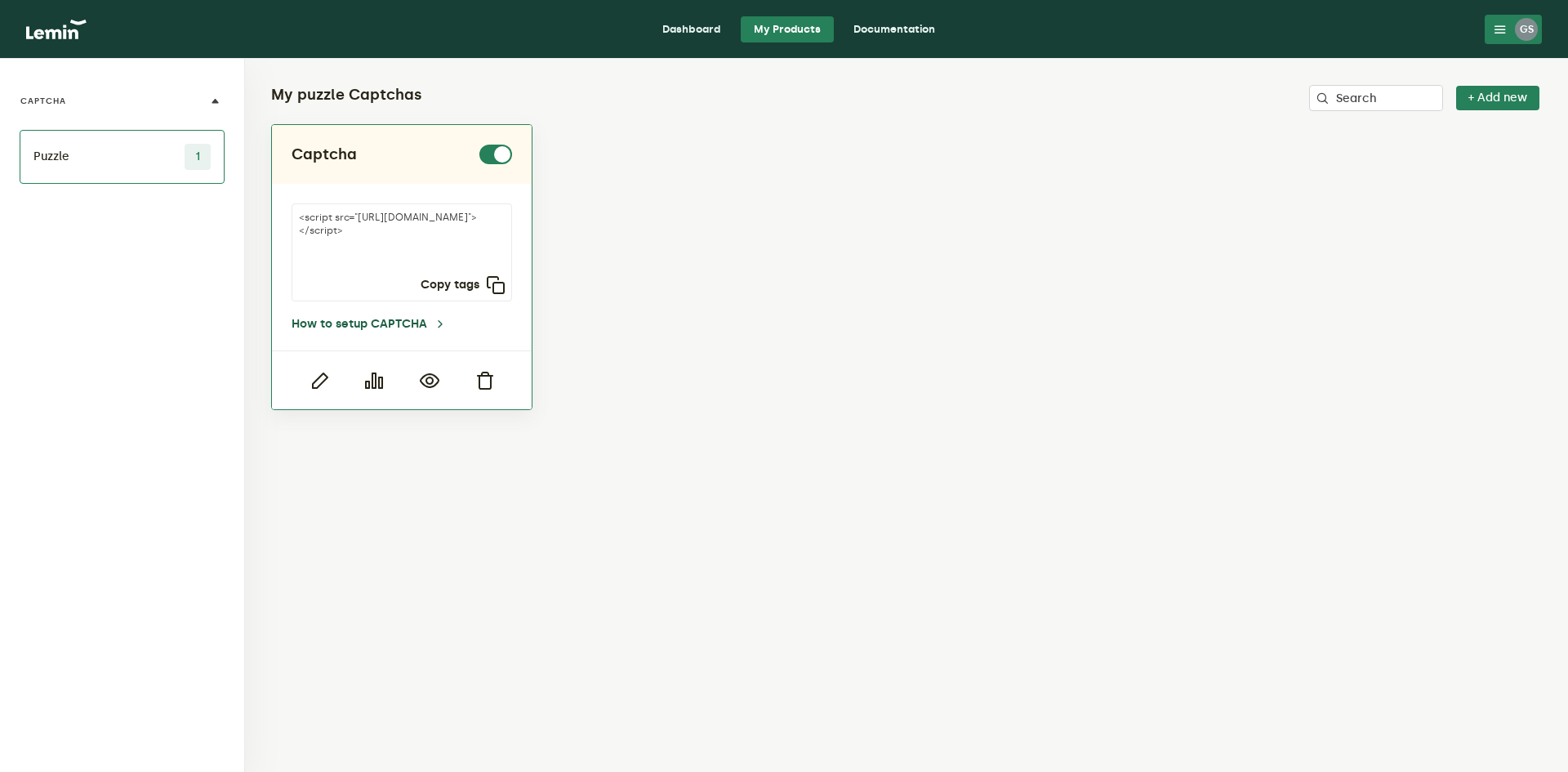
click at [389, 319] on link "How to setup CAPTCHA" at bounding box center [368, 325] width 155 height 13
click at [420, 321] on link "How to setup CAPTCHA" at bounding box center [368, 325] width 155 height 13
click at [318, 390] on div at bounding box center [402, 380] width 259 height 59
click at [318, 384] on icon "button" at bounding box center [319, 381] width 19 height 19
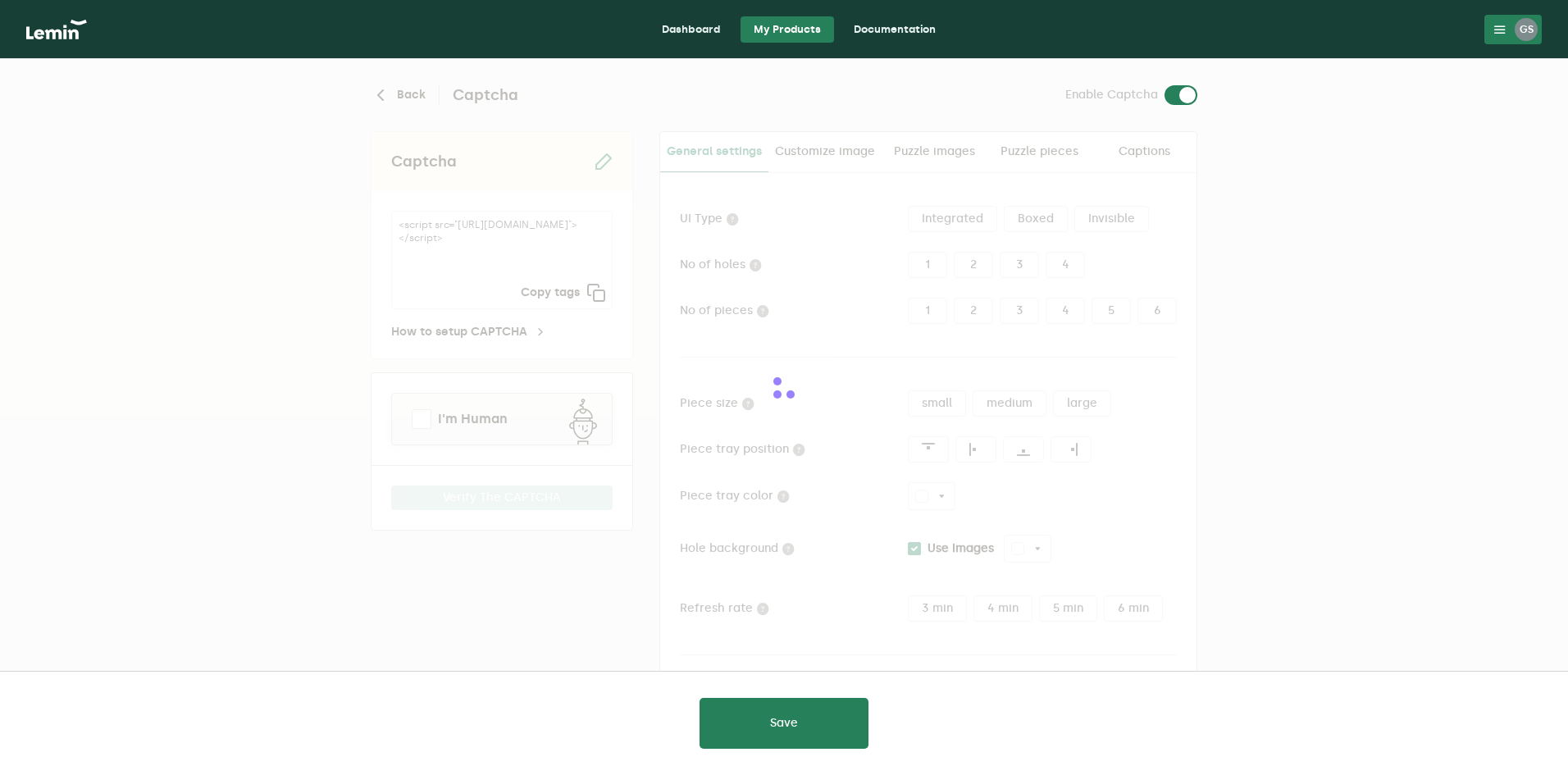
type input "white"
checkbox input "true"
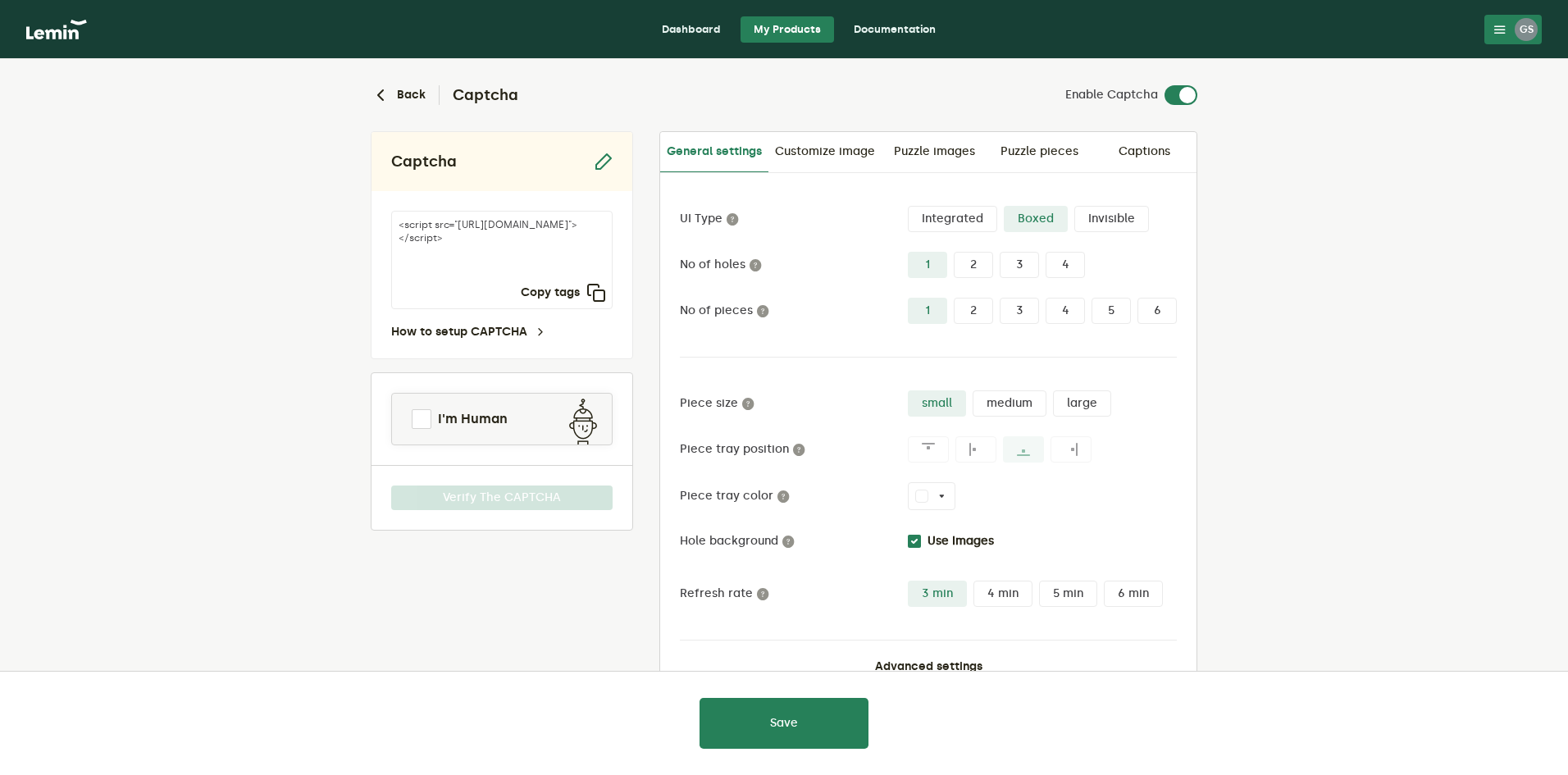
click at [679, 16] on link "Dashboard" at bounding box center [691, 29] width 85 height 26
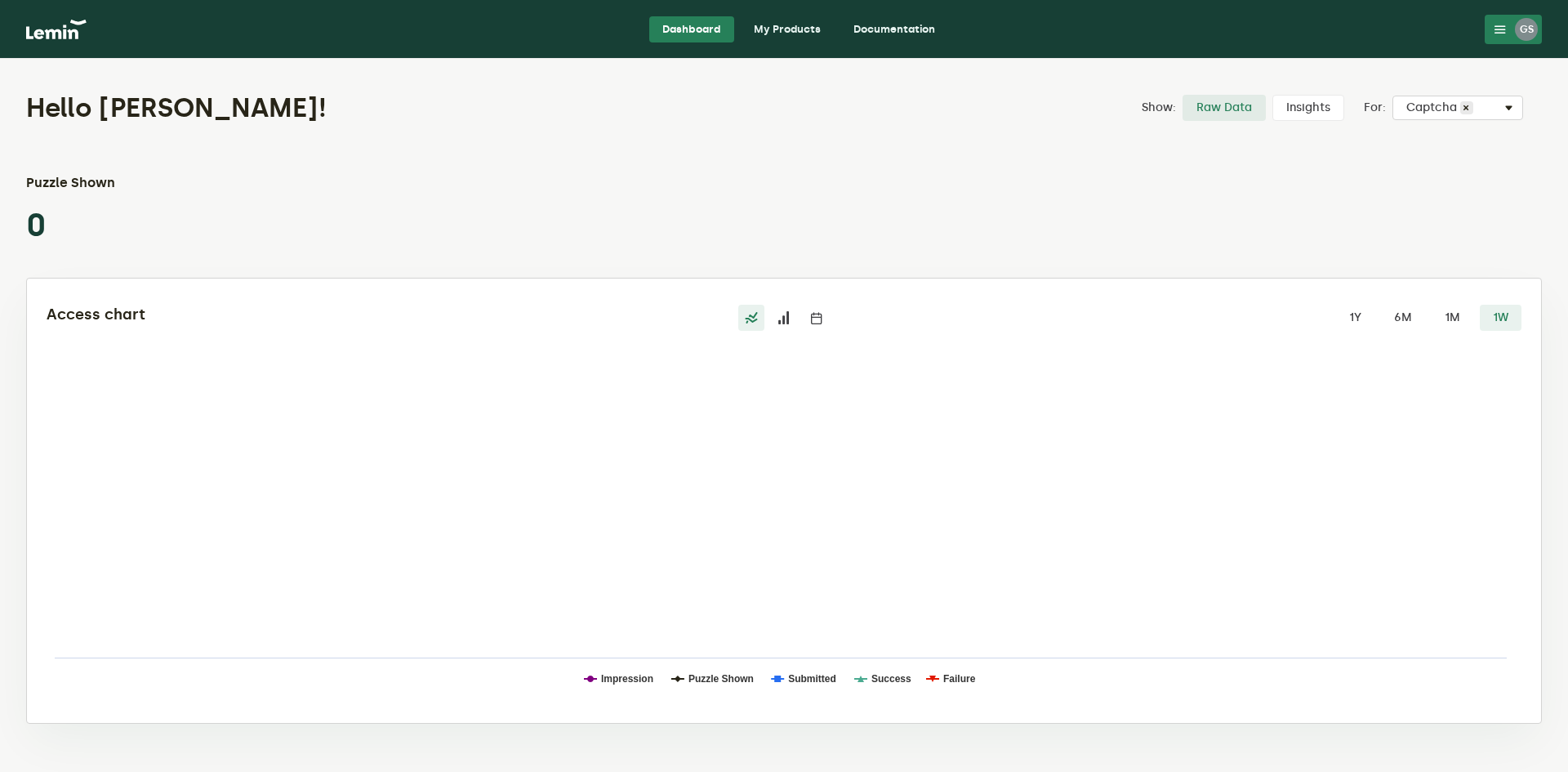
click at [1304, 107] on label "Insights" at bounding box center [1308, 108] width 72 height 26
click at [1272, 95] on input "Insights" at bounding box center [1272, 95] width 0 height 0
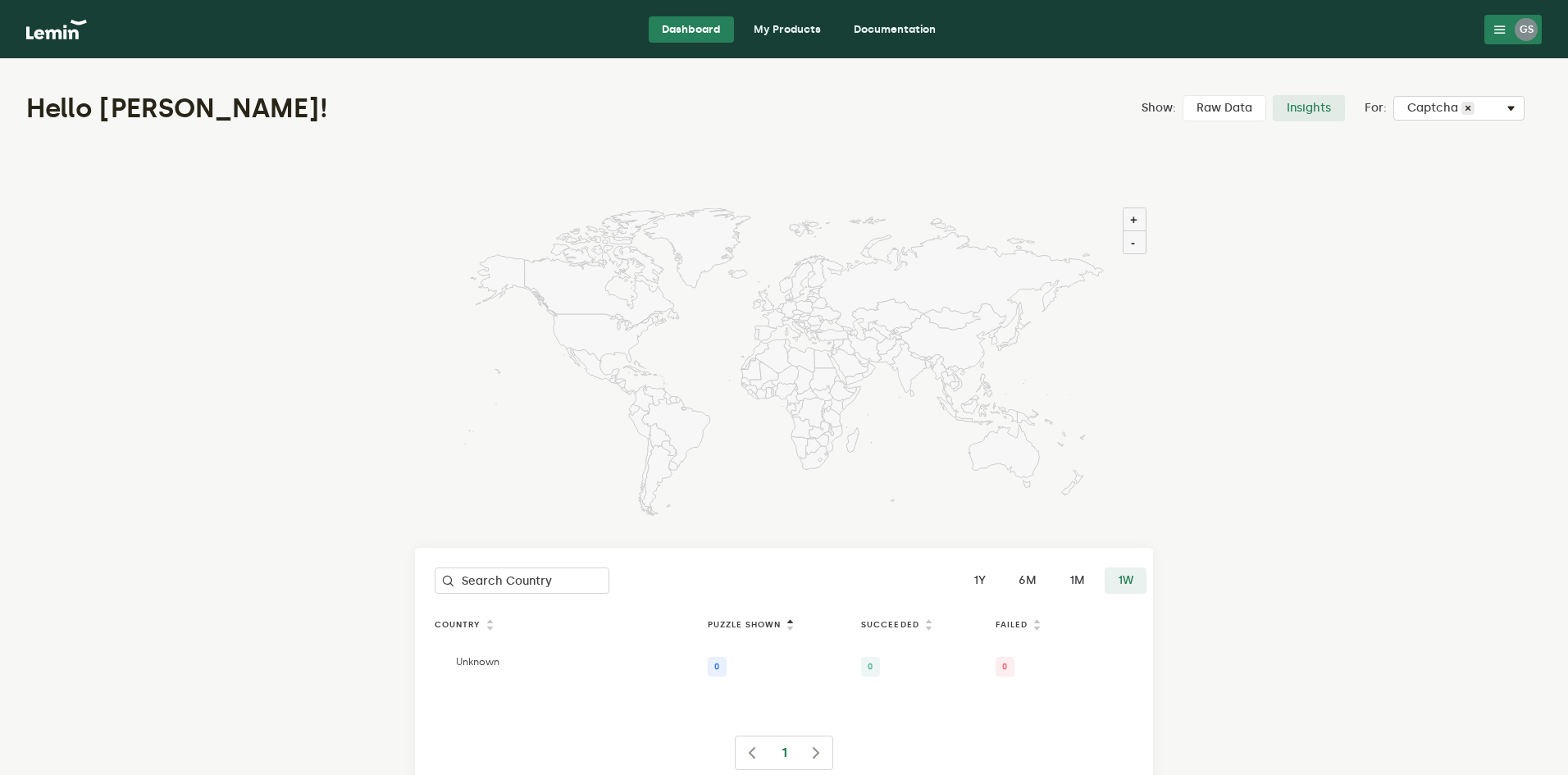
click at [1238, 107] on label "Raw Data" at bounding box center [1224, 108] width 84 height 26
click at [1183, 96] on input "Raw Data" at bounding box center [1183, 96] width 0 height 0
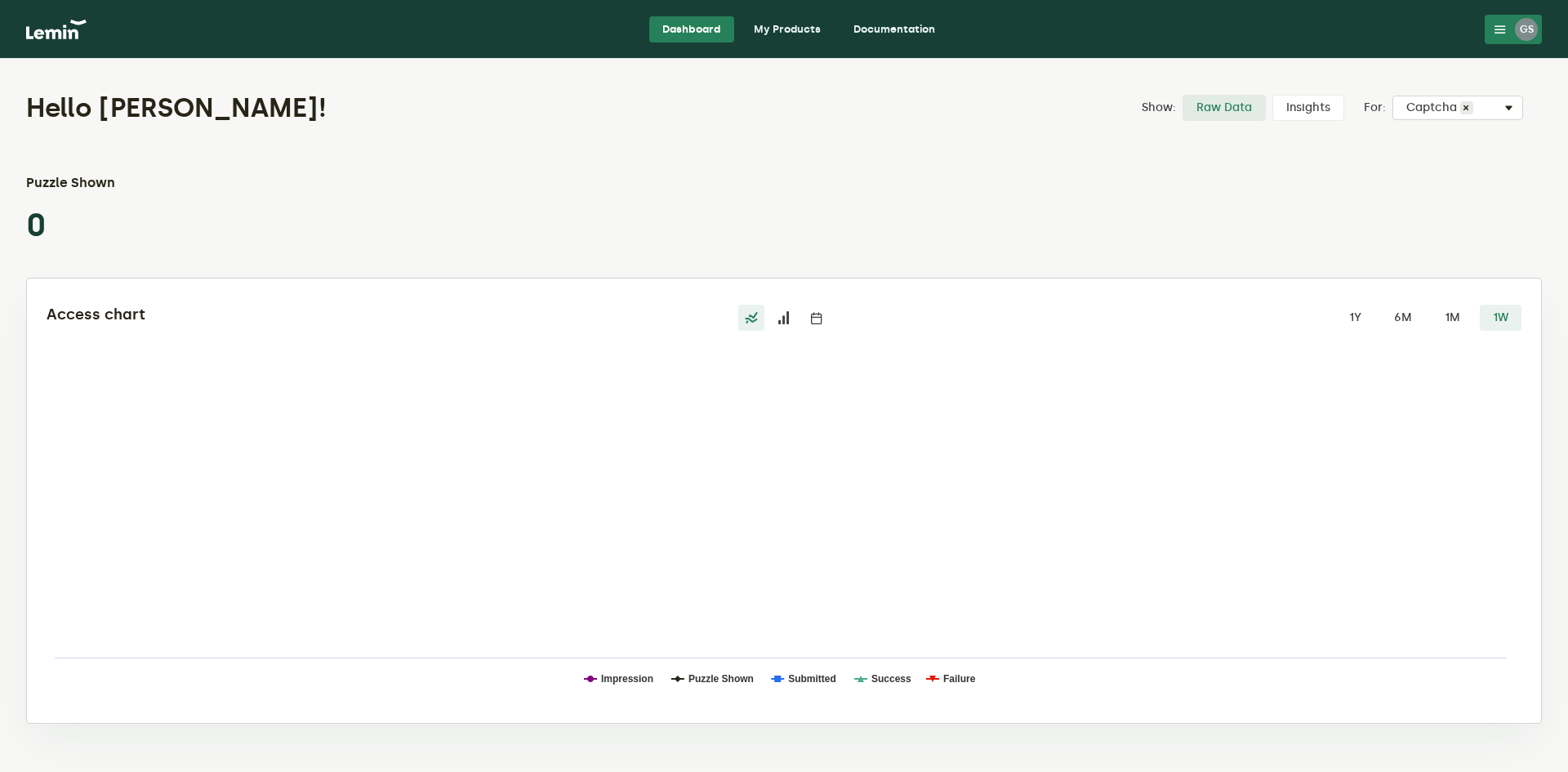
click at [774, 41] on link "My Products" at bounding box center [787, 29] width 93 height 26
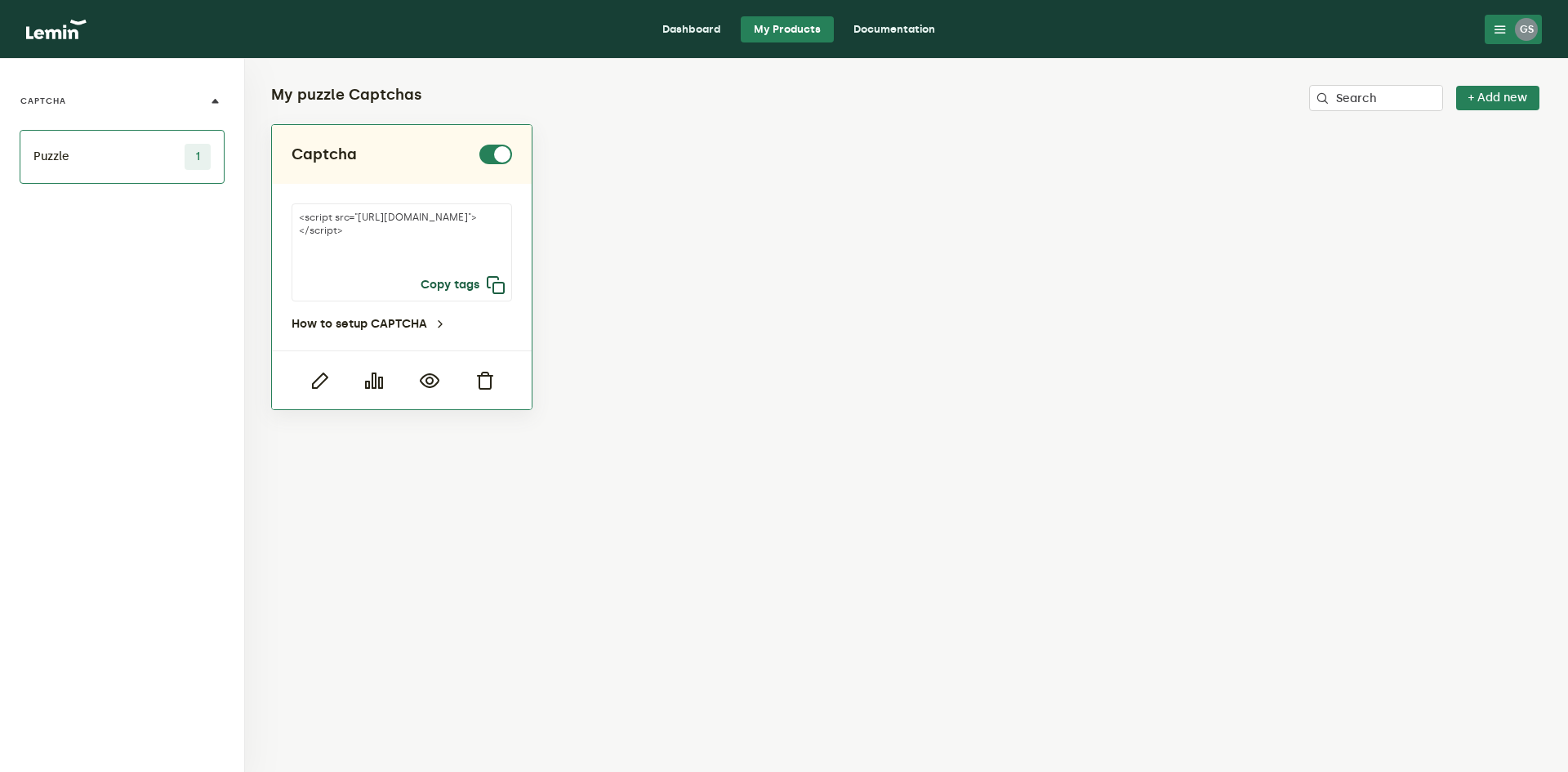
click at [490, 289] on icon "button" at bounding box center [496, 285] width 19 height 19
click at [1531, 21] on div "GS" at bounding box center [1527, 30] width 23 height 23
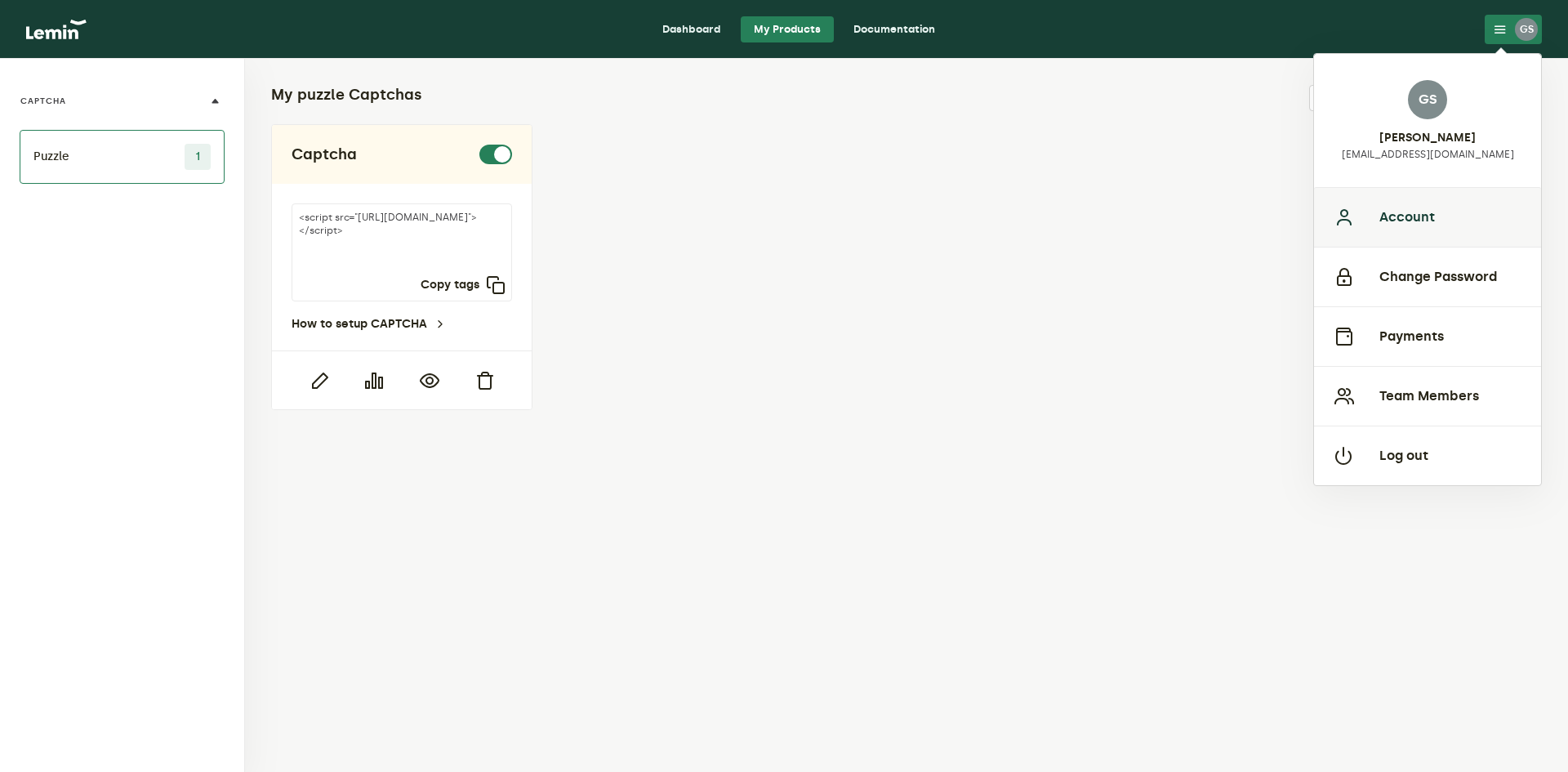
click at [1435, 222] on button "Account" at bounding box center [1428, 217] width 227 height 60
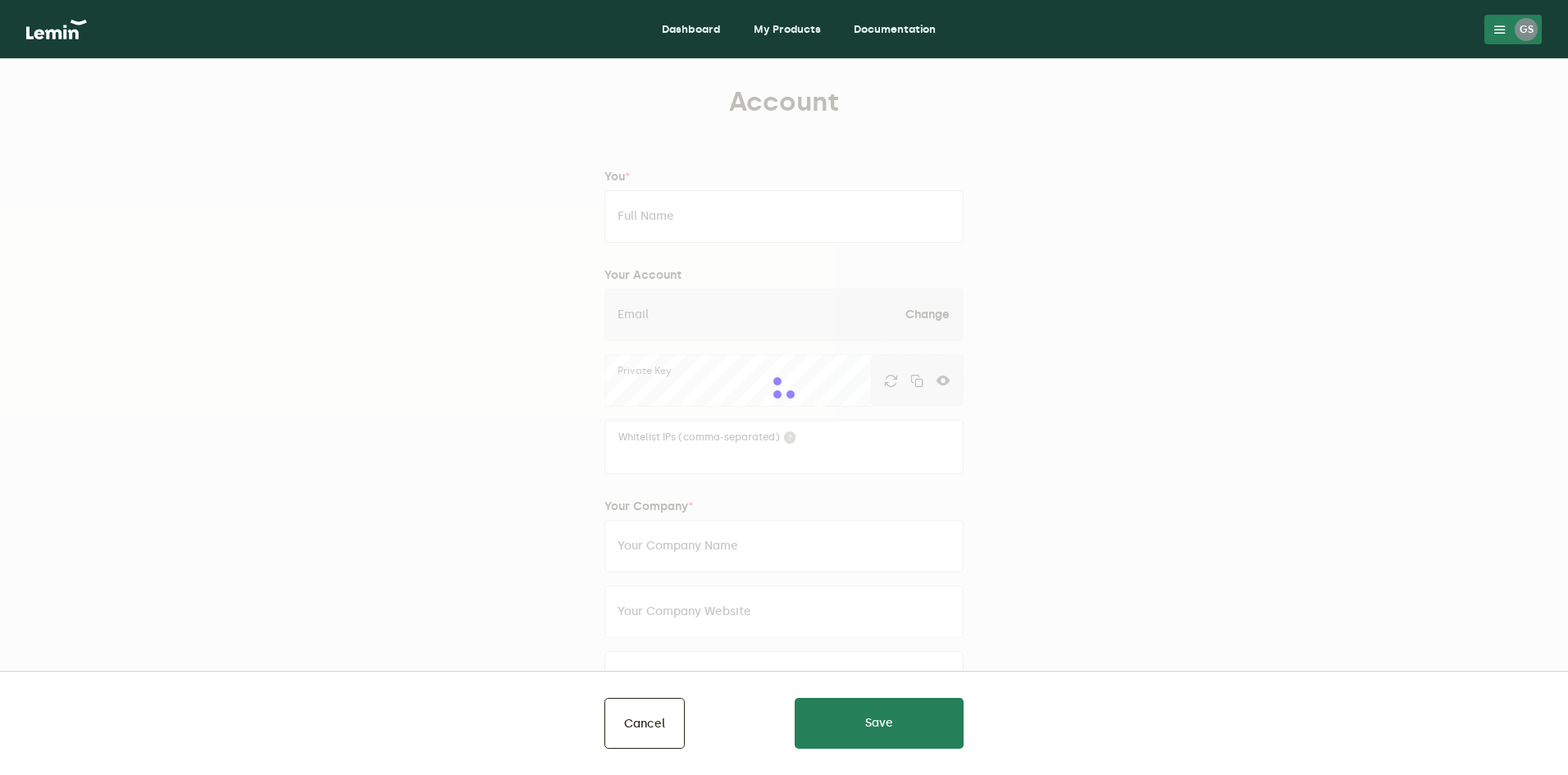
type input "George sclavu"
type input "totoufh@gmail.com"
type input "sephorapargum"
type input "https://duty-free-store.com/"
type input "+4072222222"
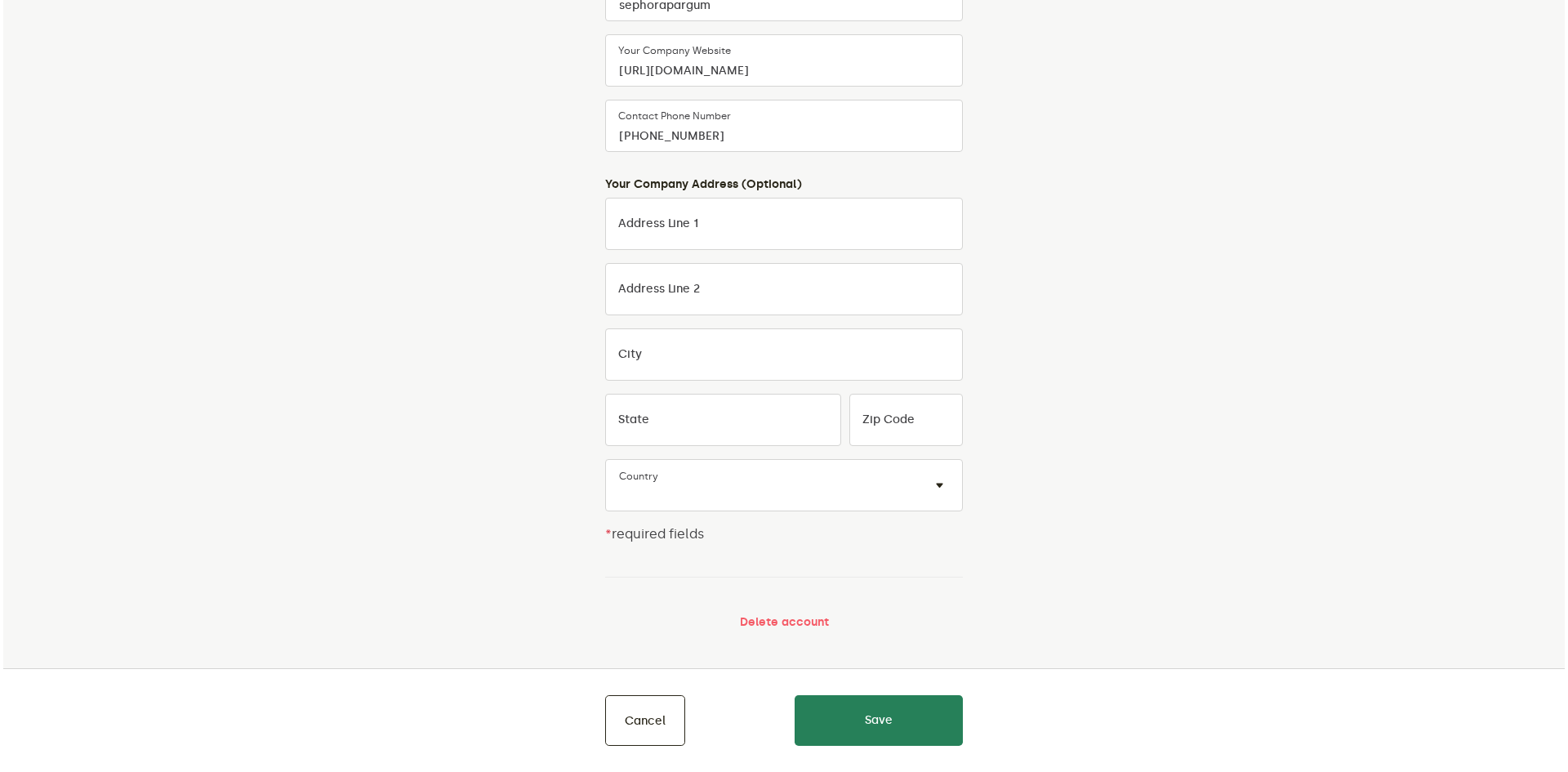
scroll to position [553, 0]
click at [884, 725] on button "Save" at bounding box center [875, 720] width 168 height 51
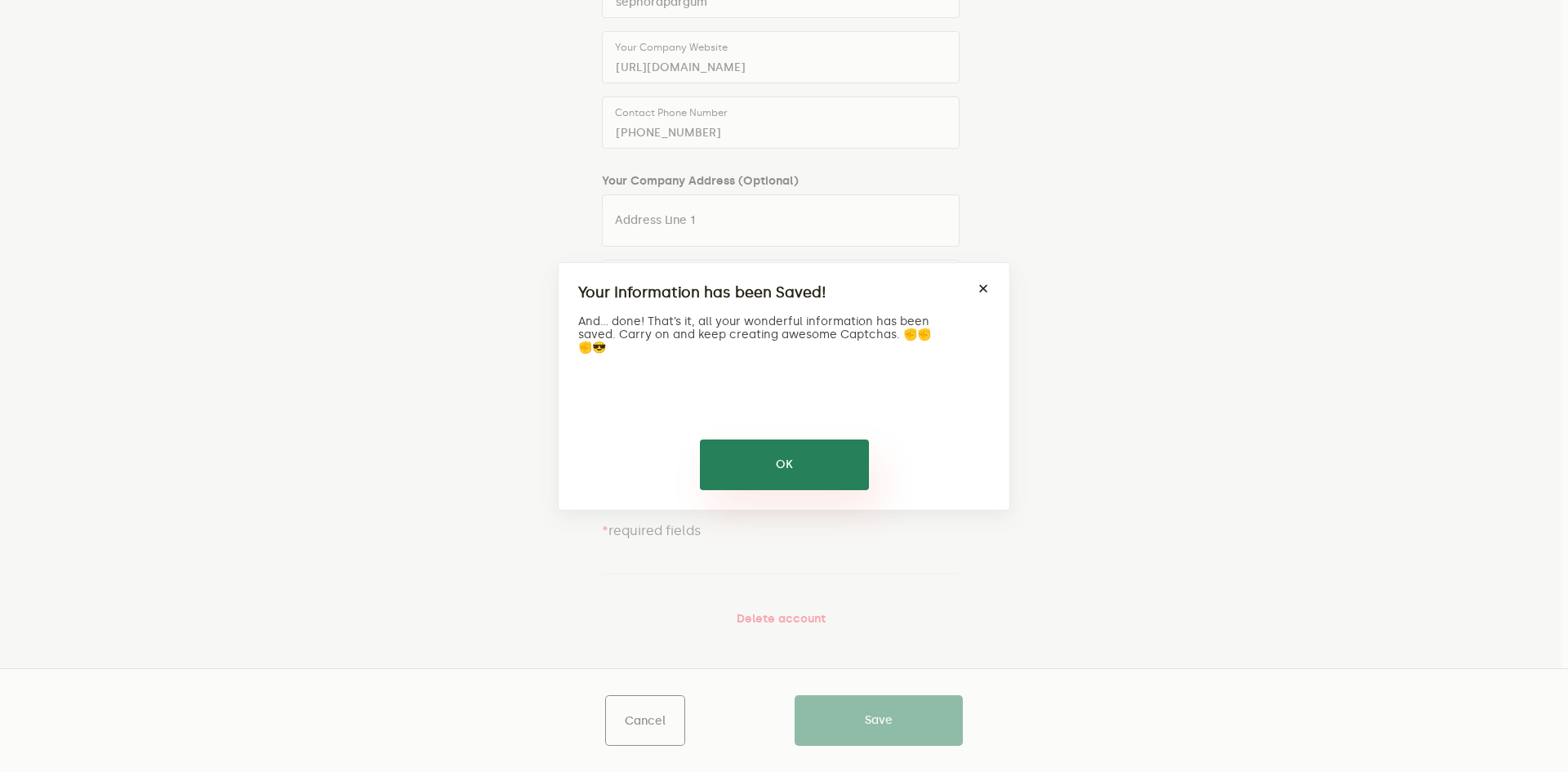
click at [784, 462] on button "OK" at bounding box center [784, 464] width 169 height 51
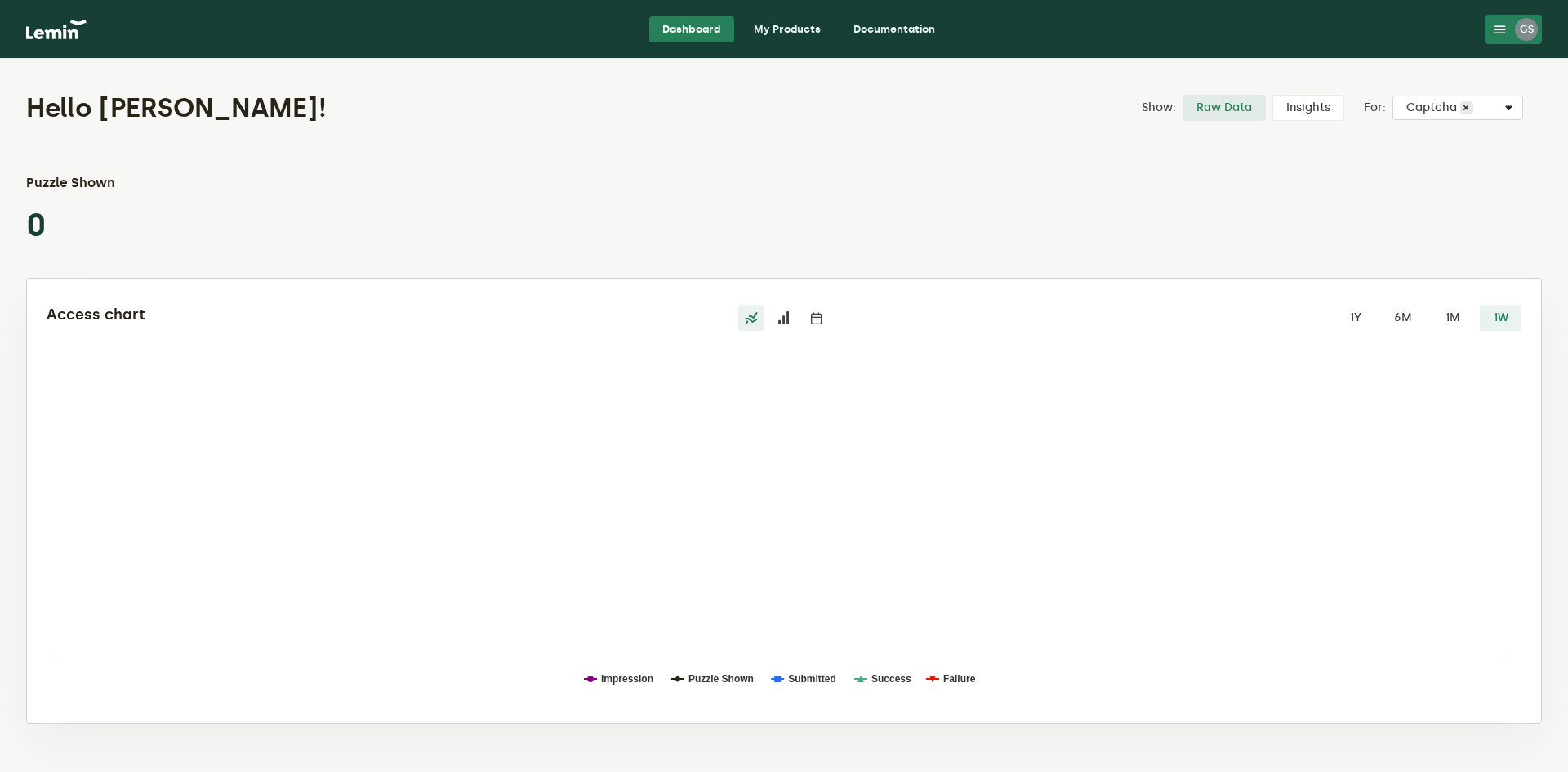
click at [1503, 30] on icon at bounding box center [1501, 30] width 13 height 13
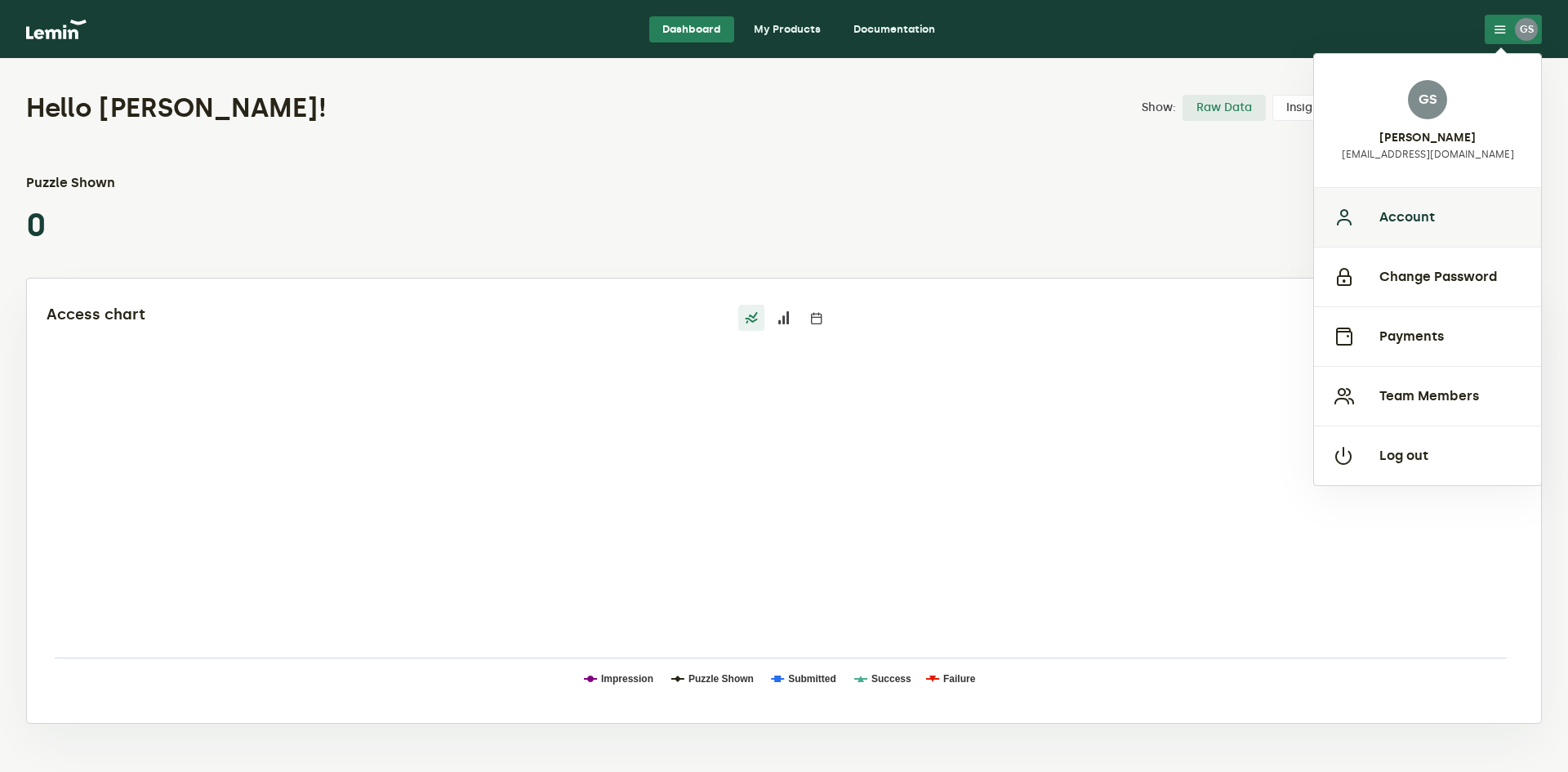
click at [1439, 222] on button "Account" at bounding box center [1428, 217] width 227 height 60
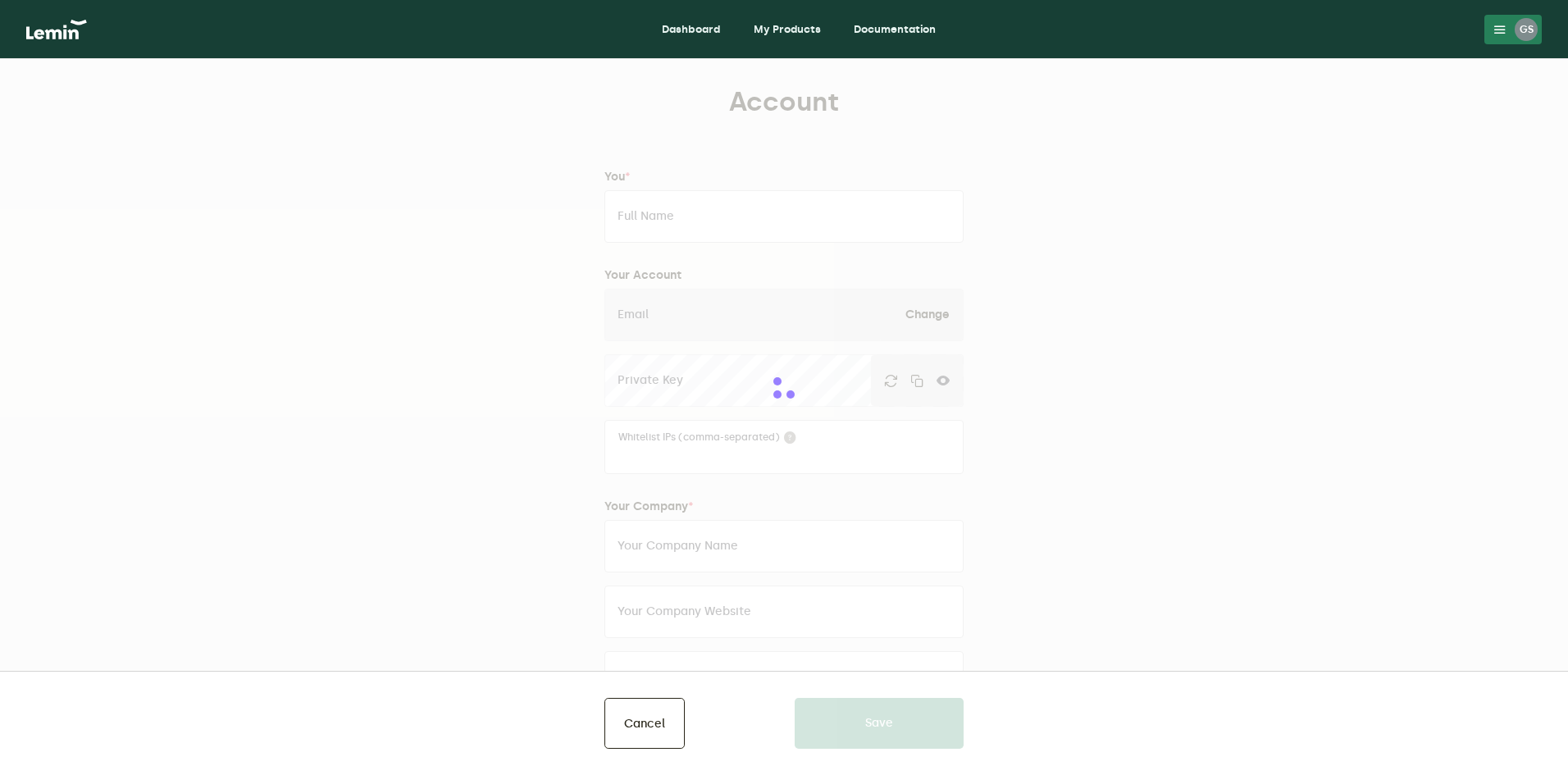
type input "George sclavu"
type input "totoufh@gmail.com"
type input "sephorapargum"
type input "https://duty-free-store.com/"
type input "+4072222222"
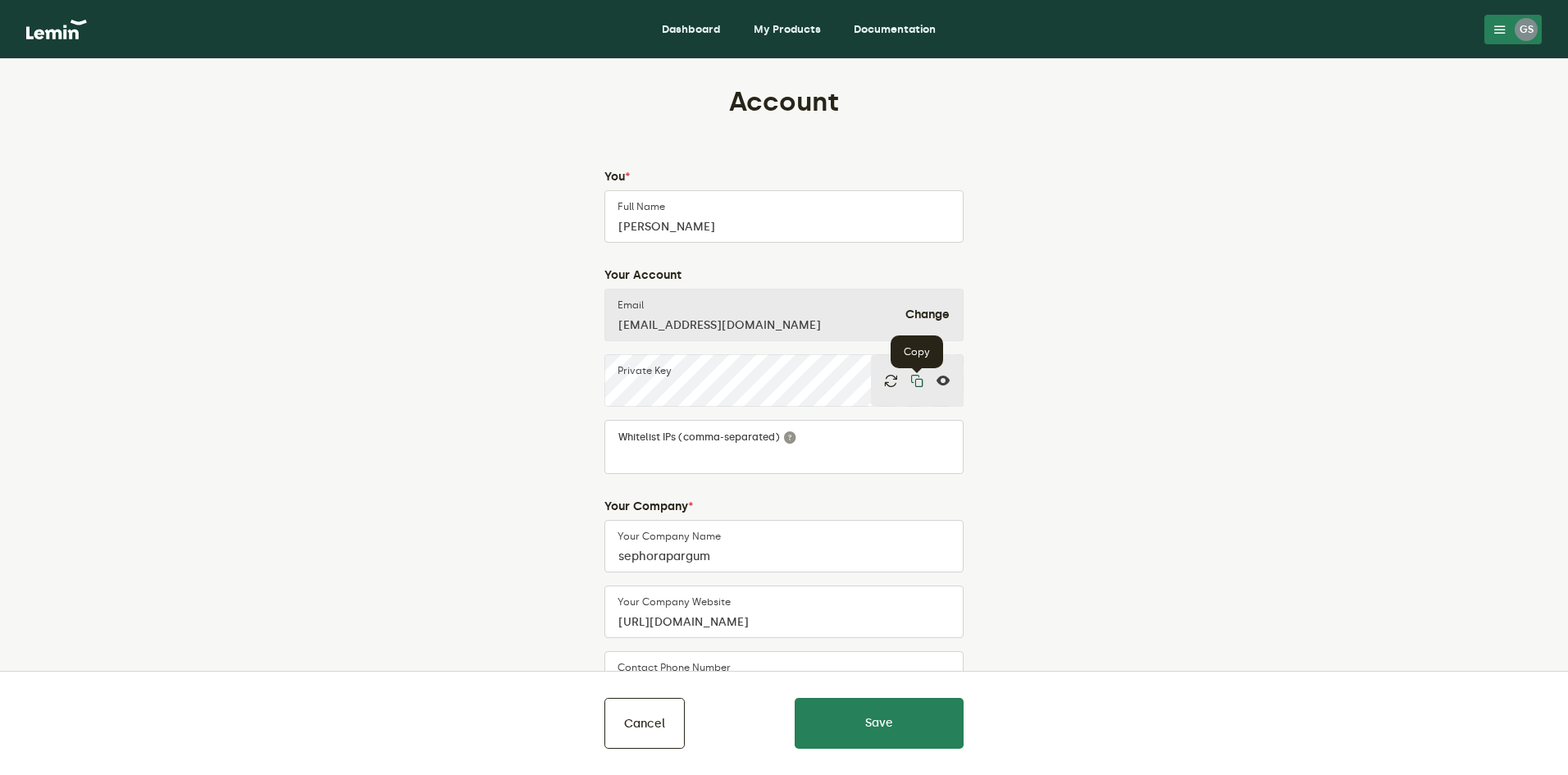
click at [918, 380] on icon "button" at bounding box center [917, 381] width 14 height 14
click at [938, 380] on icon at bounding box center [944, 381] width 14 height 14
click at [885, 377] on icon "button" at bounding box center [891, 381] width 14 height 14
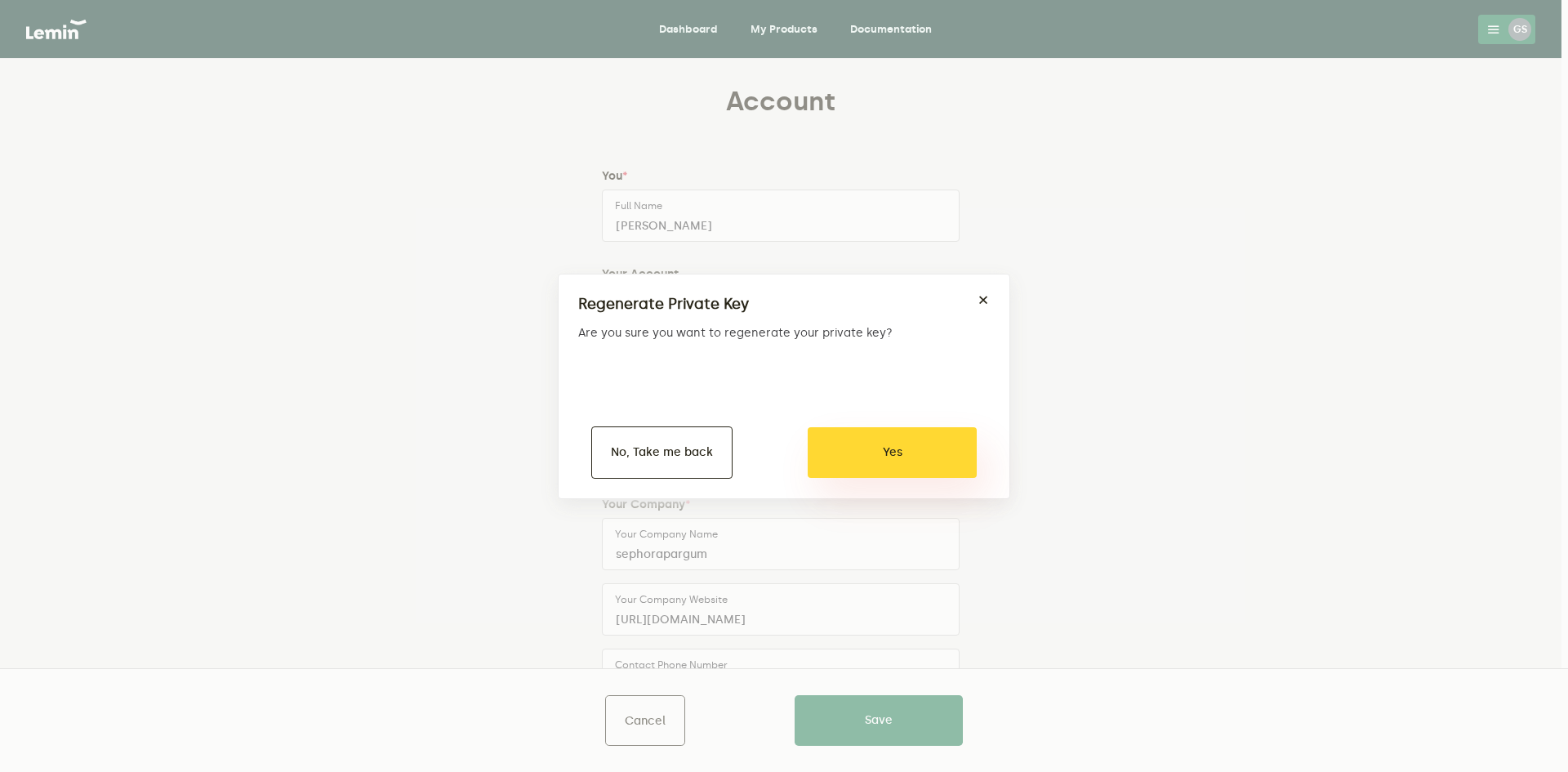
click at [863, 461] on button "Yes" at bounding box center [893, 453] width 169 height 51
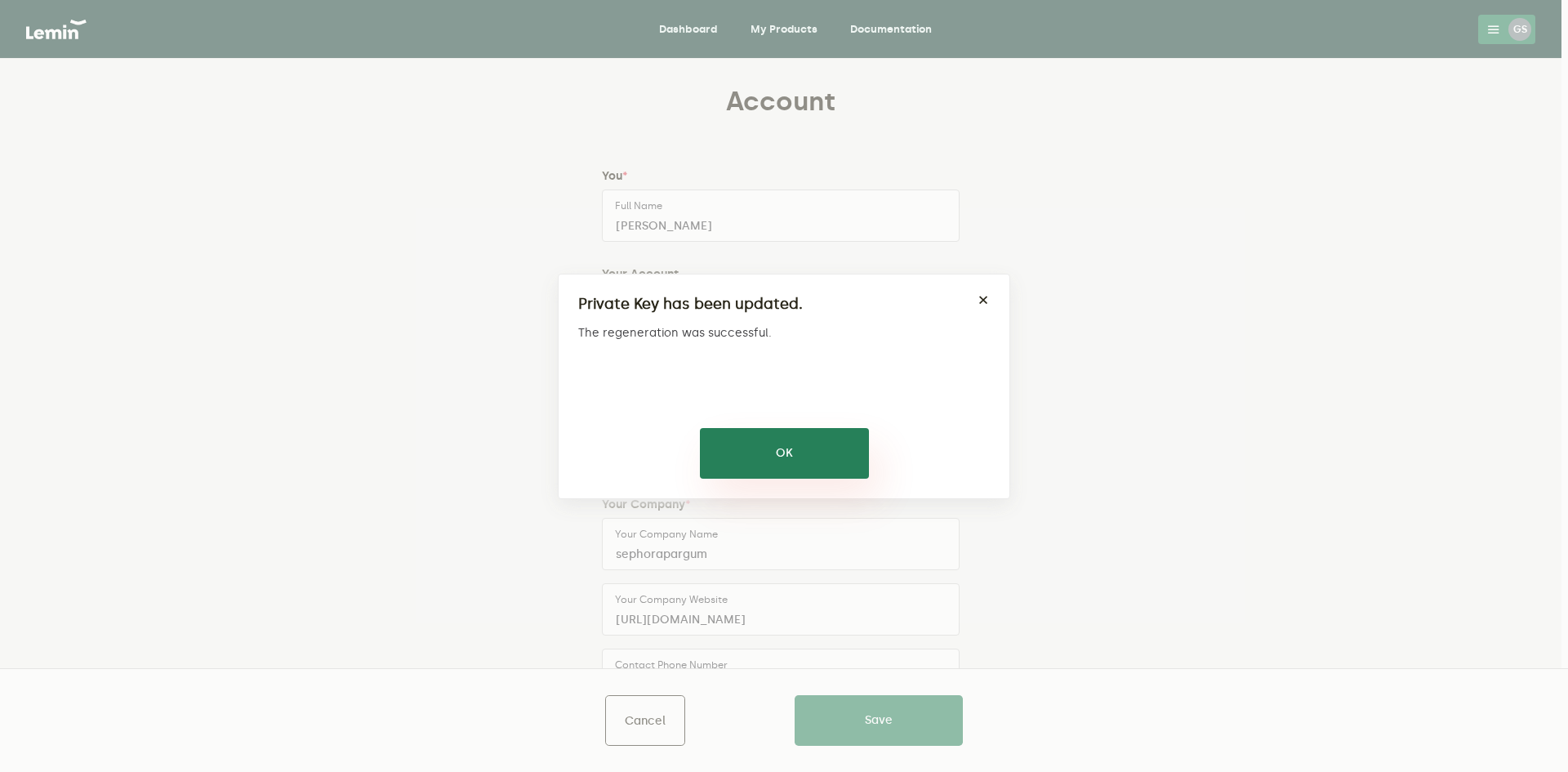
click at [833, 467] on button "OK" at bounding box center [784, 453] width 169 height 51
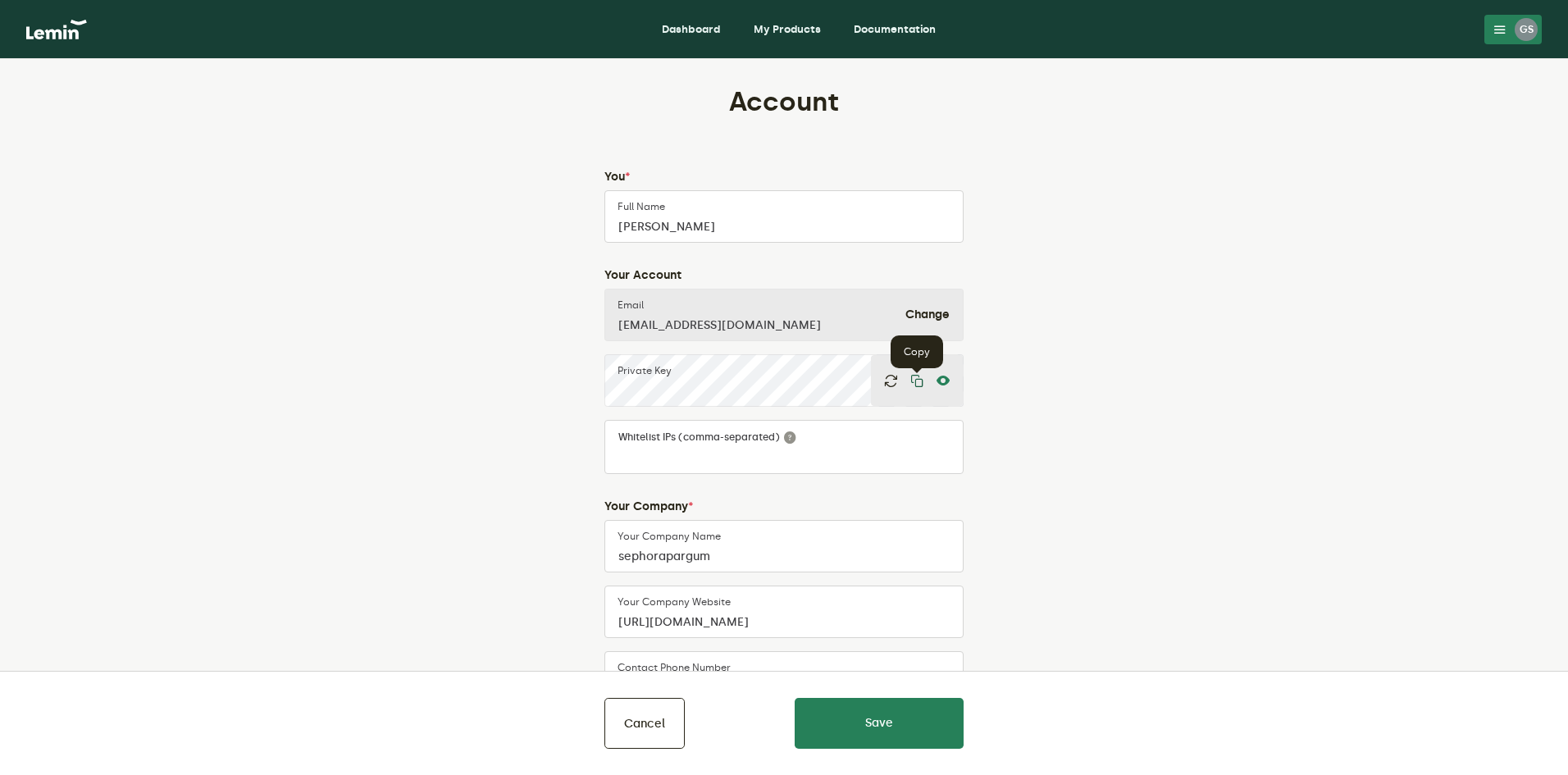
click at [922, 379] on icon "button" at bounding box center [917, 381] width 14 height 14
